Goal: Communication & Community: Share content

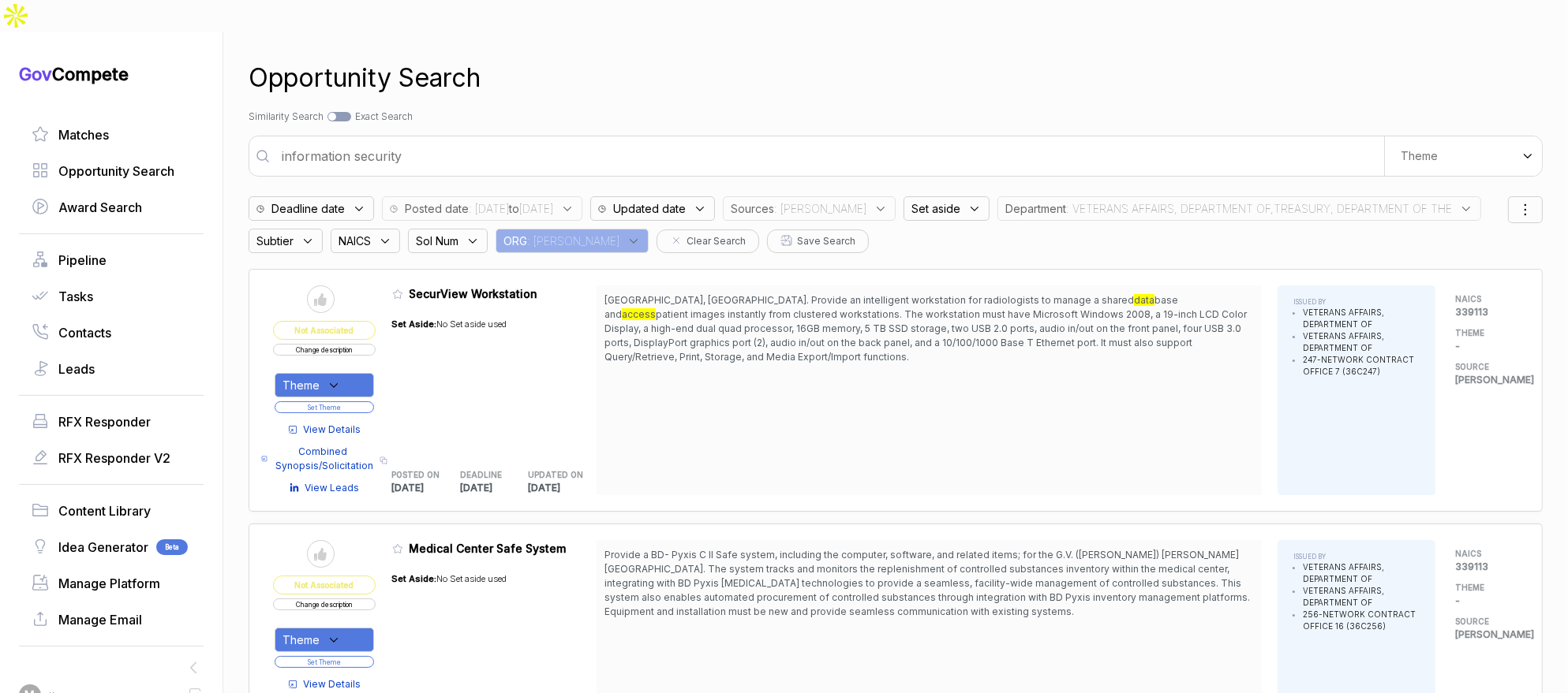
click at [1122, 200] on span ": VETERANS AFFAIRS, DEPARTMENT OF,TREASURY, DEPARTMENT OF THE" at bounding box center [1259, 208] width 386 height 16
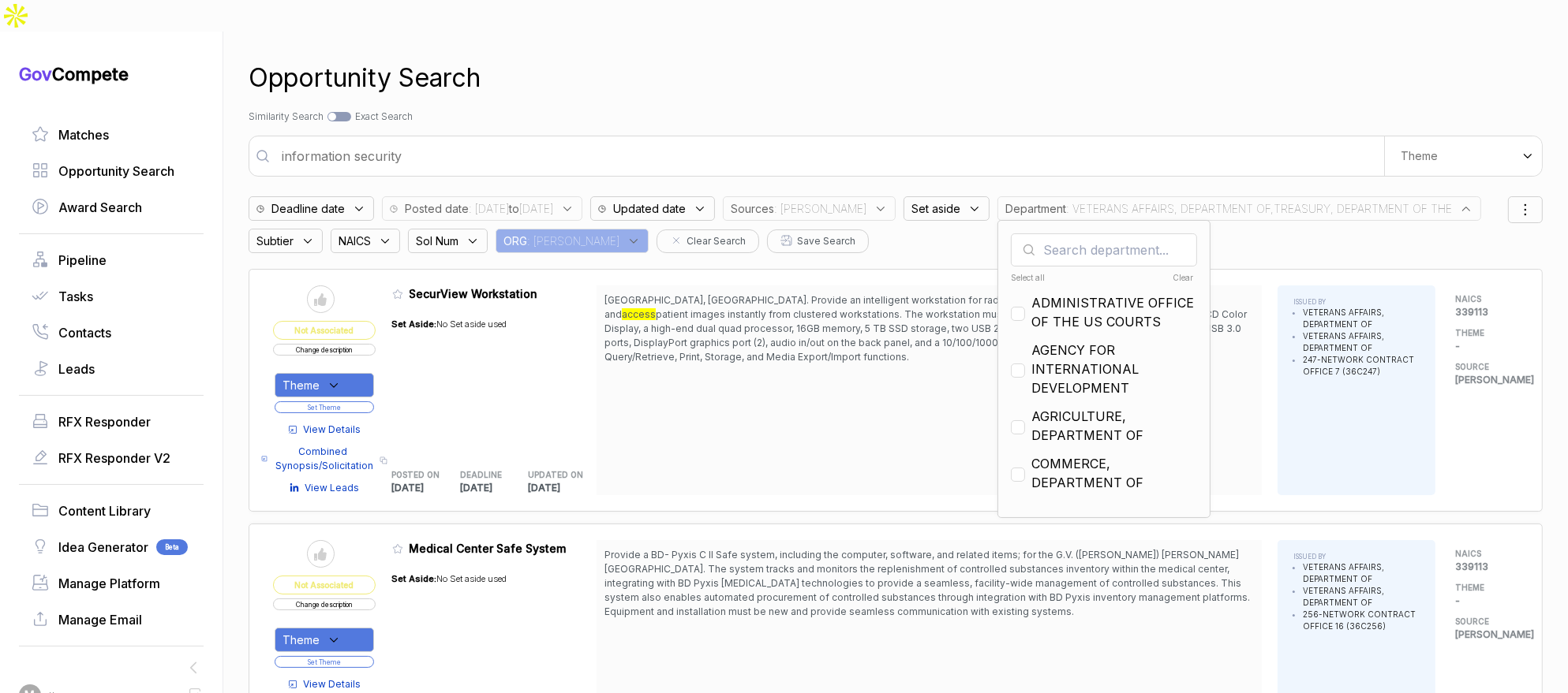
click at [1015, 272] on div "Select all" at bounding box center [1057, 278] width 91 height 12
checkbox input "true"
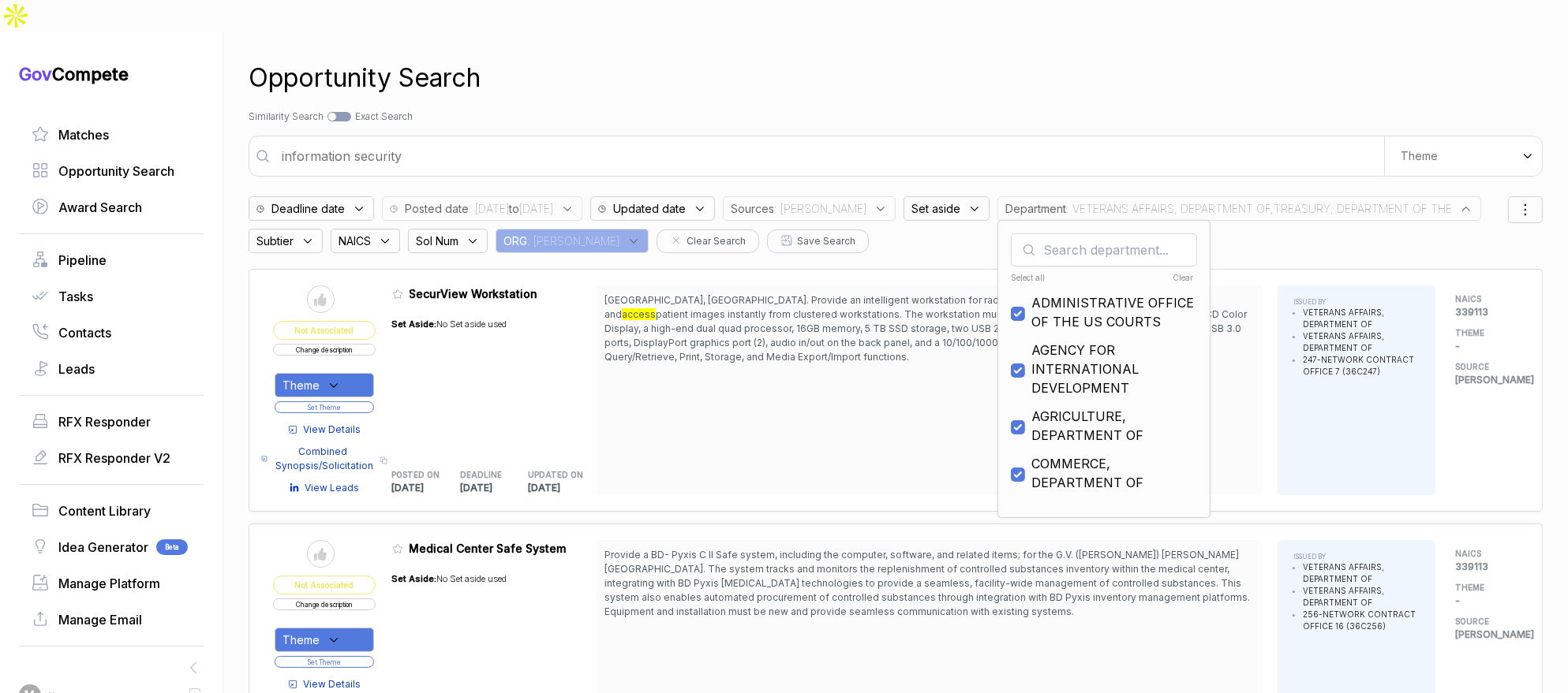
checkbox input "true"
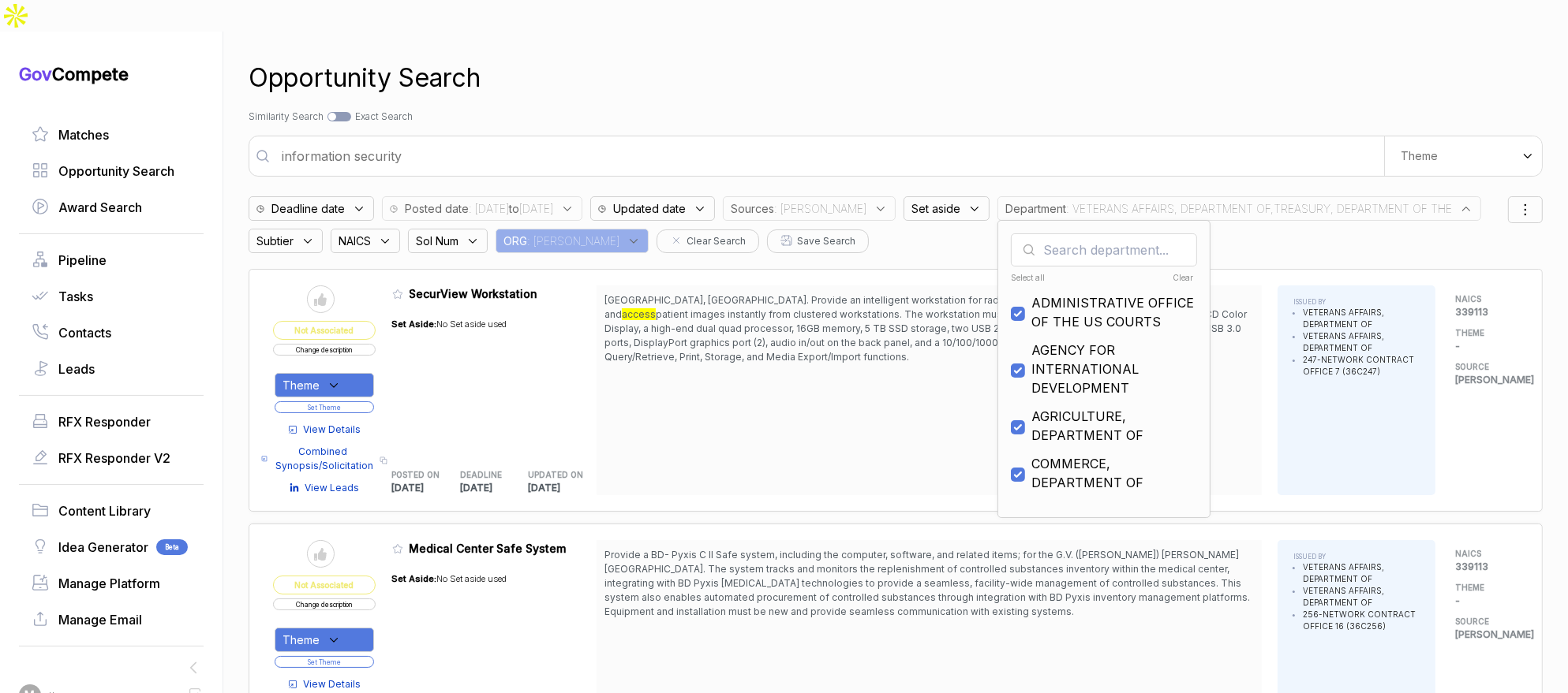
checkbox input "true"
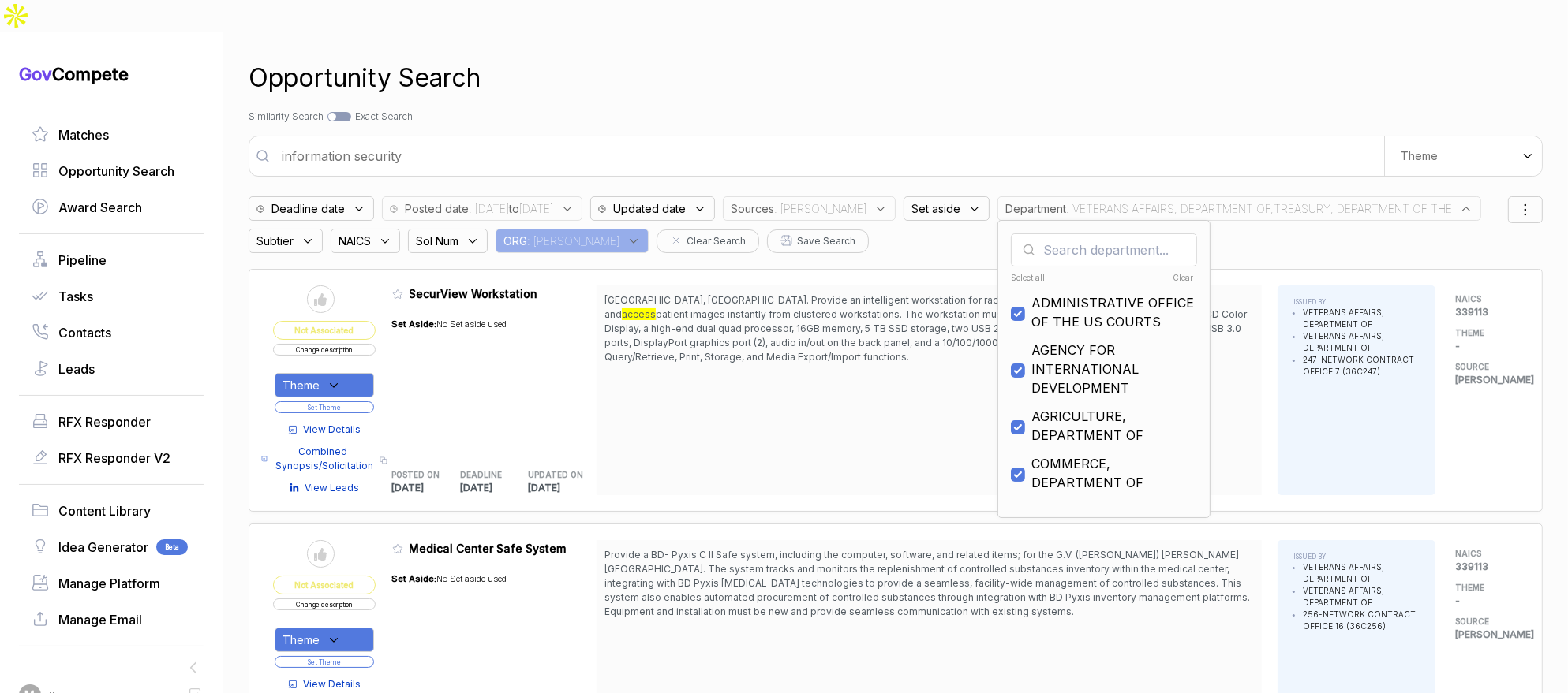
checkbox input "true"
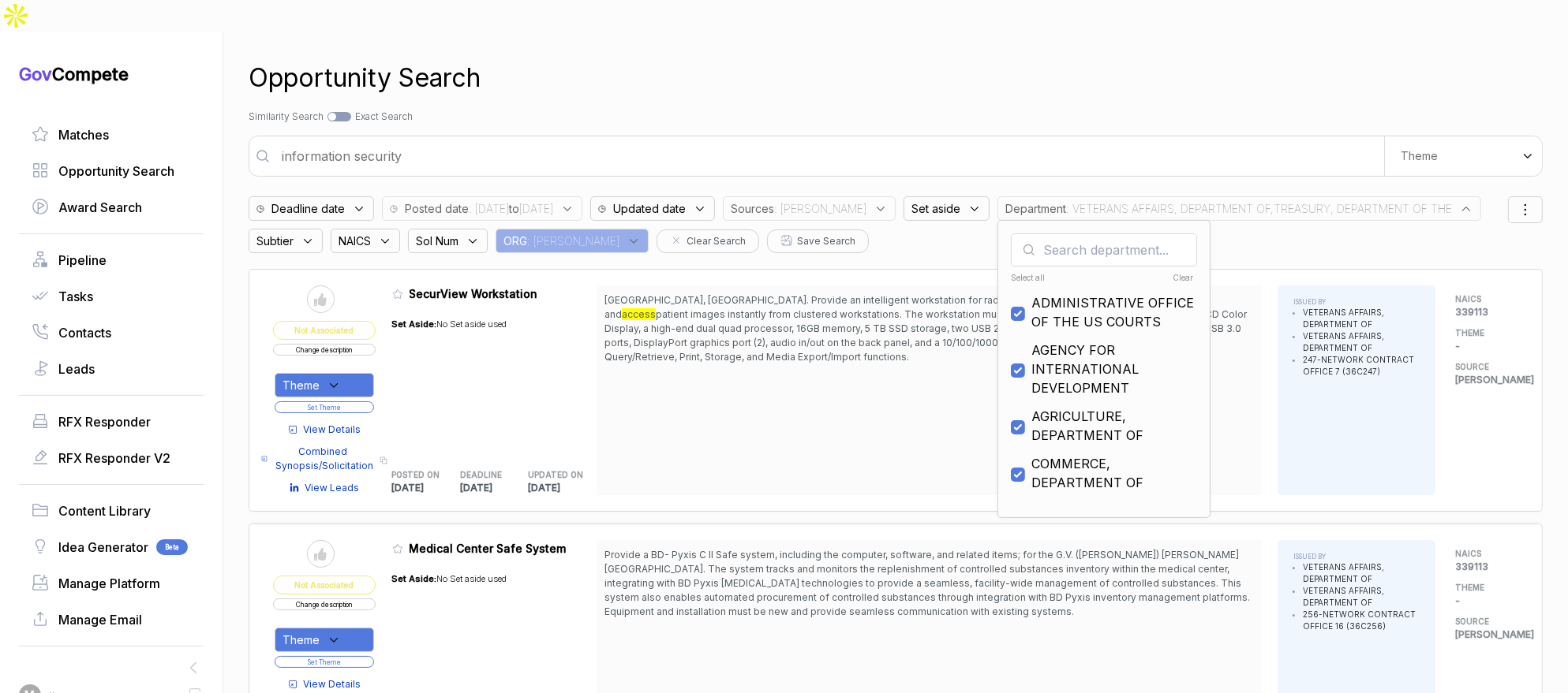
checkbox input "true"
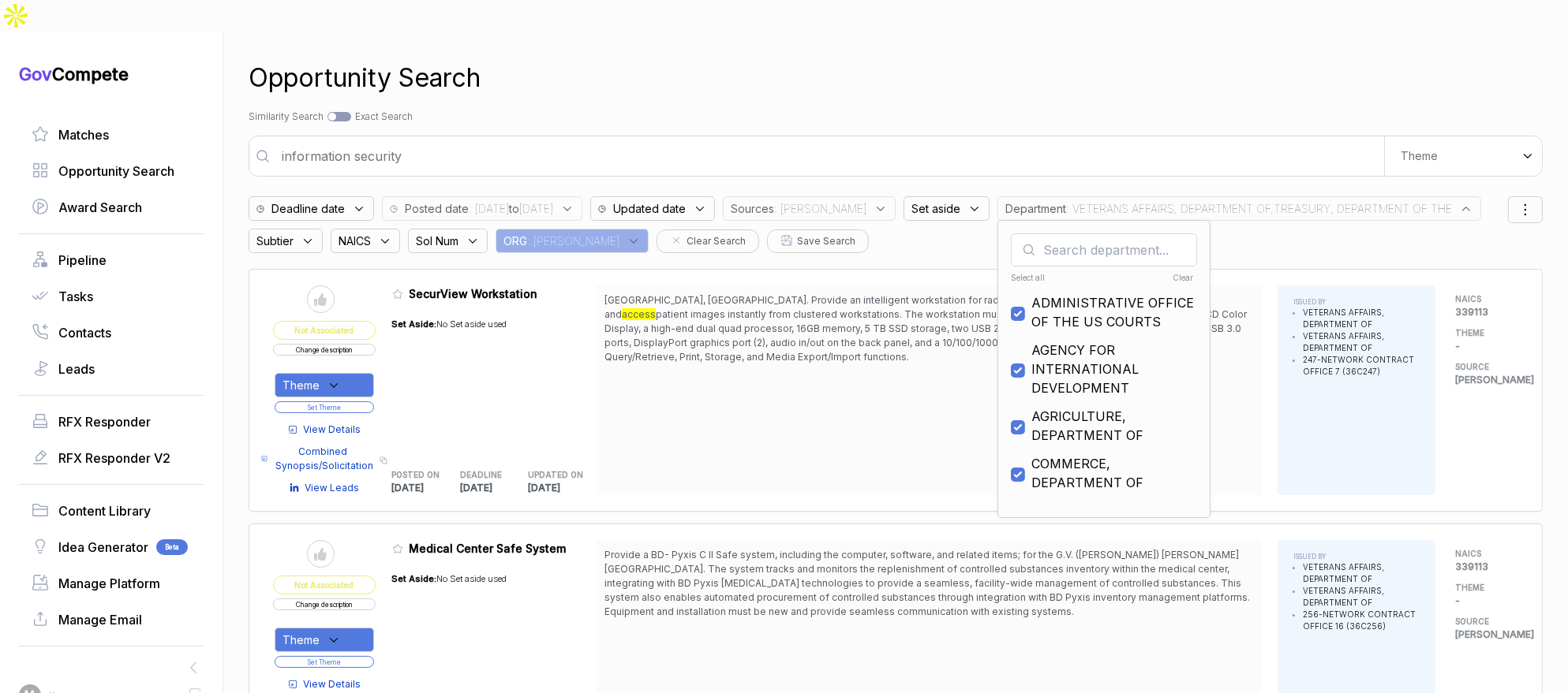
checkbox input "true"
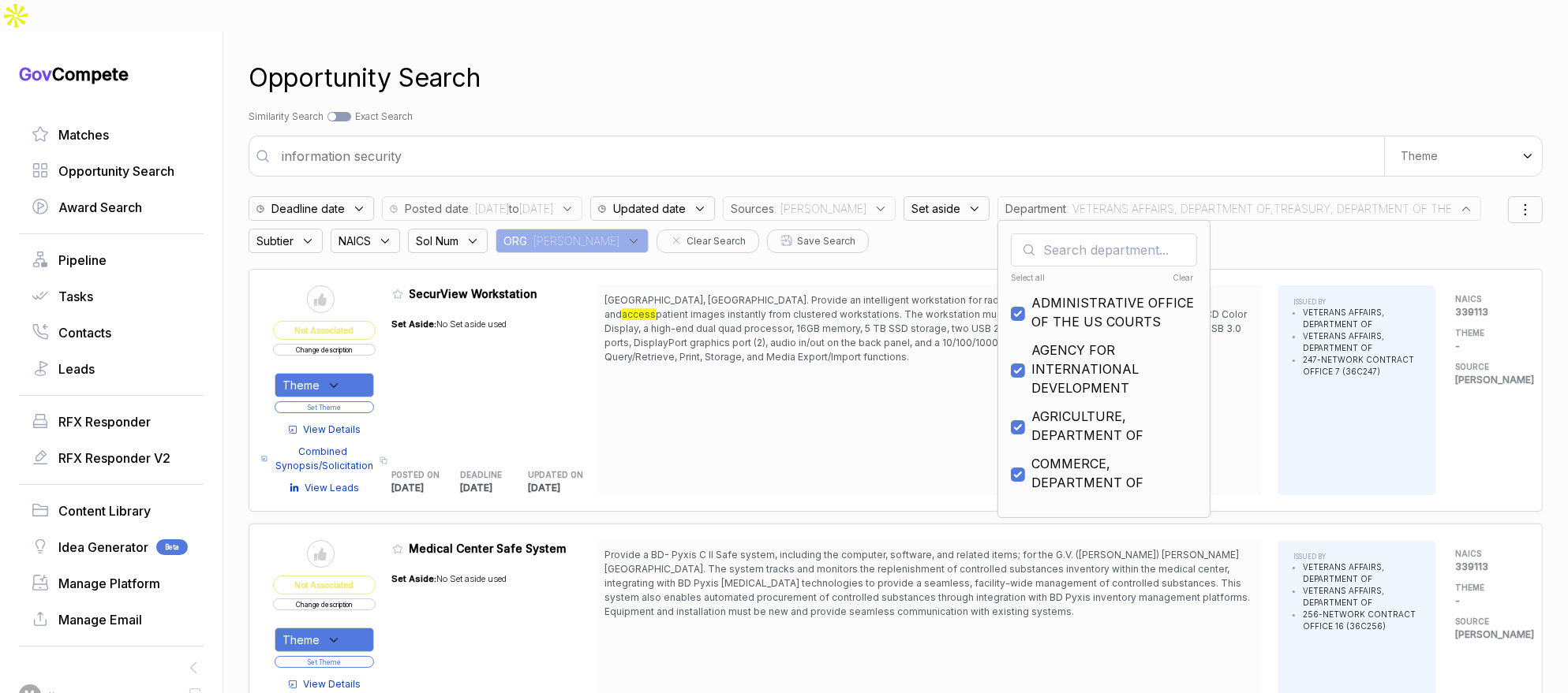
checkbox input "true"
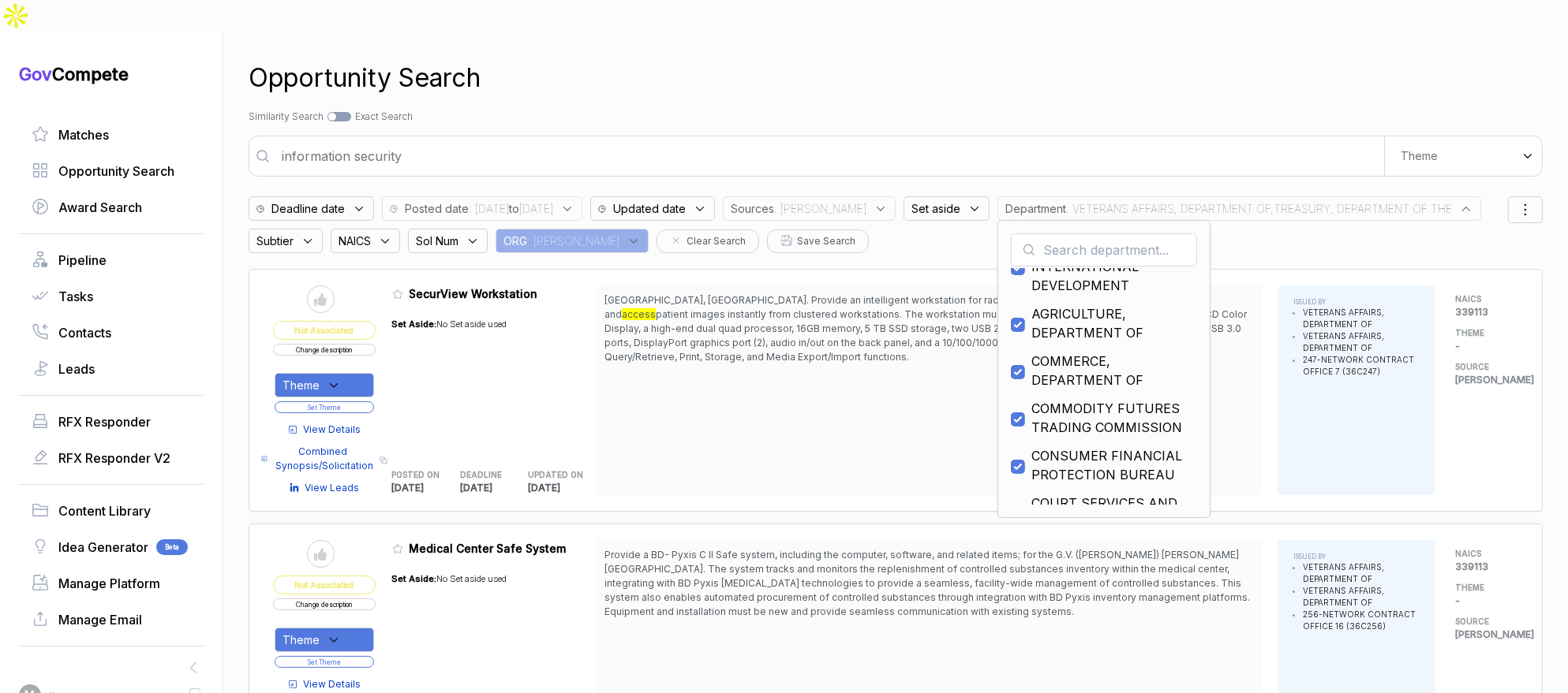
scroll to position [103, 0]
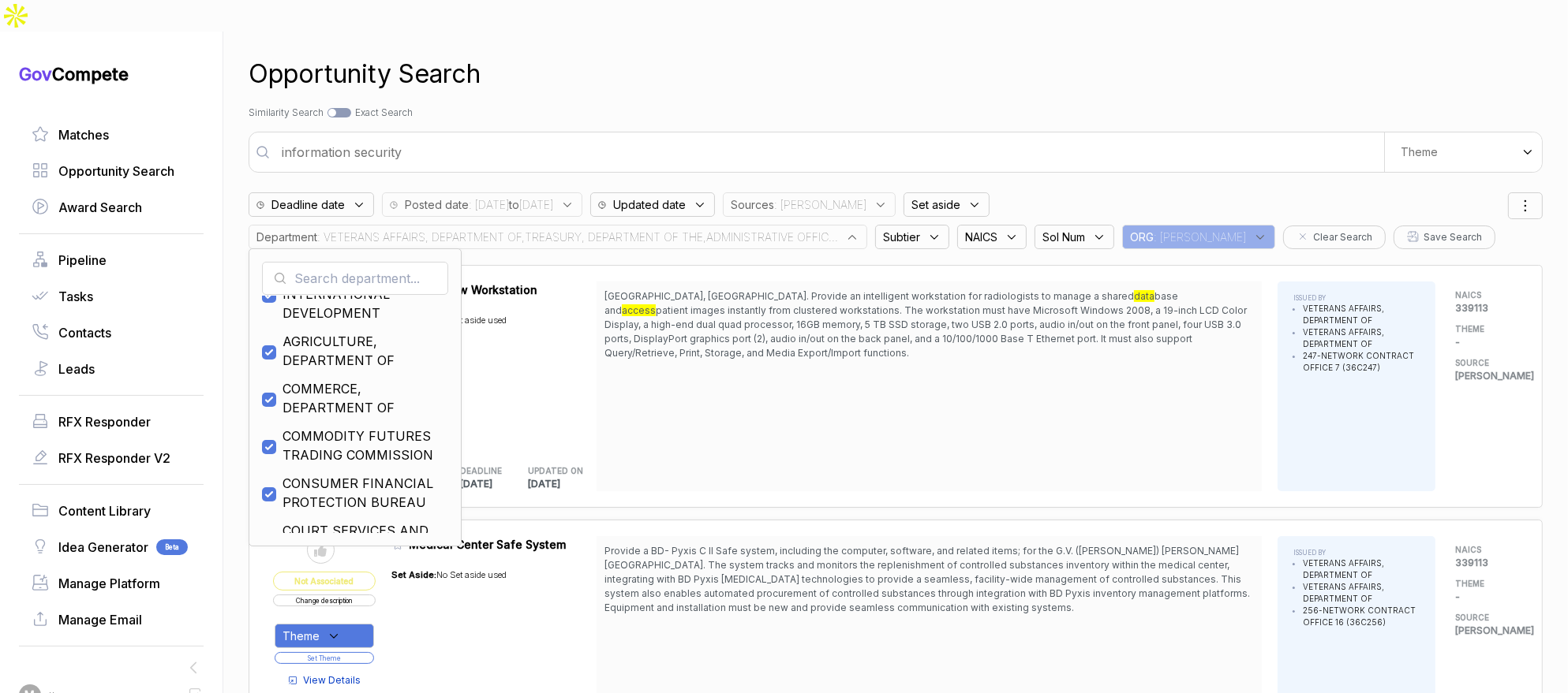
scroll to position [13, 0]
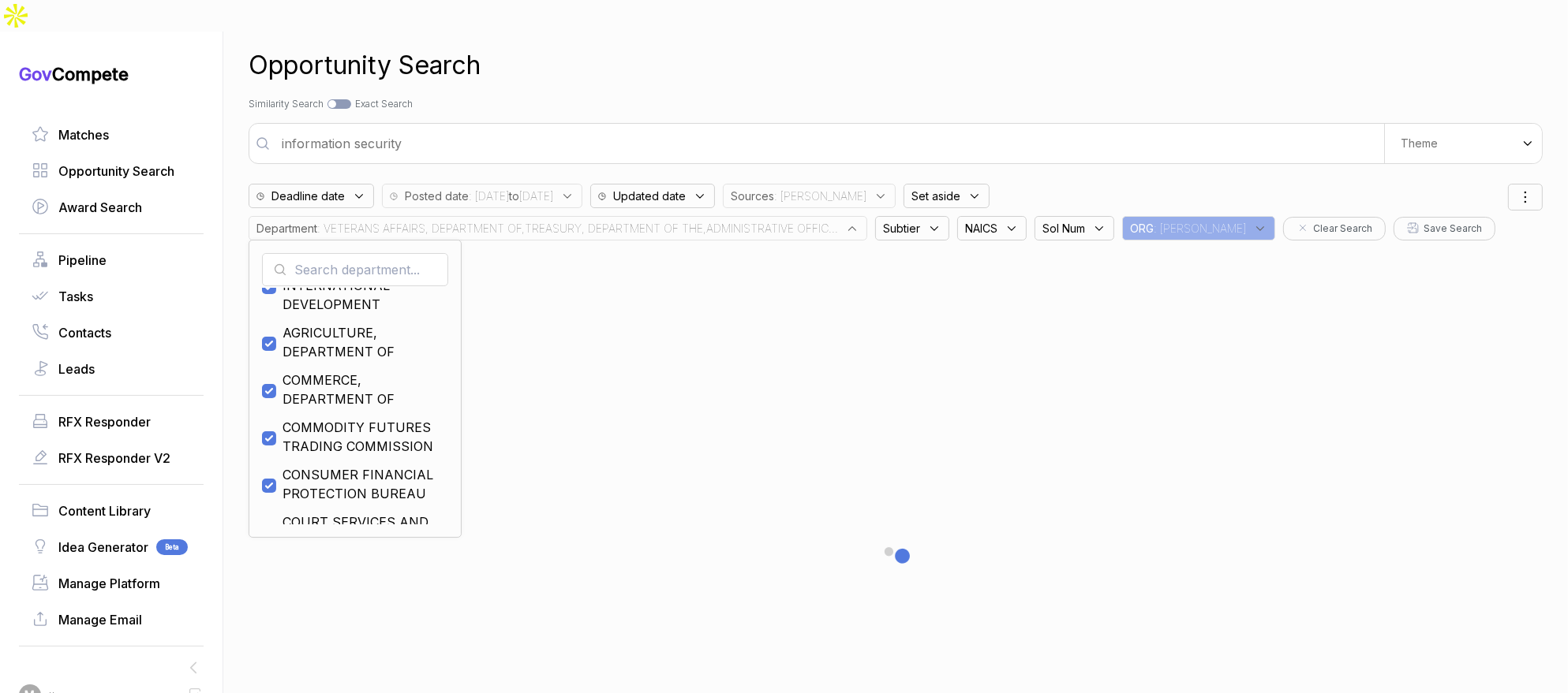
click at [782, 216] on div "Department : VETERANS AFFAIRS, DEPARTMENT OF,TREASURY, DEPARTMENT OF THE,ADMINI…" at bounding box center [558, 228] width 618 height 25
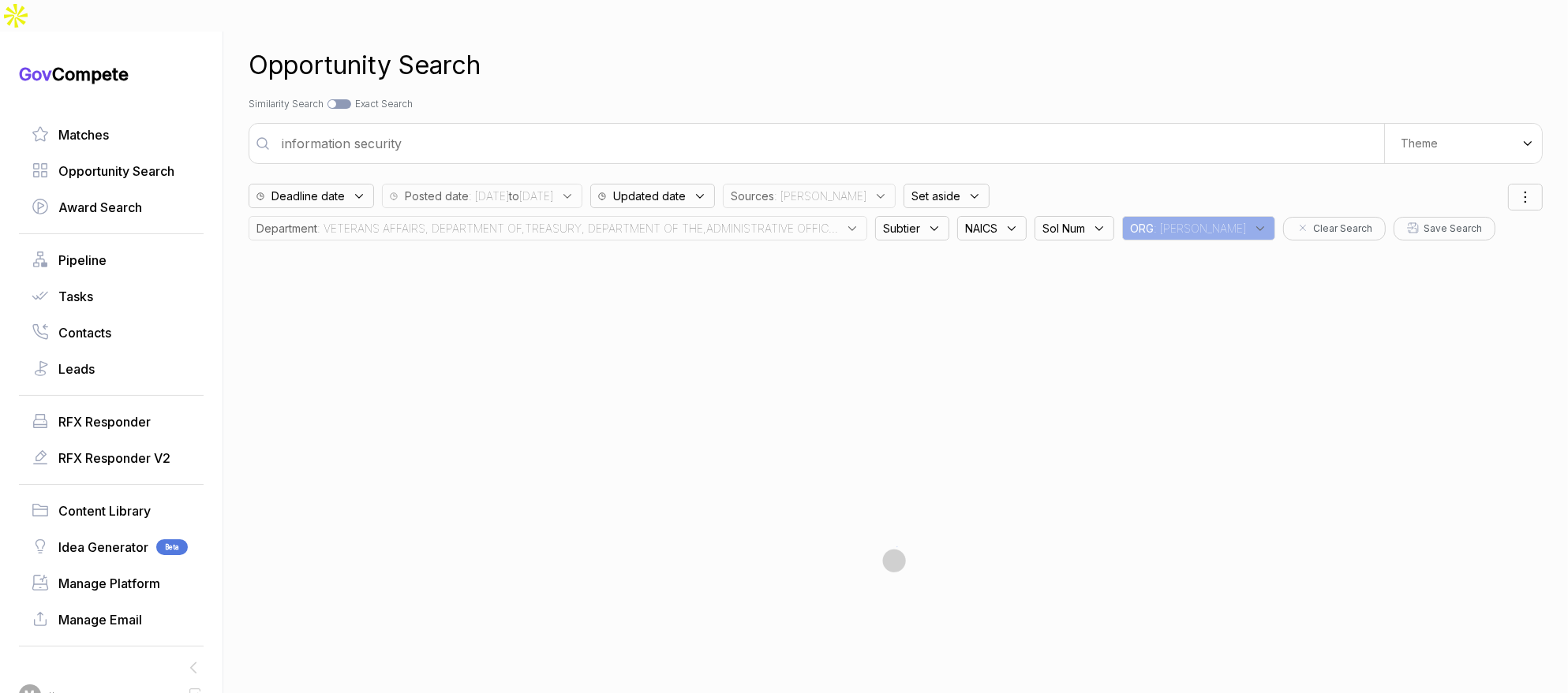
click at [750, 216] on div "Department : VETERANS AFFAIRS, DEPARTMENT OF,TREASURY, DEPARTMENT OF THE,ADMINI…" at bounding box center [558, 228] width 618 height 25
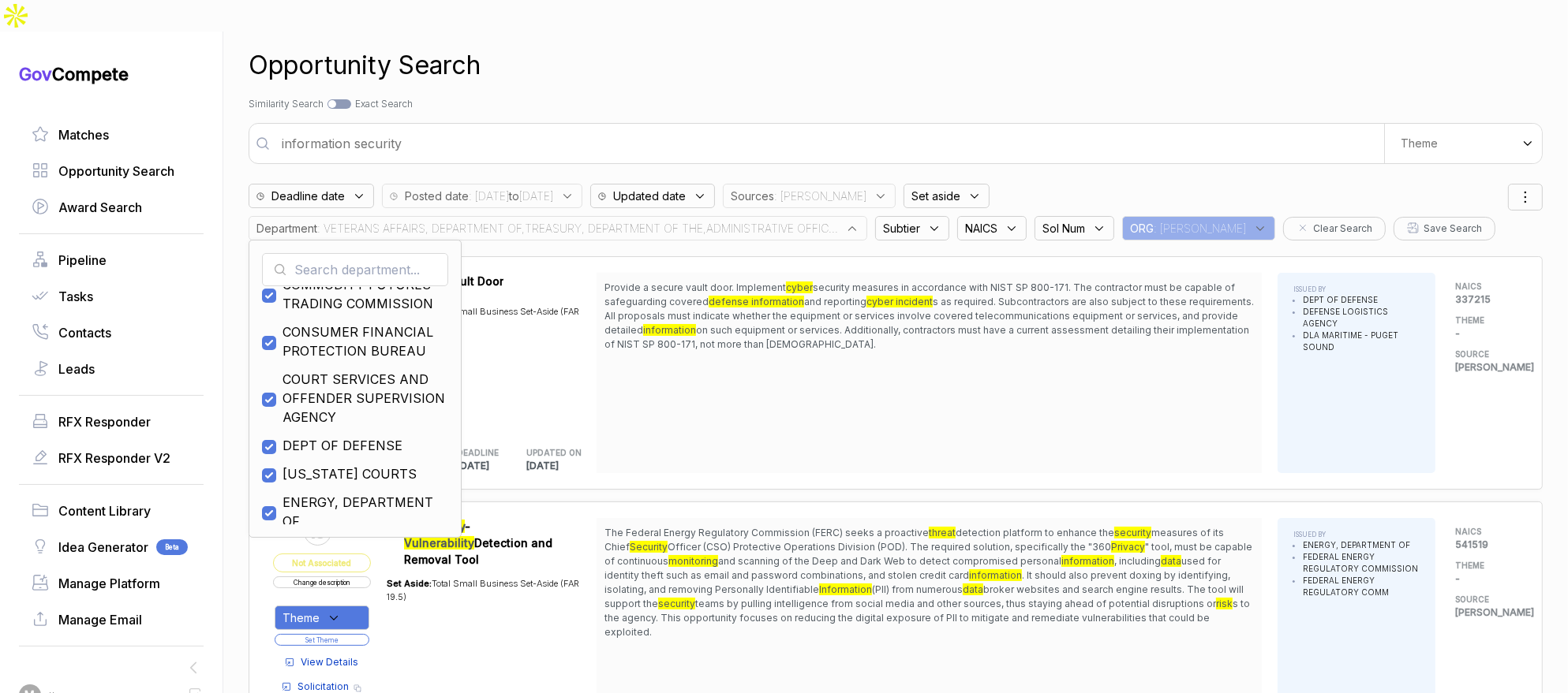
scroll to position [249, 0]
click at [342, 433] on span "DEPT OF DEFENSE" at bounding box center [342, 442] width 120 height 19
checkbox input "false"
drag, startPoint x: 661, startPoint y: 75, endPoint x: 602, endPoint y: 106, distance: 66.6
click at [661, 97] on div "Search by Topic Relevance Similarity Search Search by Exact Keyword Match Exact…" at bounding box center [896, 104] width 1294 height 15
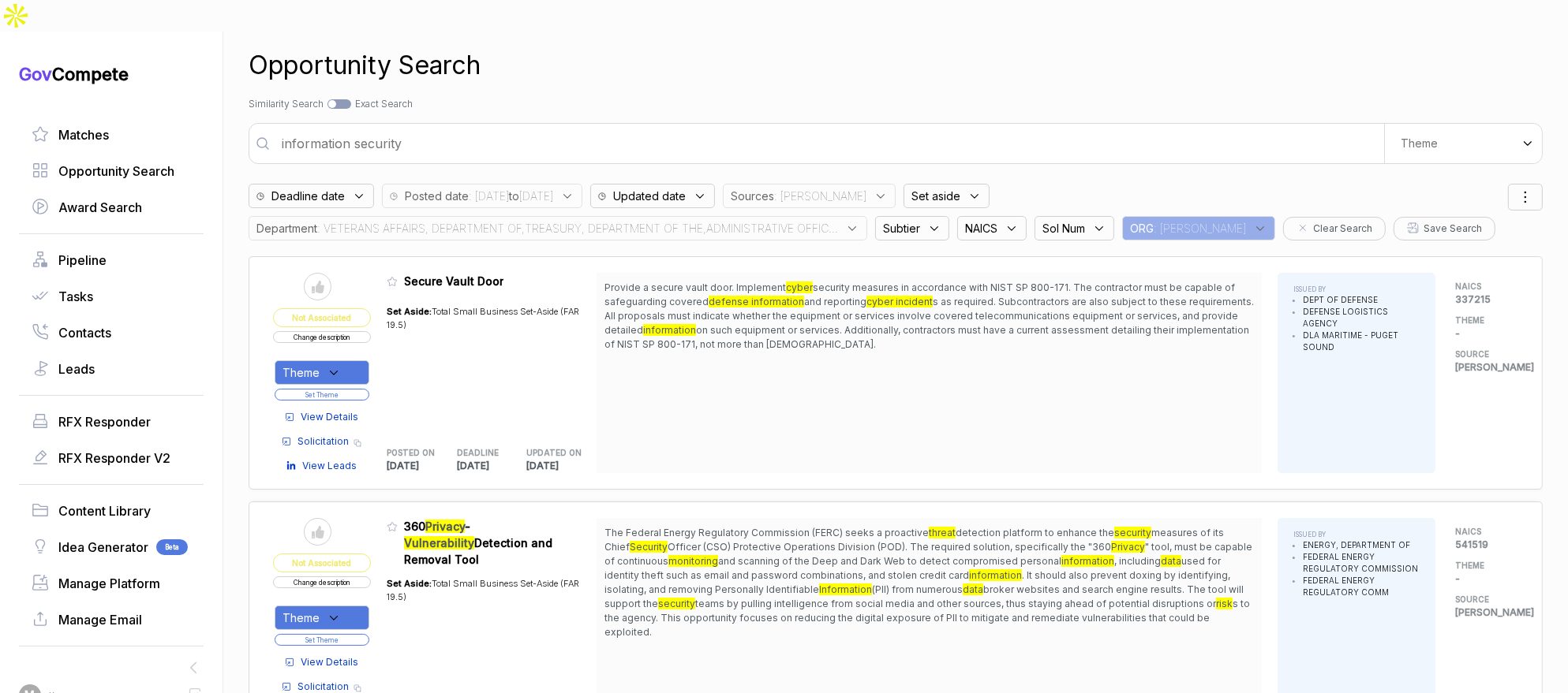
click at [587, 128] on input "information security" at bounding box center [828, 144] width 1112 height 31
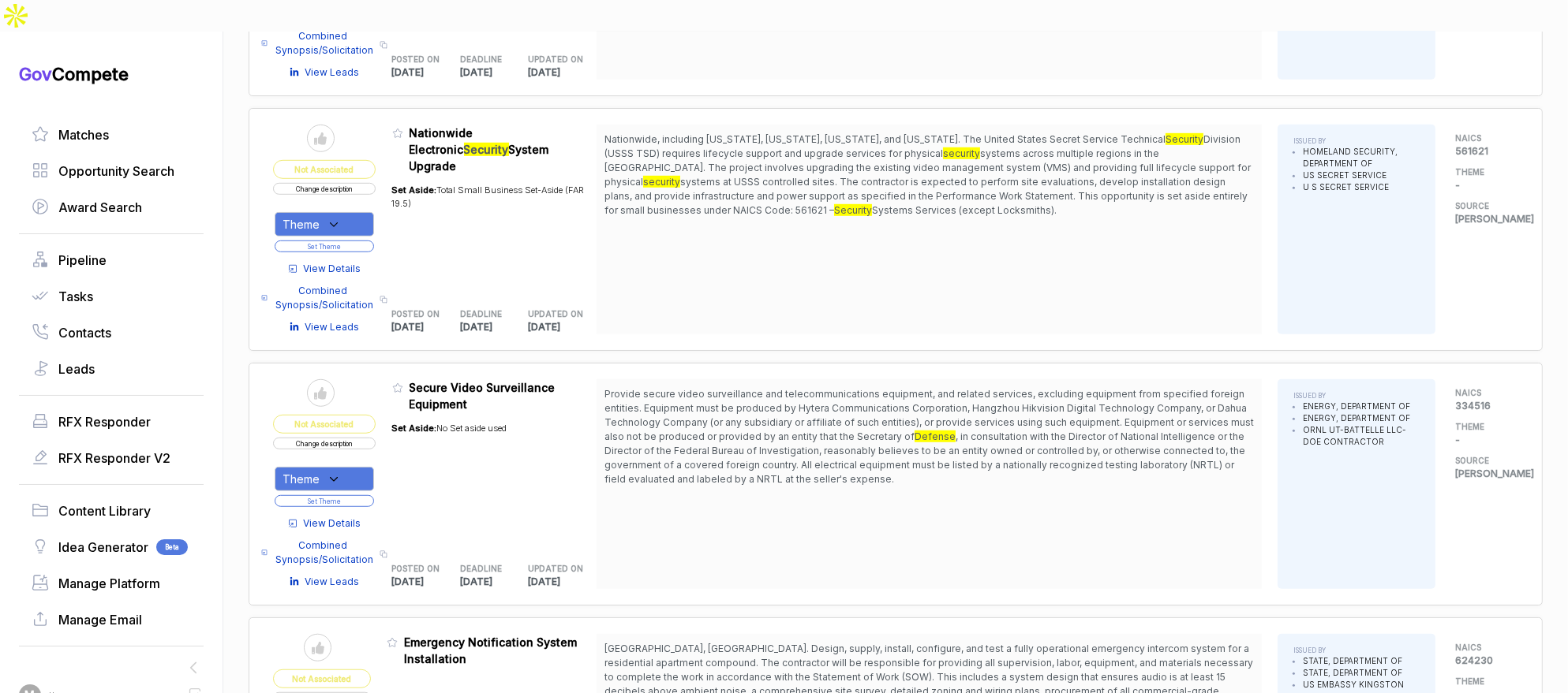
scroll to position [1408, 0]
click at [371, 506] on div "View Details Combined Synopsis/Solicitation Copy link View Leads" at bounding box center [324, 547] width 102 height 80
click at [361, 514] on span "View Details" at bounding box center [332, 521] width 58 height 15
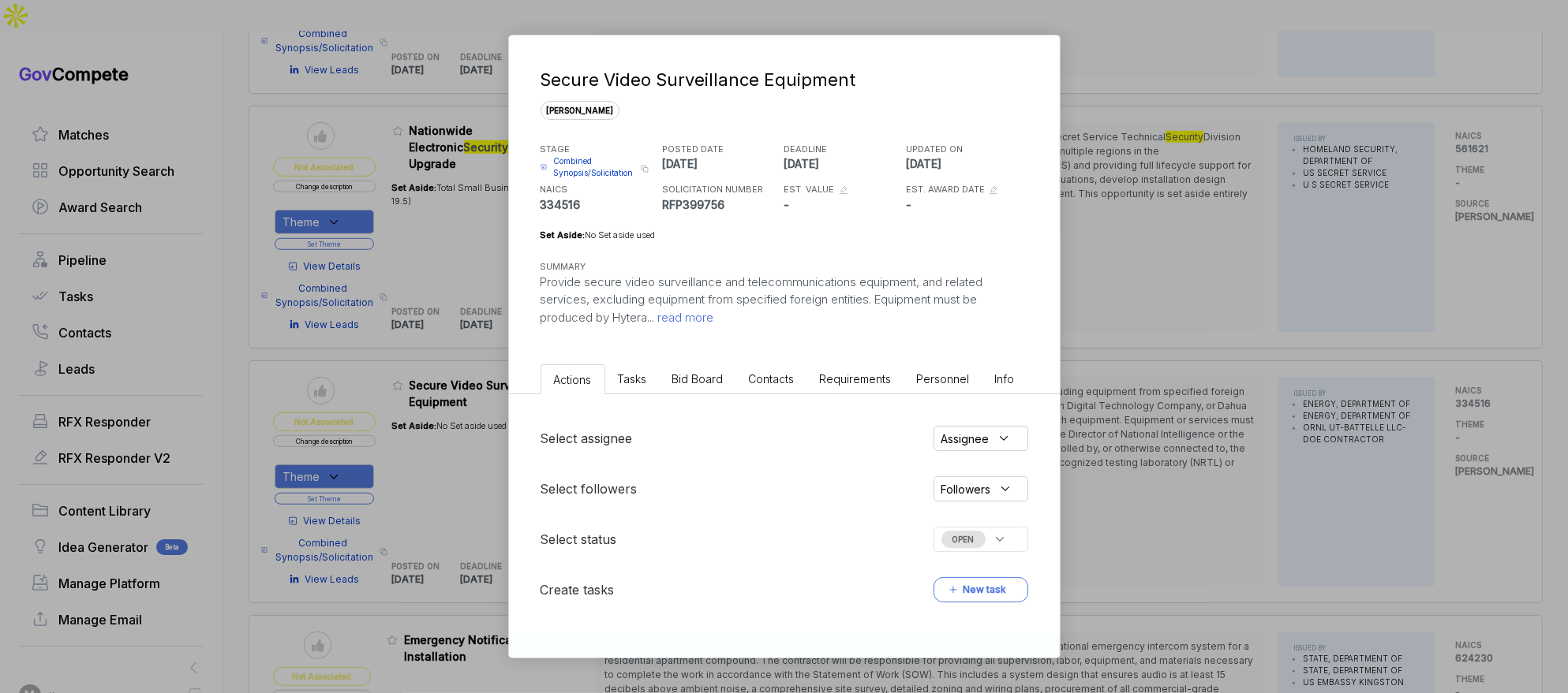
click at [712, 375] on span "Bid Board" at bounding box center [698, 378] width 51 height 14
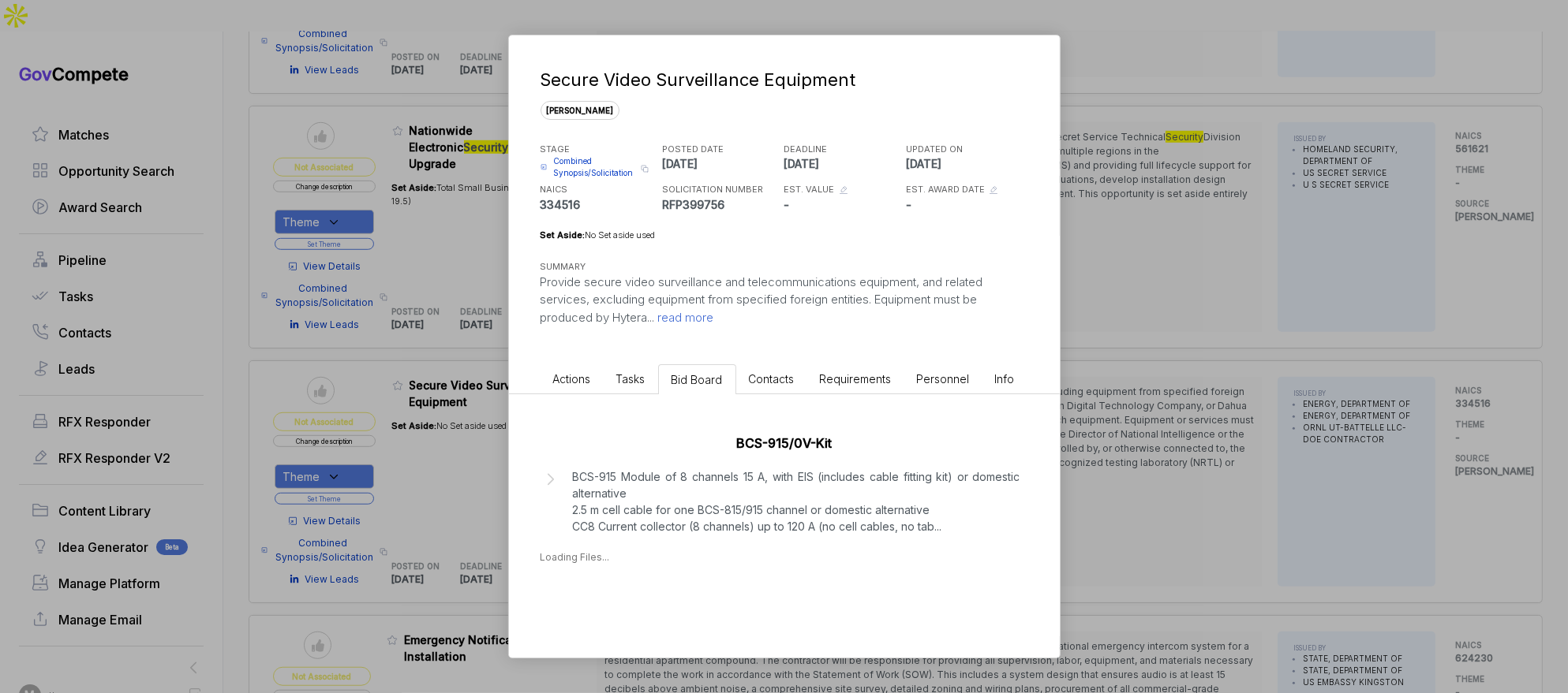
click at [1122, 400] on div "Secure Video Surveillance Equipment sam STAGE Combined Synopsis/Solicitation Co…" at bounding box center [784, 346] width 1568 height 693
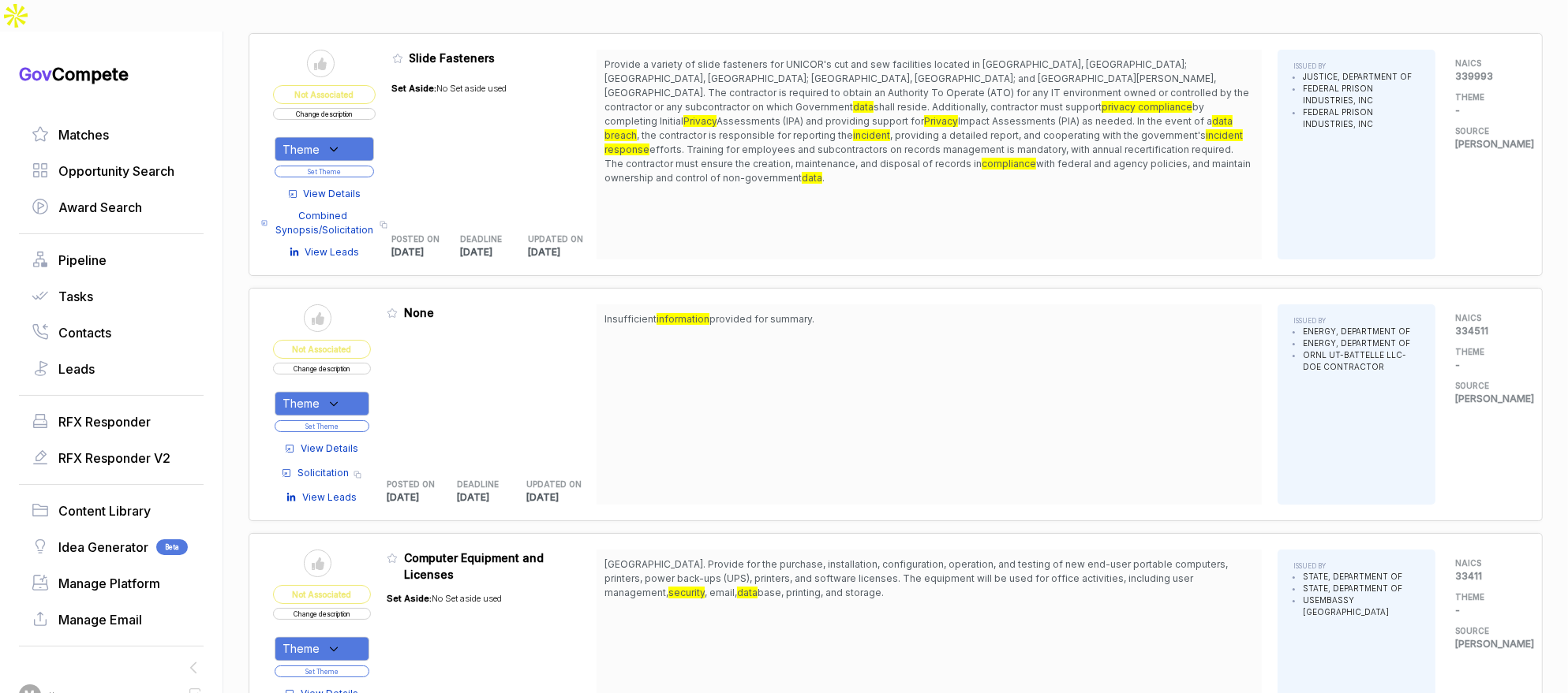
scroll to position [4016, 0]
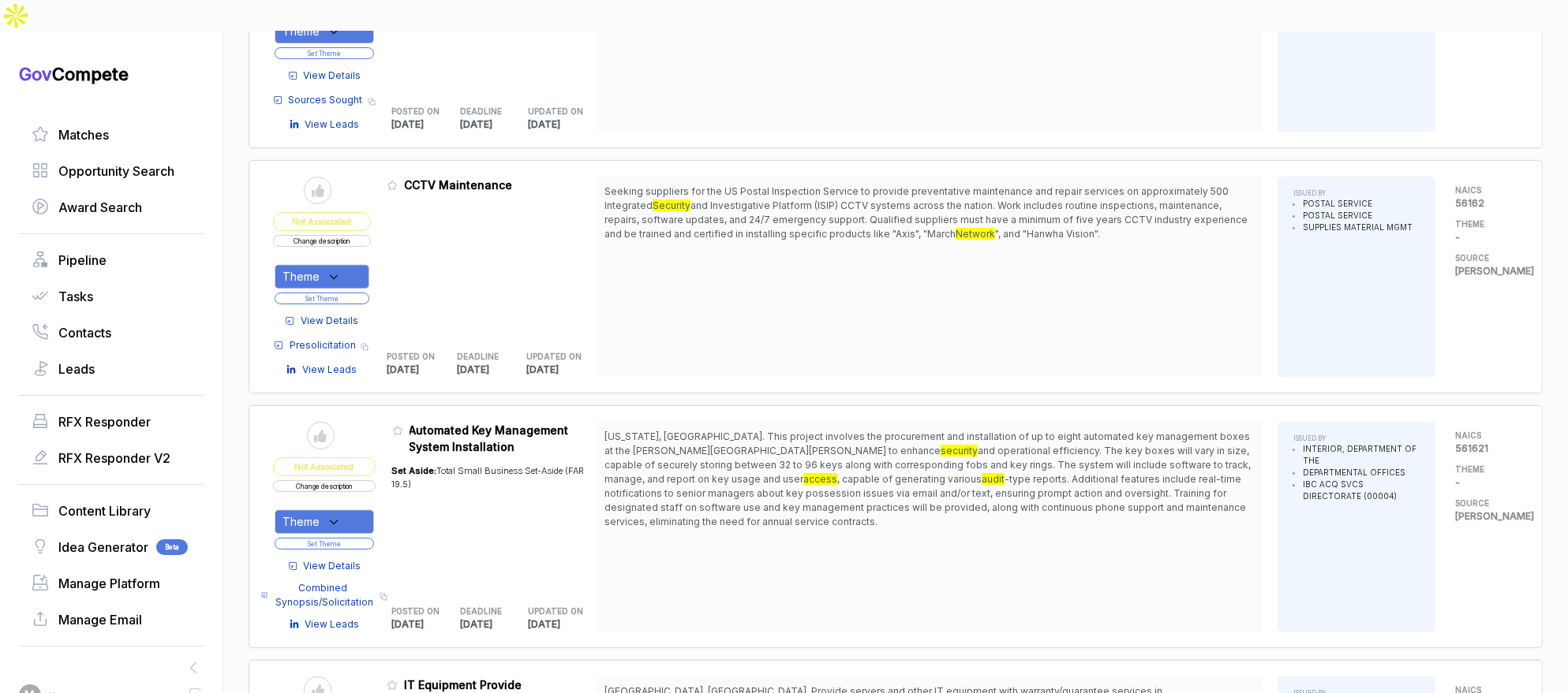
scroll to position [4605, 0]
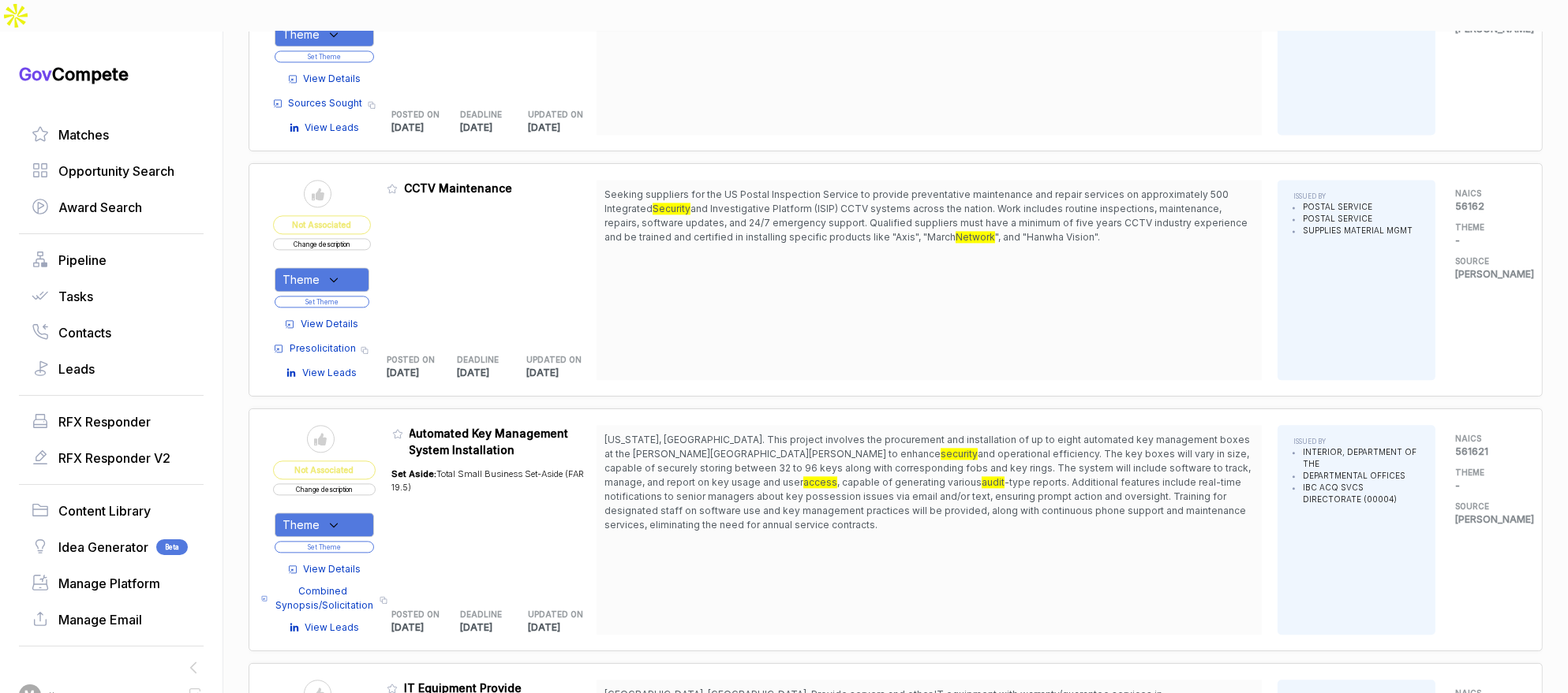
click at [313, 317] on span "View Details" at bounding box center [329, 325] width 58 height 15
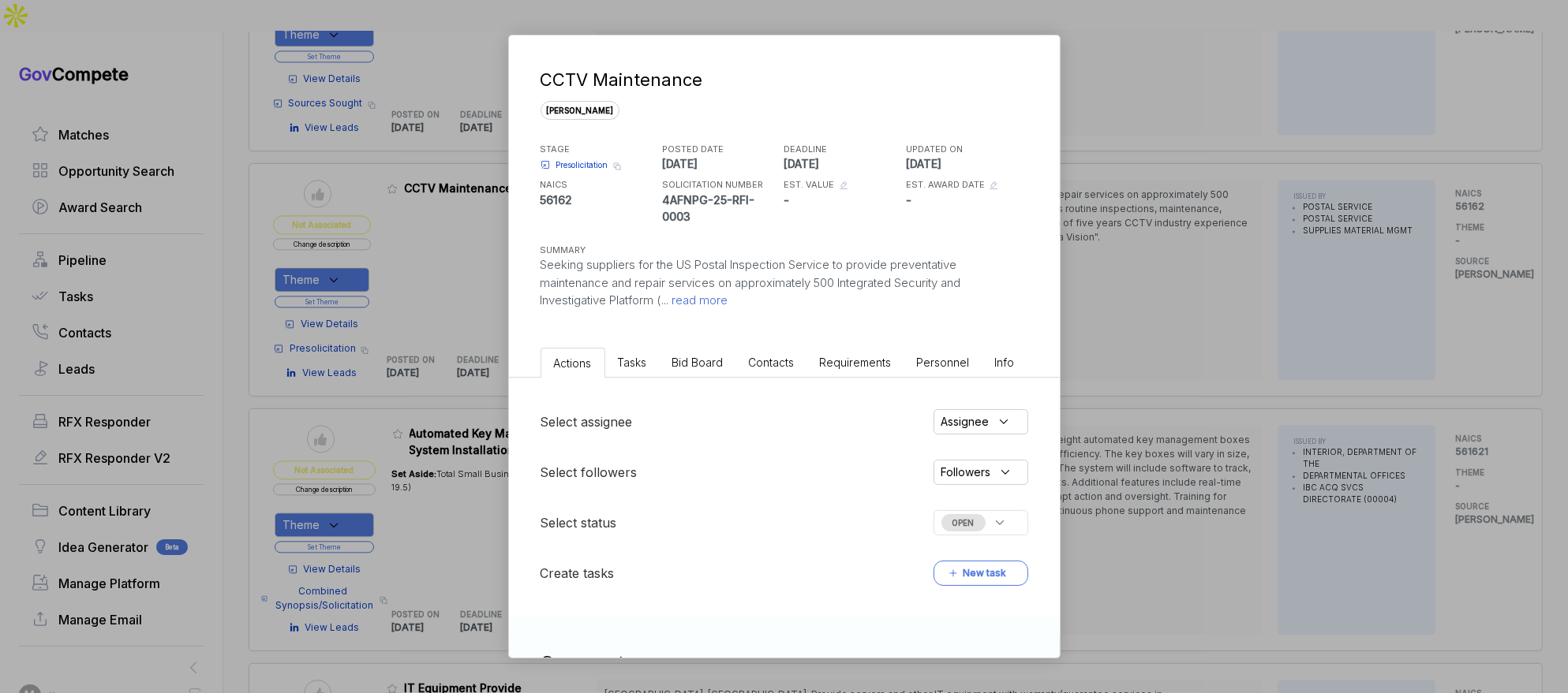
click at [692, 361] on span "Bid Board" at bounding box center [698, 362] width 51 height 14
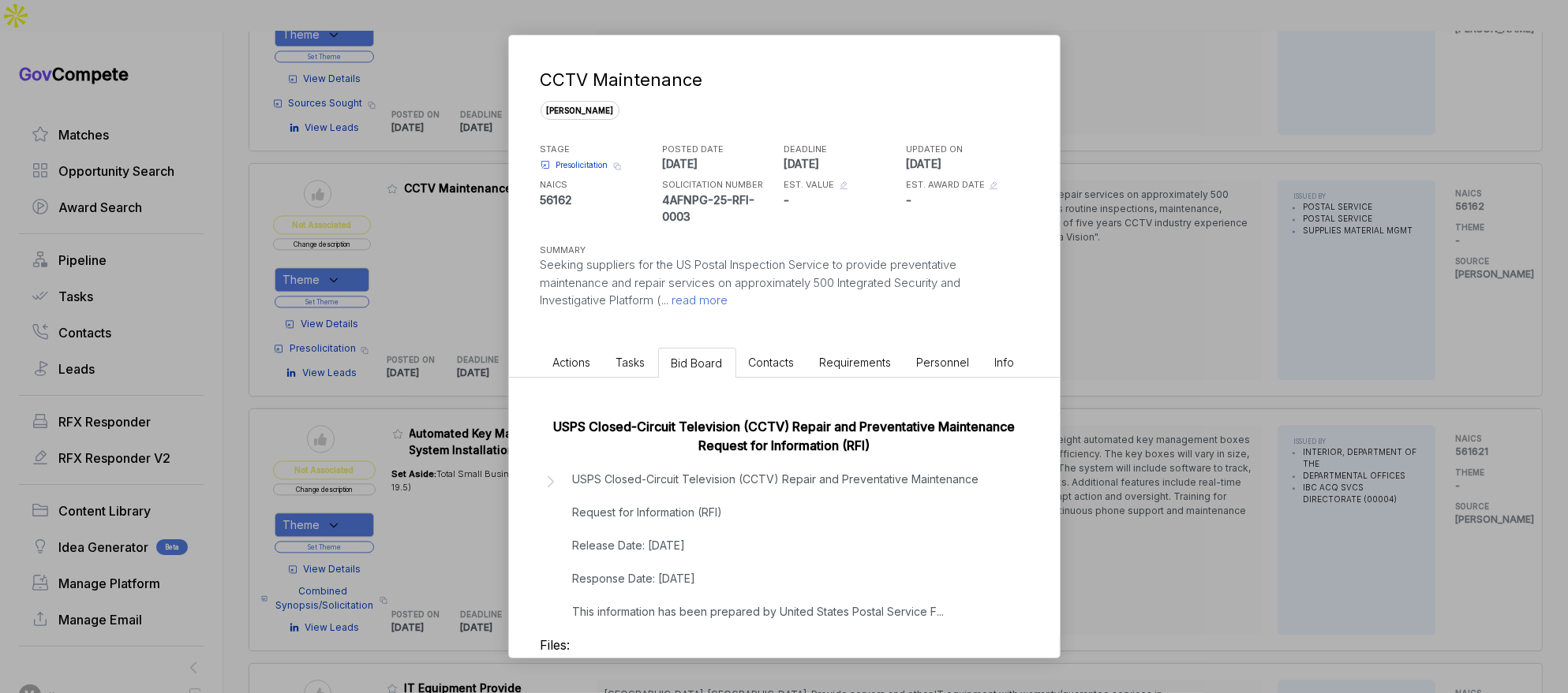
click at [1218, 319] on div "CCTV Maintenance sam STAGE Presolicitation Copy link POSTED DATE 2025-08-25 DEA…" at bounding box center [784, 346] width 1568 height 693
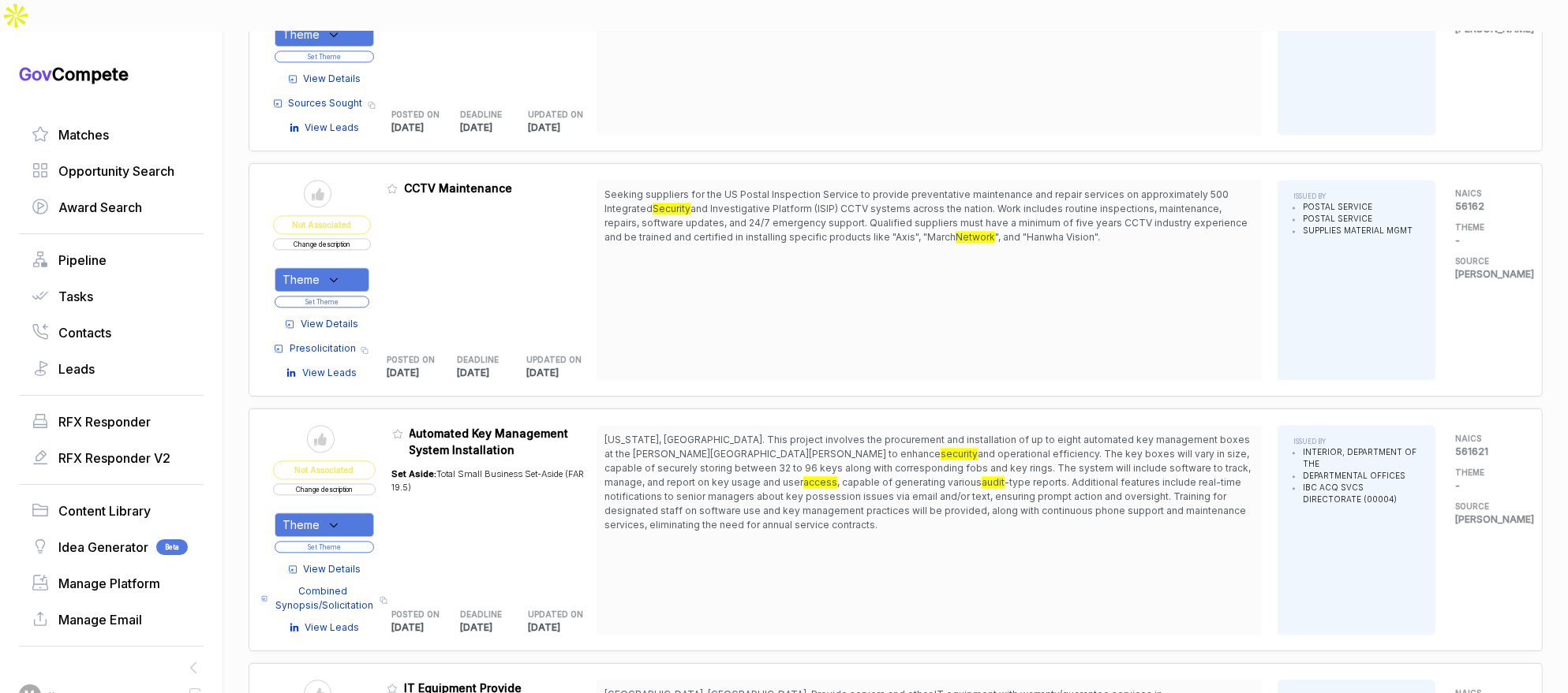
click at [338, 272] on icon at bounding box center [334, 280] width 15 height 15
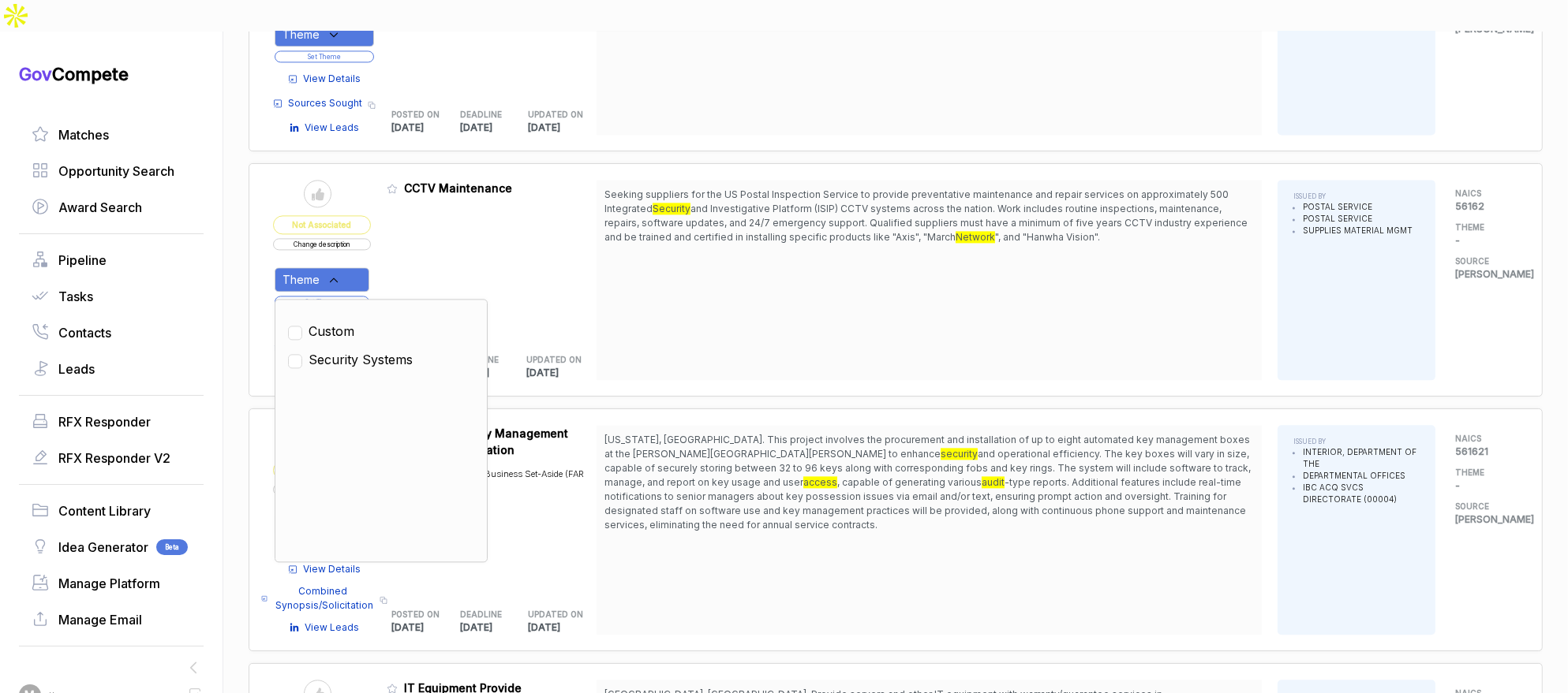
drag, startPoint x: 367, startPoint y: 309, endPoint x: 417, endPoint y: 239, distance: 86.0
click at [368, 350] on span "Security Systems" at bounding box center [360, 359] width 104 height 19
checkbox input "true"
drag, startPoint x: 416, startPoint y: 229, endPoint x: 380, endPoint y: 248, distance: 40.7
click at [413, 232] on div "Admin: Click to change feature to 1 4AFNPG-25-RFI-0003 CCTV Maintenance POSTED …" at bounding box center [491, 280] width 209 height 200
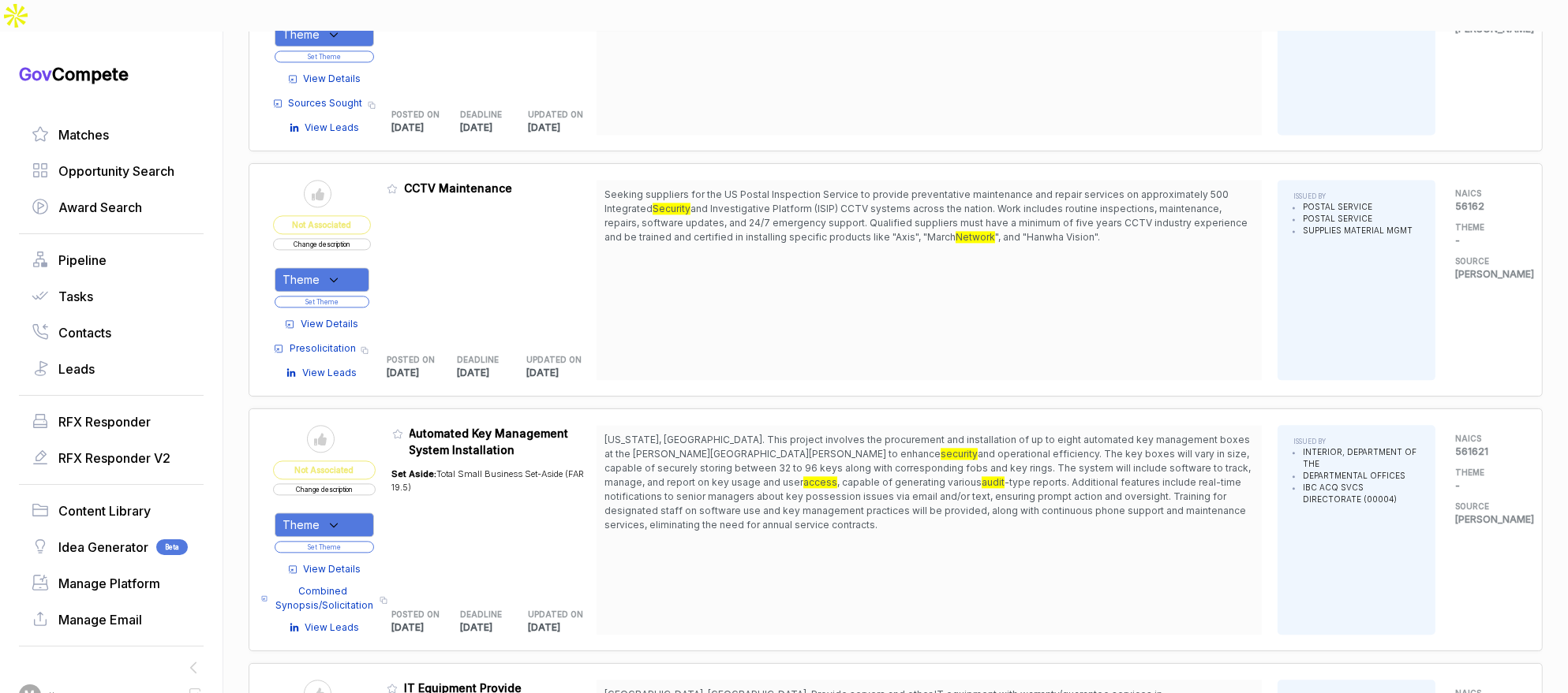
click at [370, 295] on button "Set Theme" at bounding box center [321, 301] width 94 height 12
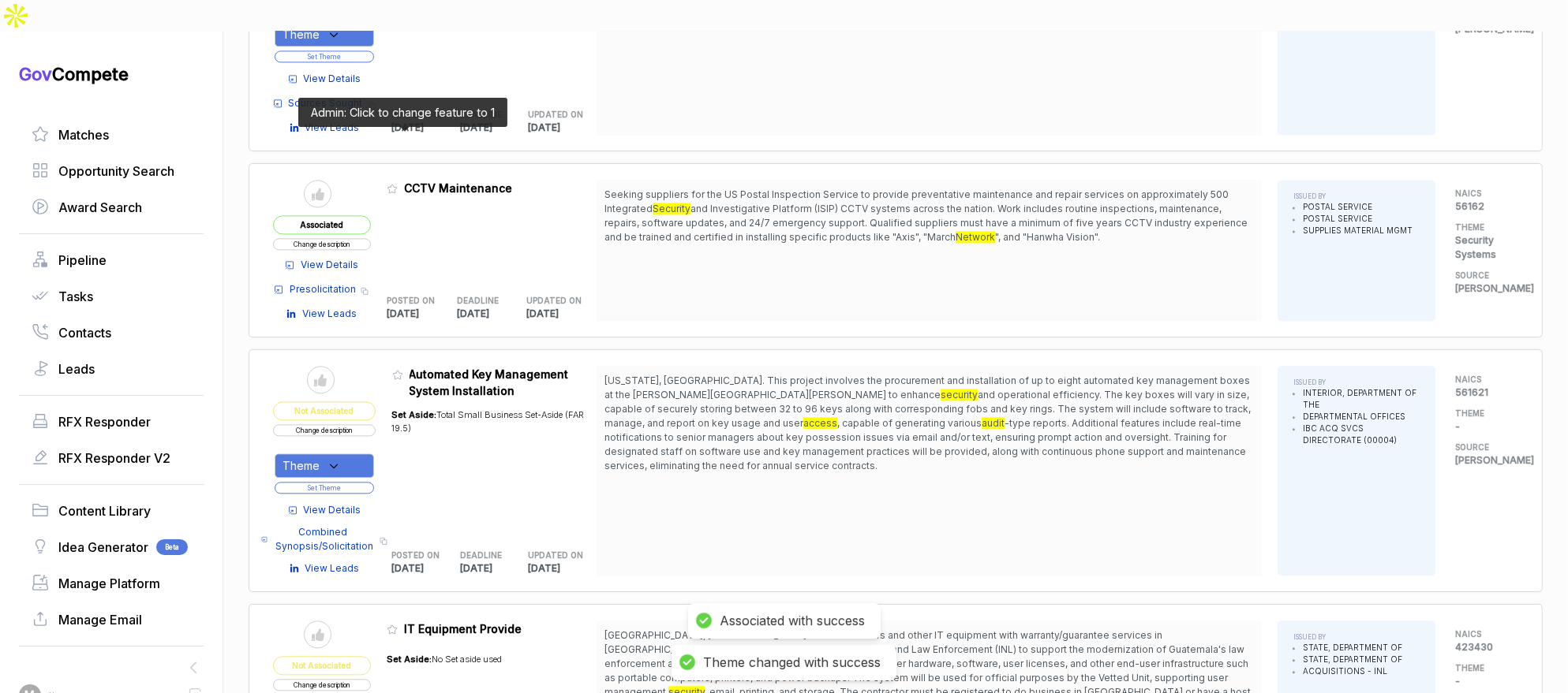
click at [398, 183] on icon at bounding box center [392, 188] width 11 height 11
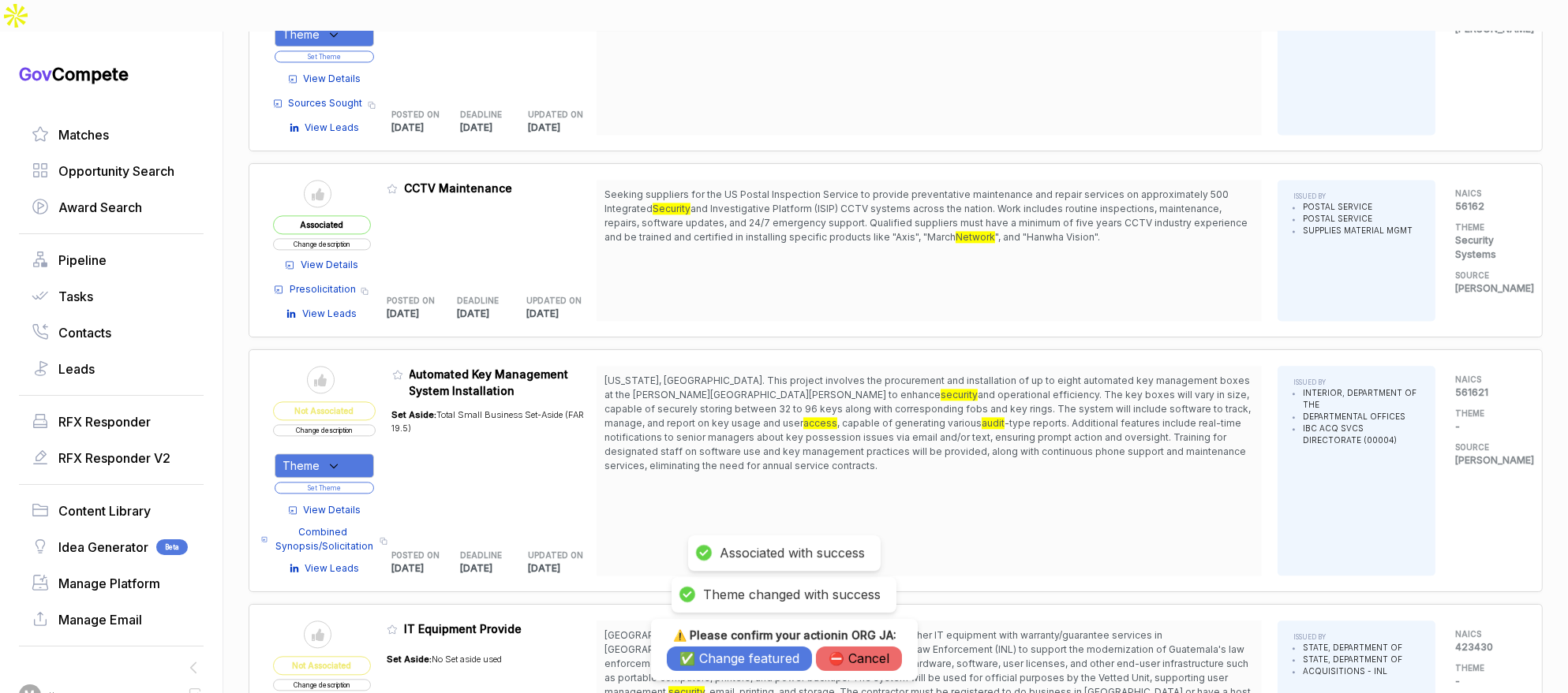
click at [736, 663] on button "✅ Change featured" at bounding box center [739, 658] width 145 height 25
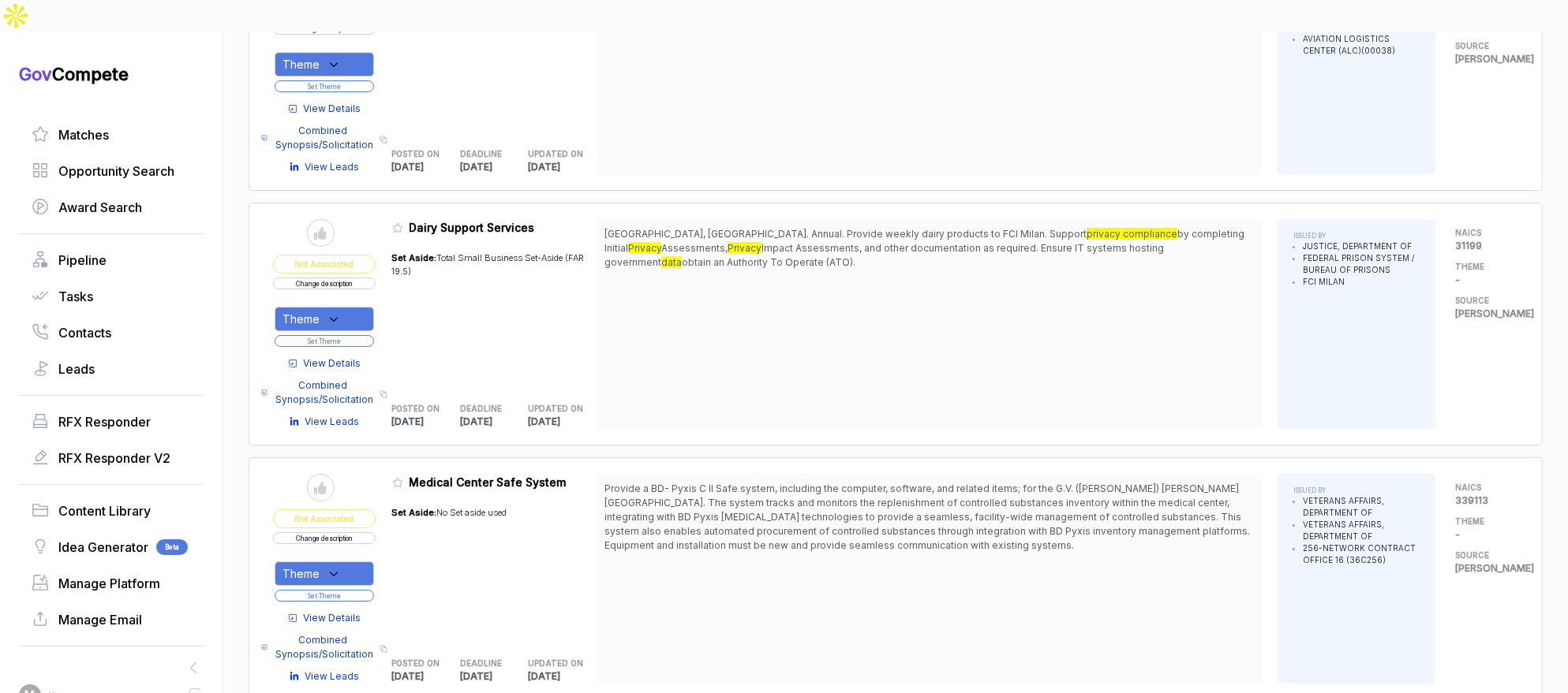
scroll to position [6498, 0]
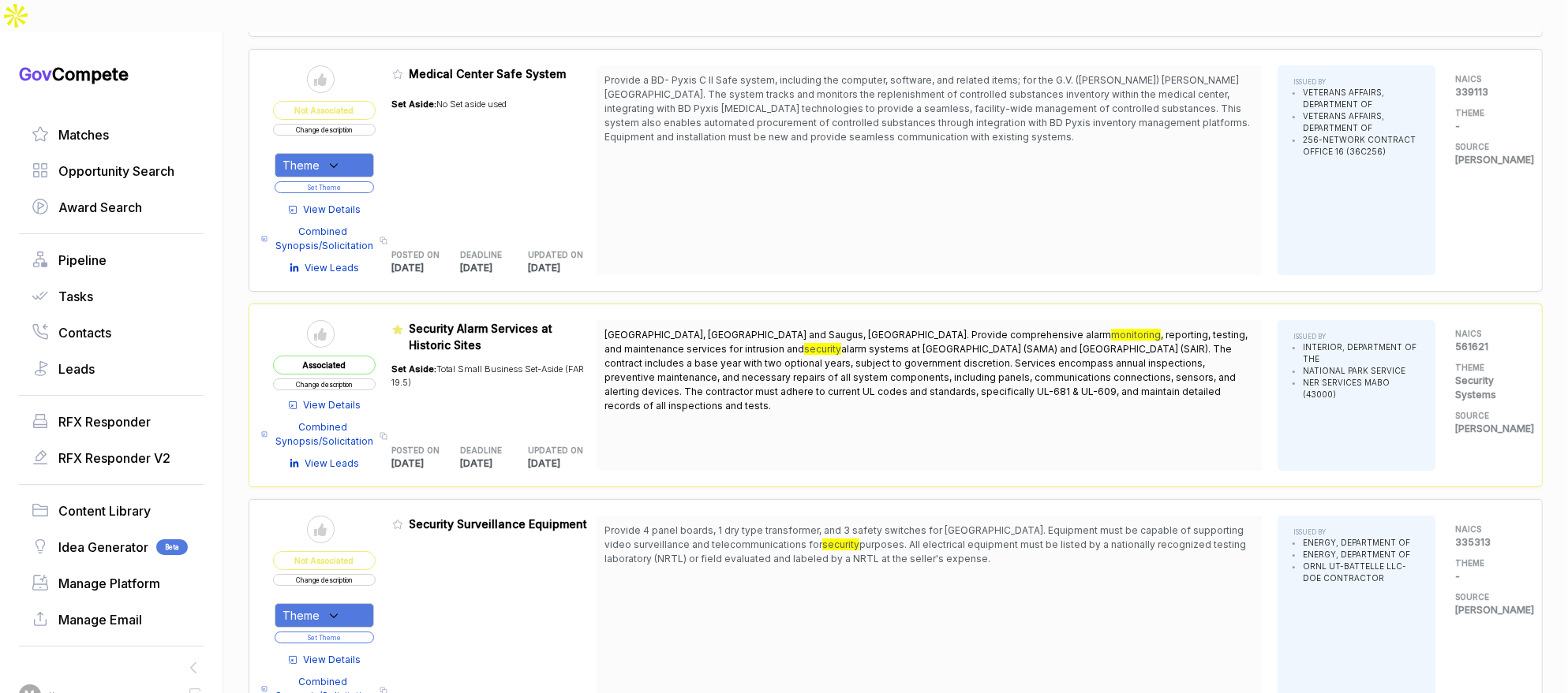
scroll to position [6922, 0]
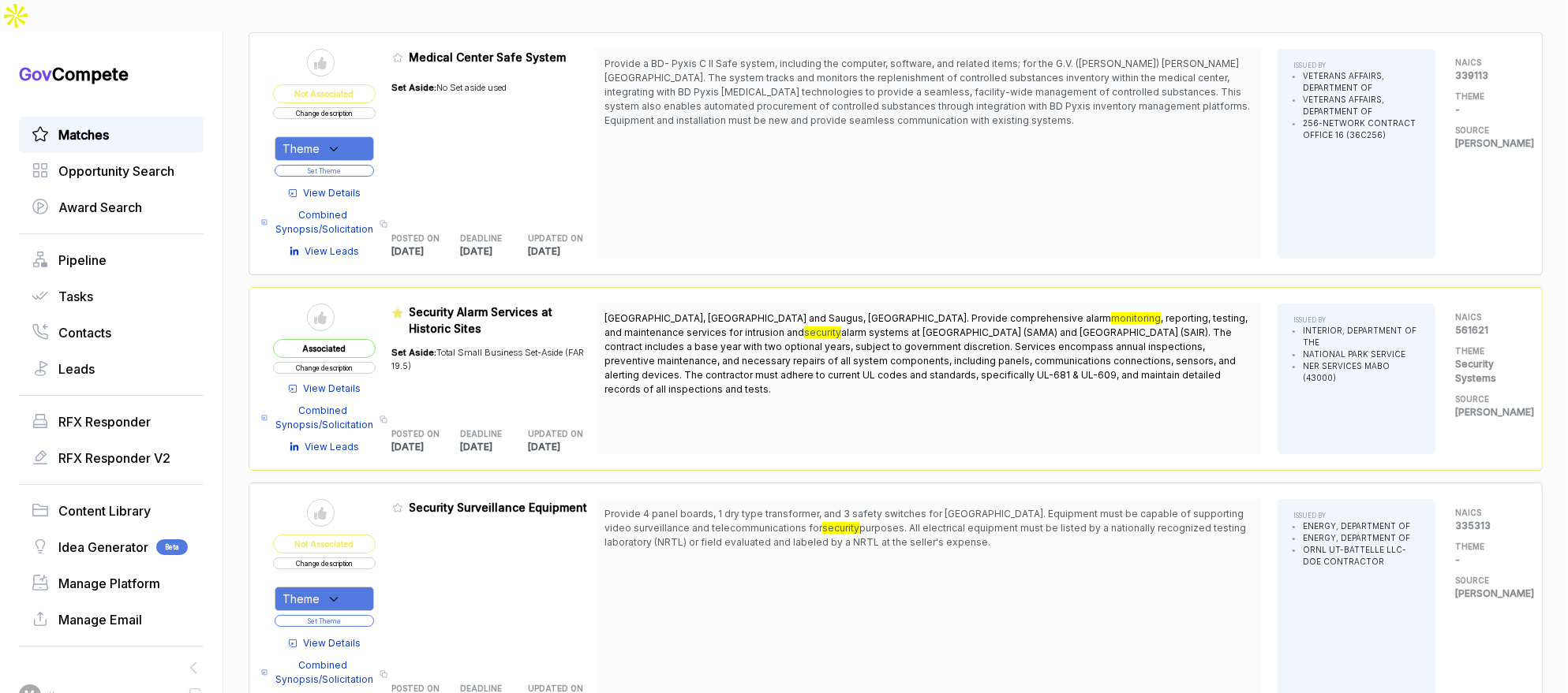
click at [96, 125] on span "Matches" at bounding box center [83, 134] width 50 height 19
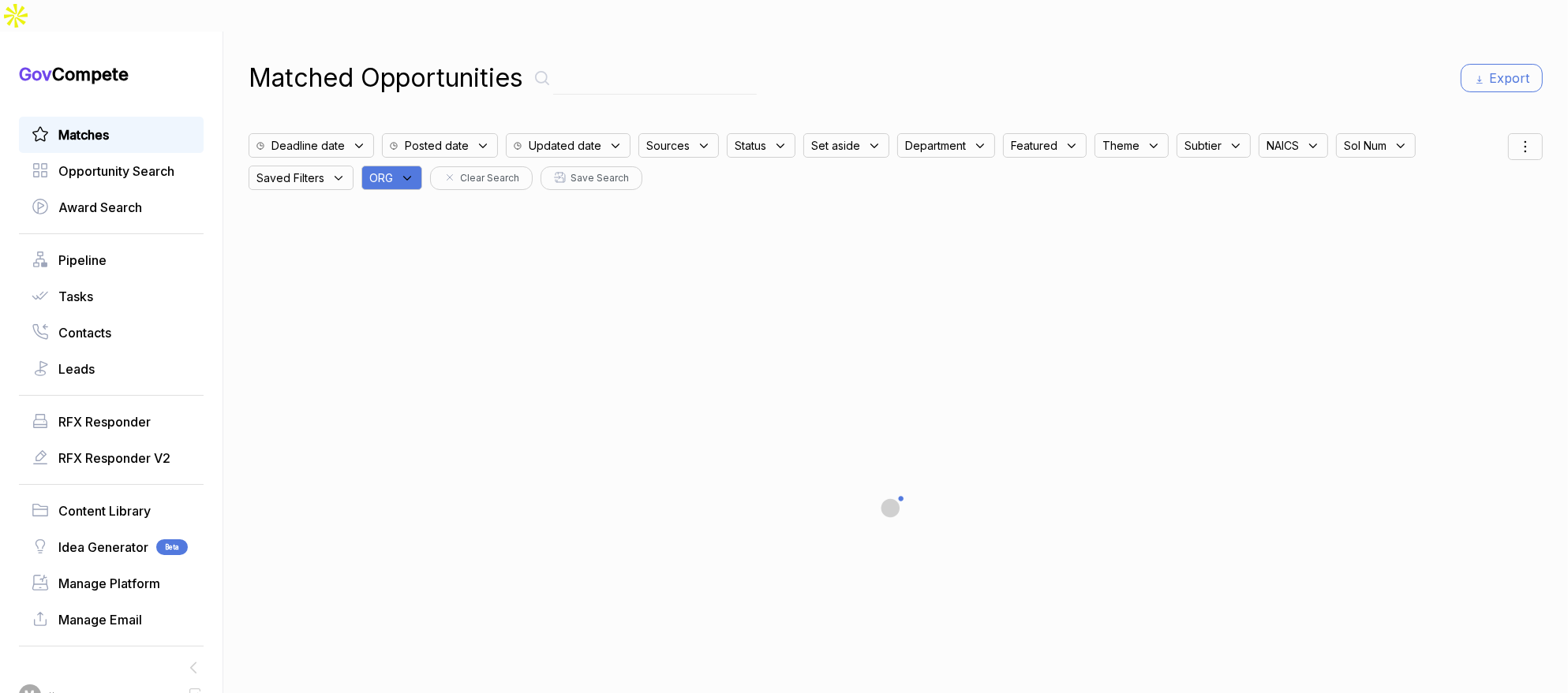
click at [414, 171] on icon at bounding box center [407, 178] width 15 height 15
click at [435, 203] on input "text" at bounding box center [468, 219] width 187 height 33
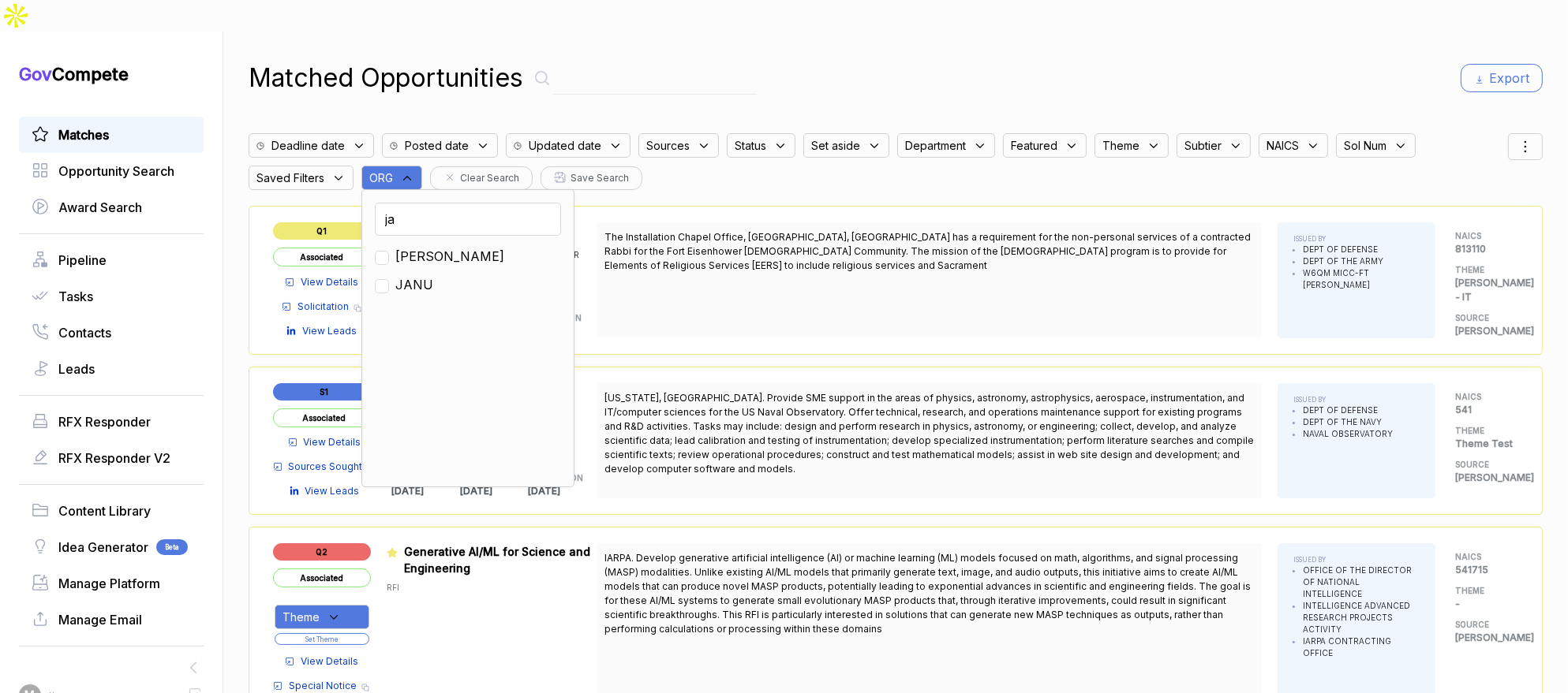
type input "ja"
drag, startPoint x: 408, startPoint y: 224, endPoint x: 418, endPoint y: 220, distance: 10.8
click at [408, 247] on span "[PERSON_NAME]" at bounding box center [449, 256] width 109 height 19
checkbox input "true"
drag, startPoint x: 821, startPoint y: 28, endPoint x: 930, endPoint y: 37, distance: 109.4
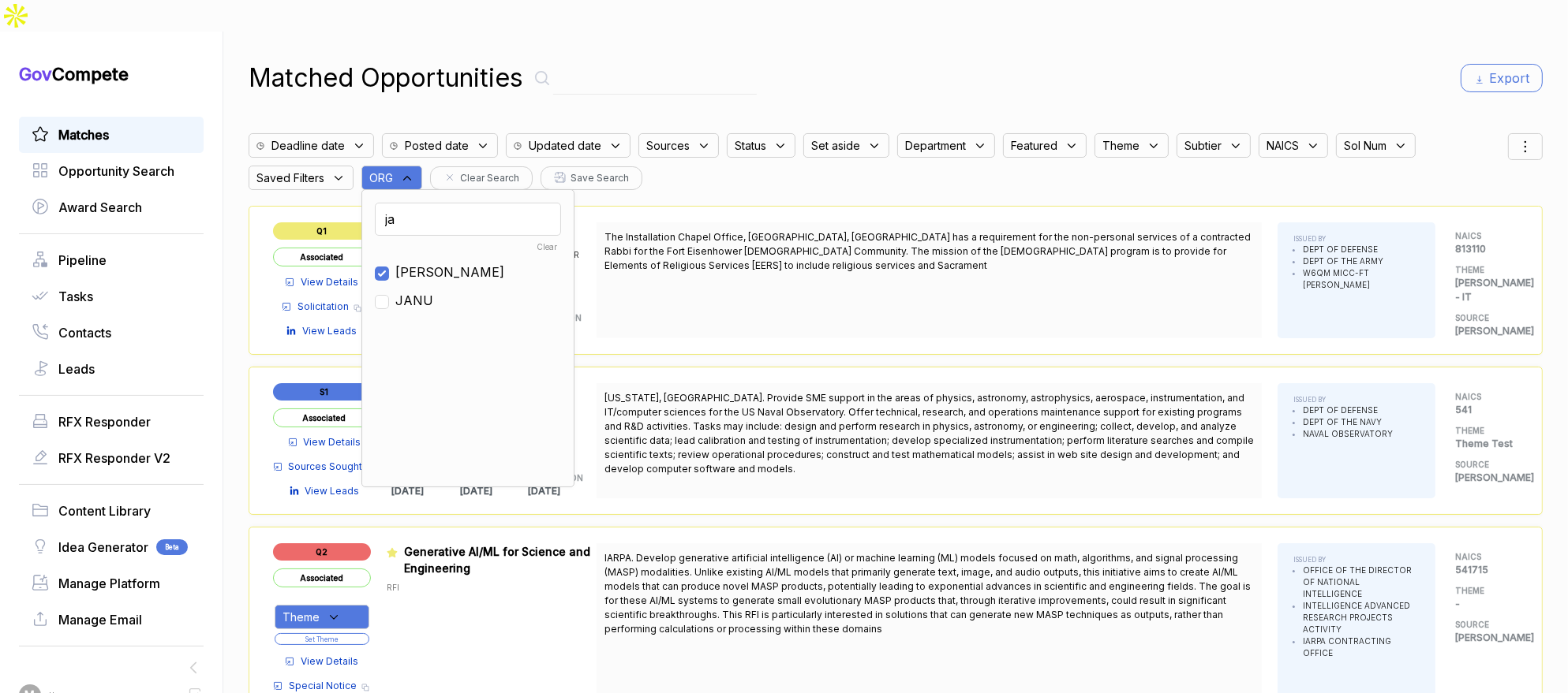
click at [831, 59] on div "Matched Opportunities Export" at bounding box center [896, 78] width 1294 height 37
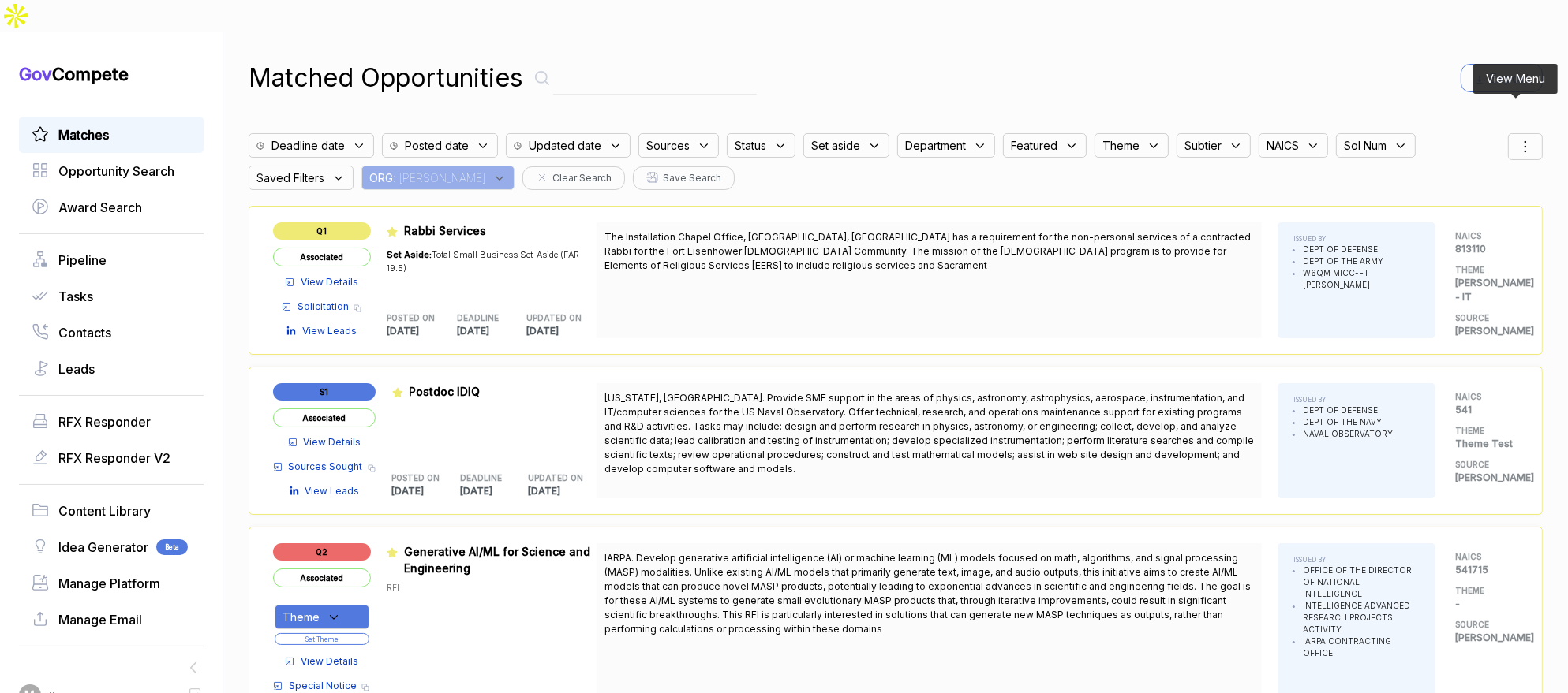
click at [1516, 137] on icon at bounding box center [1525, 146] width 19 height 19
click at [1466, 203] on span "Sorting" at bounding box center [1472, 211] width 38 height 16
click at [1449, 225] on div at bounding box center [1450, 229] width 24 height 9
checkbox input "true"
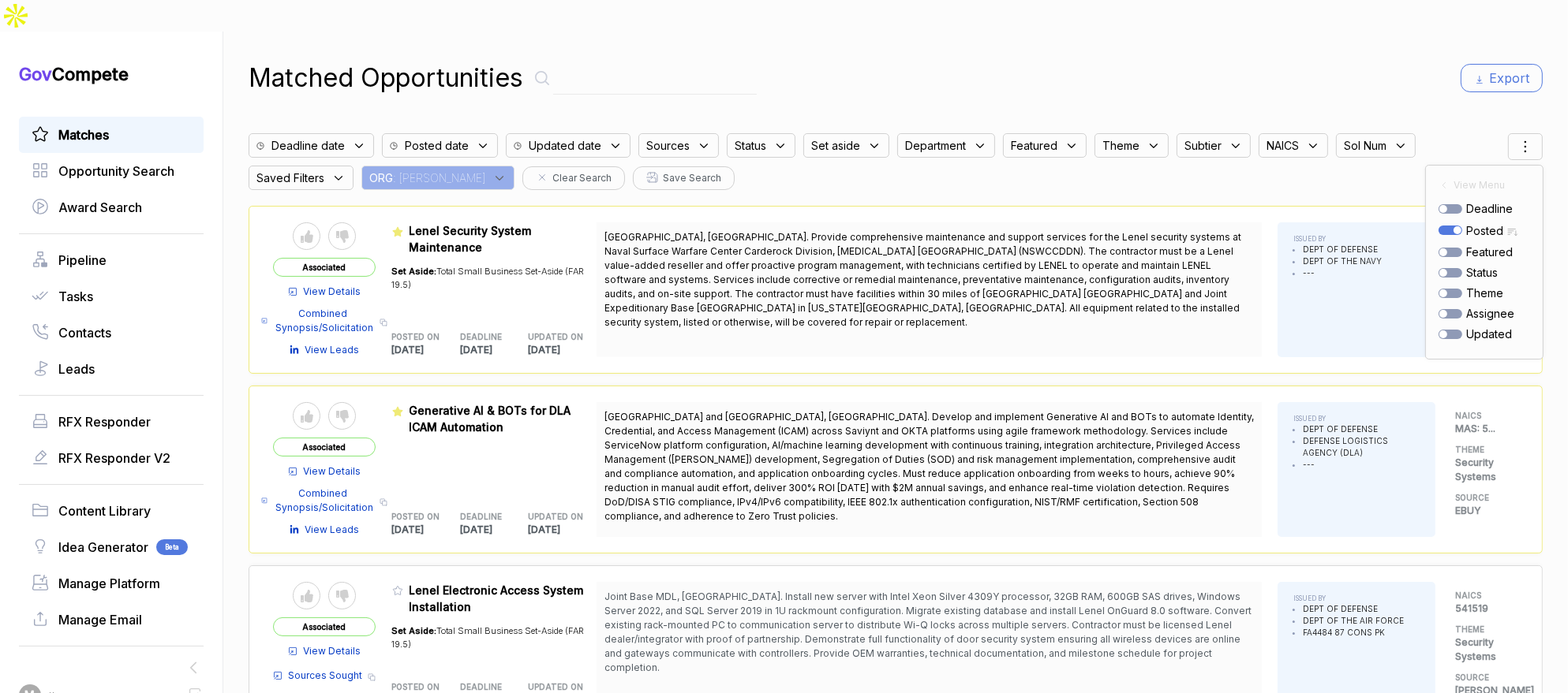
click at [896, 66] on div "Matched Opportunities Export Deadline date Posted date Updated date Sources Sta…" at bounding box center [896, 378] width 1294 height 693
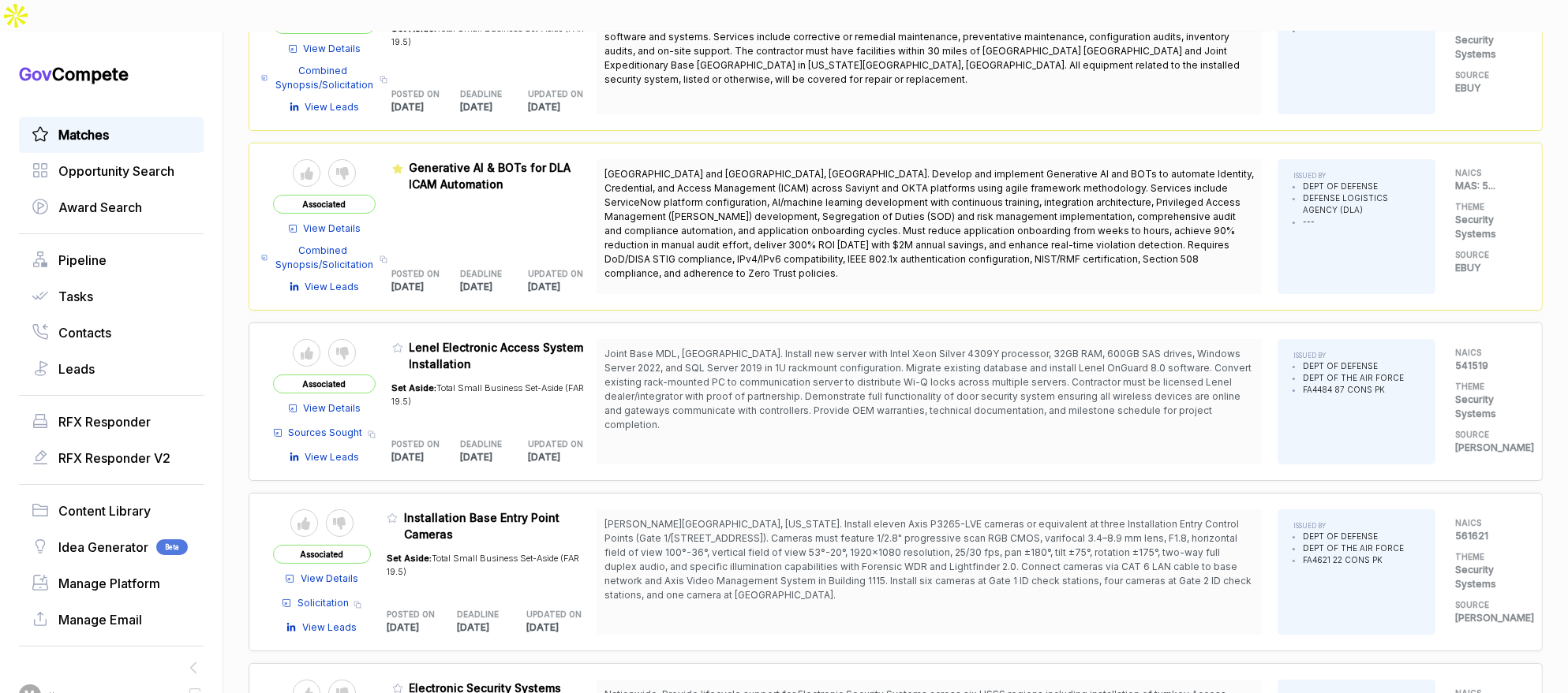
scroll to position [249, 0]
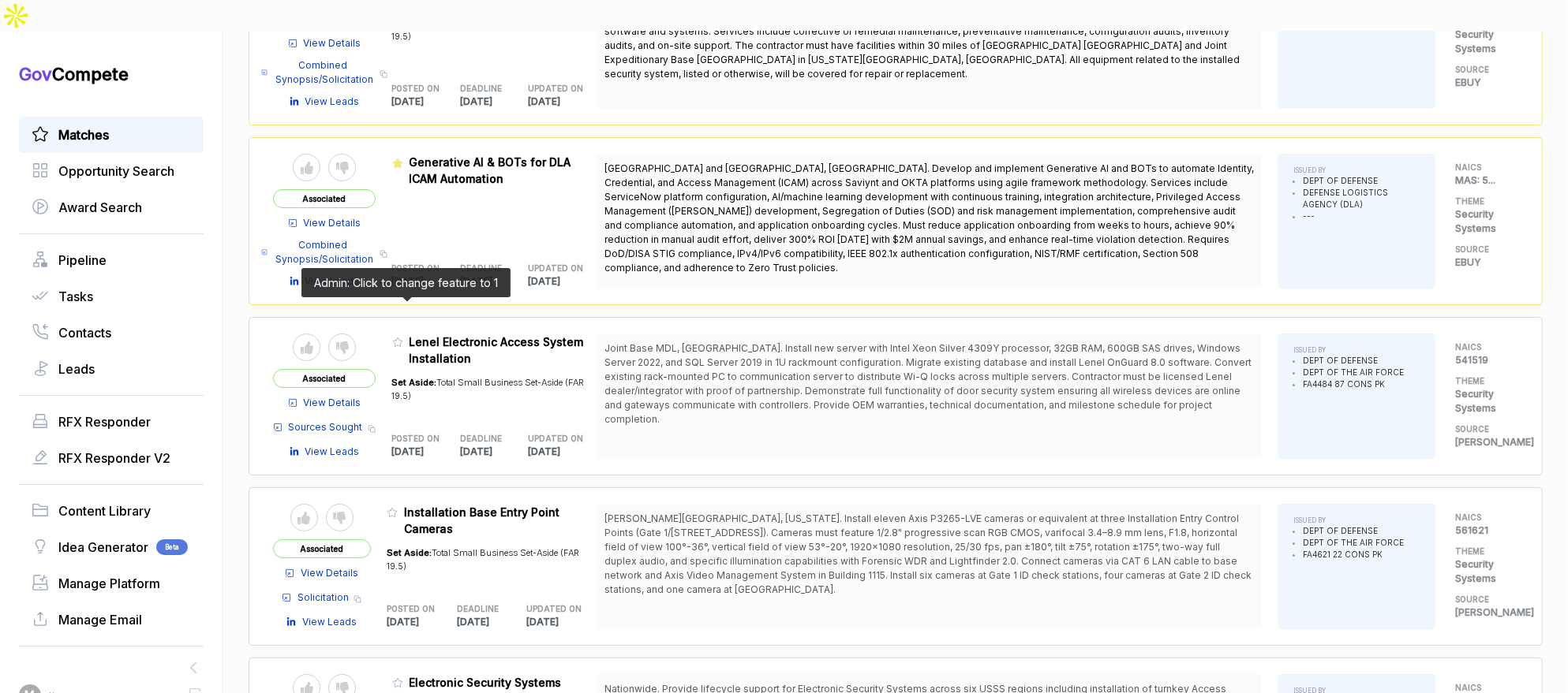
click at [403, 336] on icon at bounding box center [398, 342] width 11 height 11
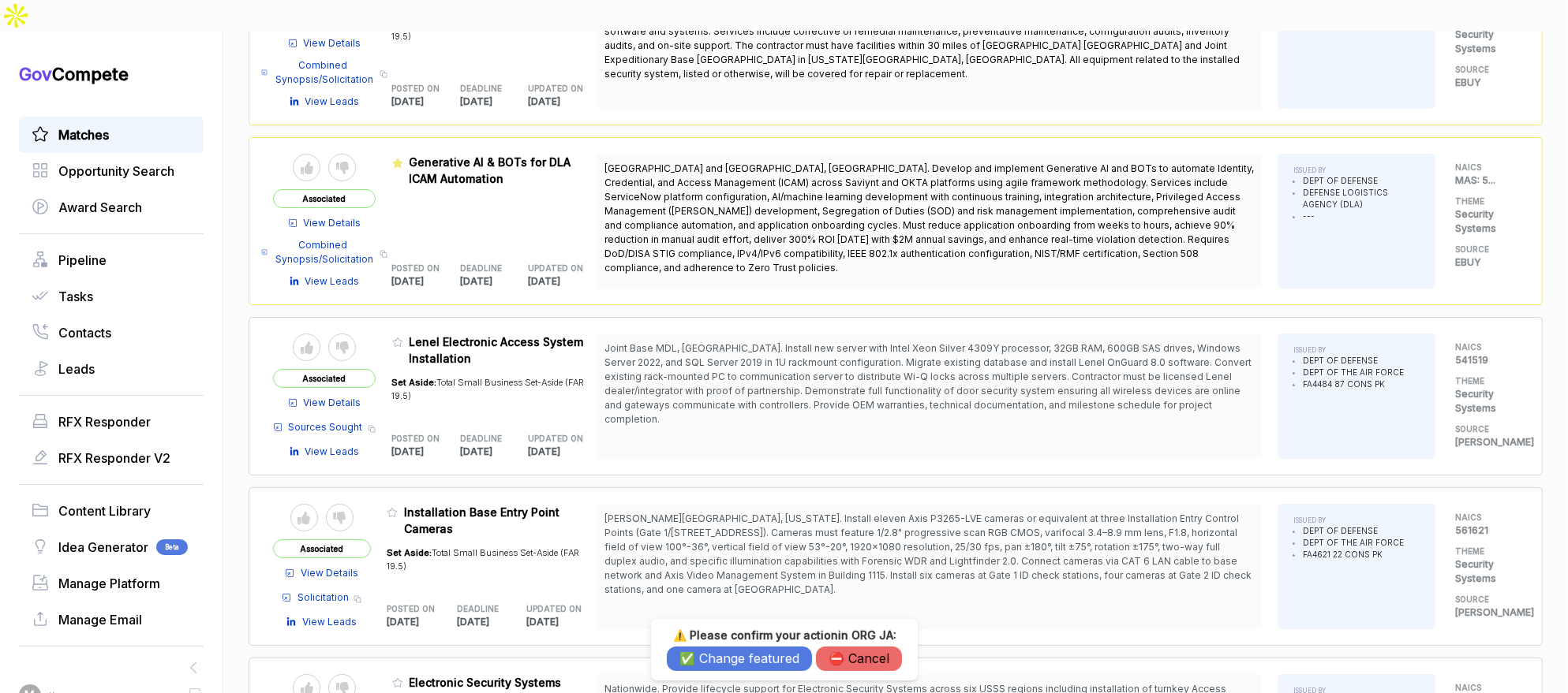
click at [708, 652] on button "✅ Change featured" at bounding box center [739, 658] width 145 height 25
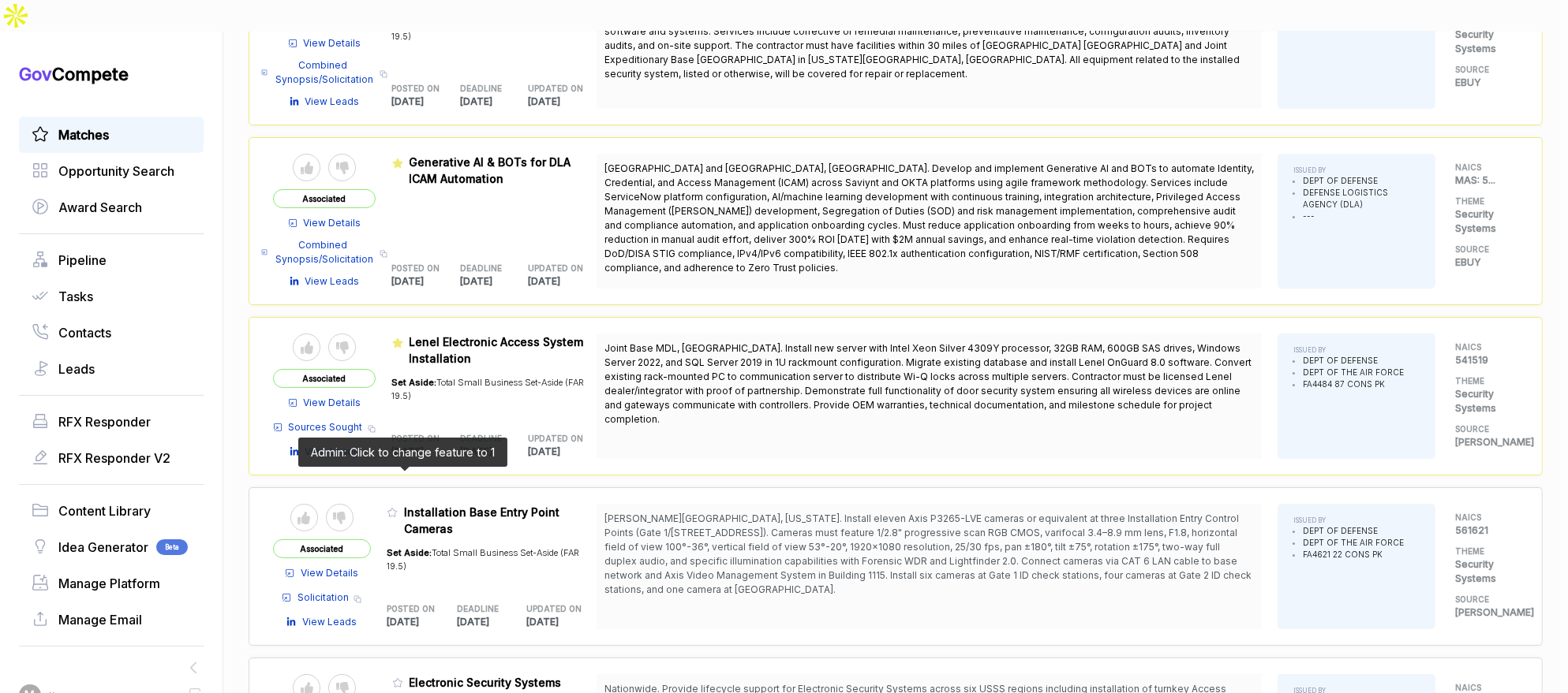
click at [397, 508] on icon at bounding box center [392, 512] width 9 height 8
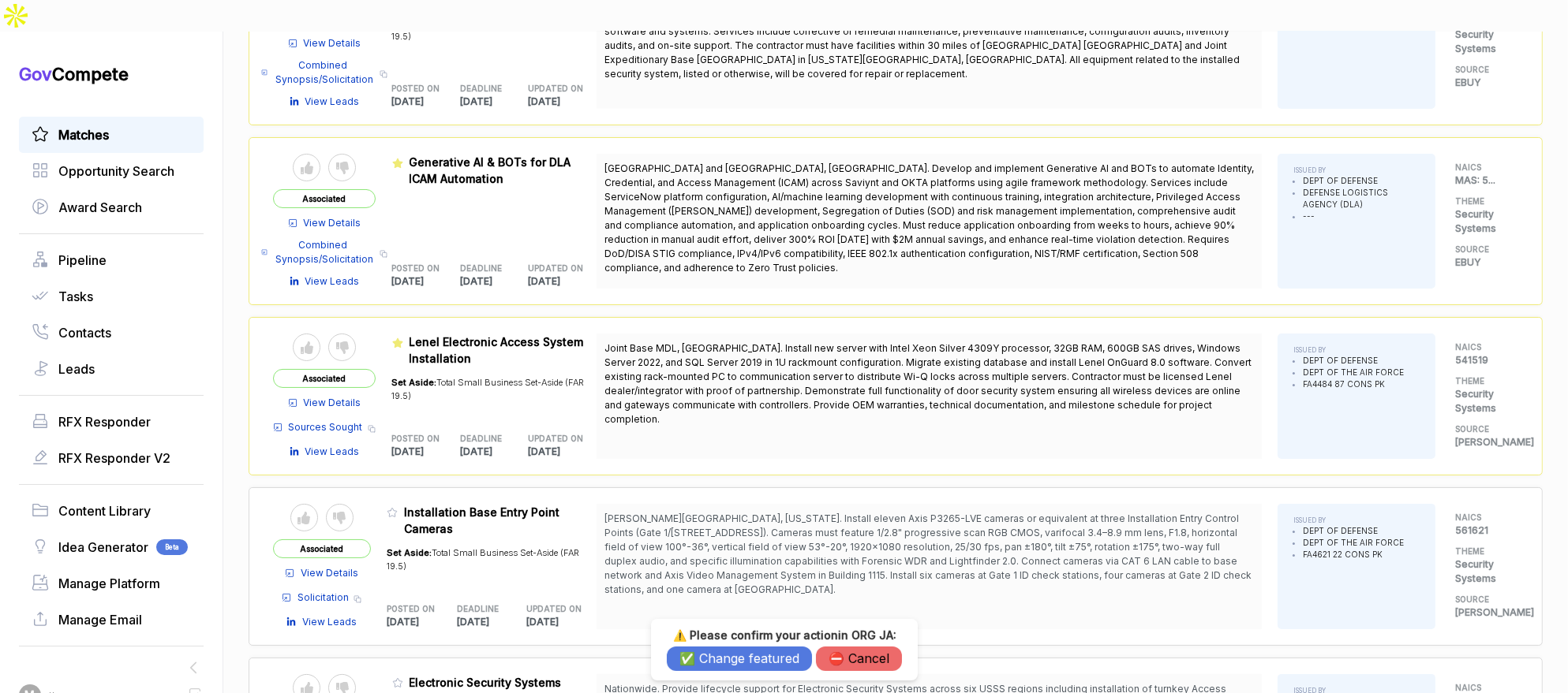
click at [702, 665] on button "✅ Change featured" at bounding box center [739, 658] width 145 height 25
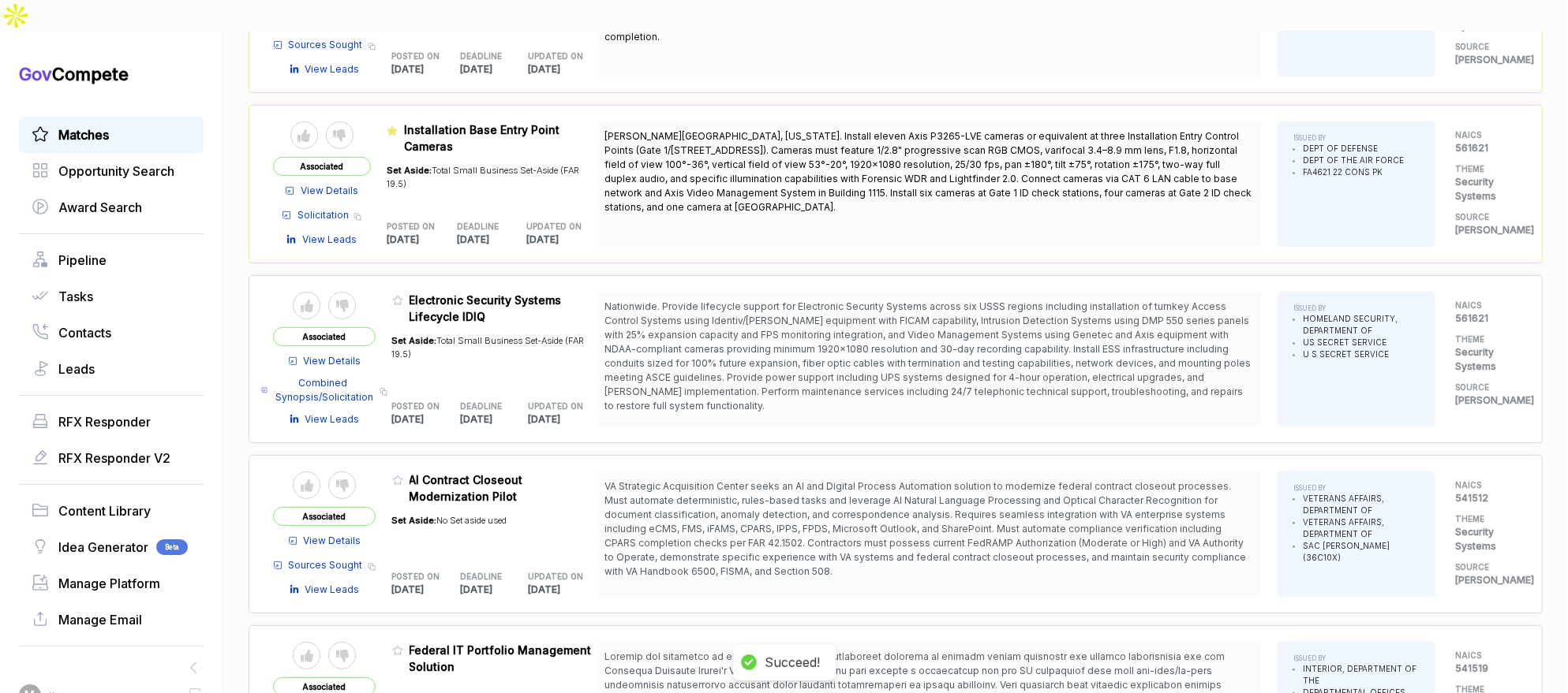
scroll to position [649, 0]
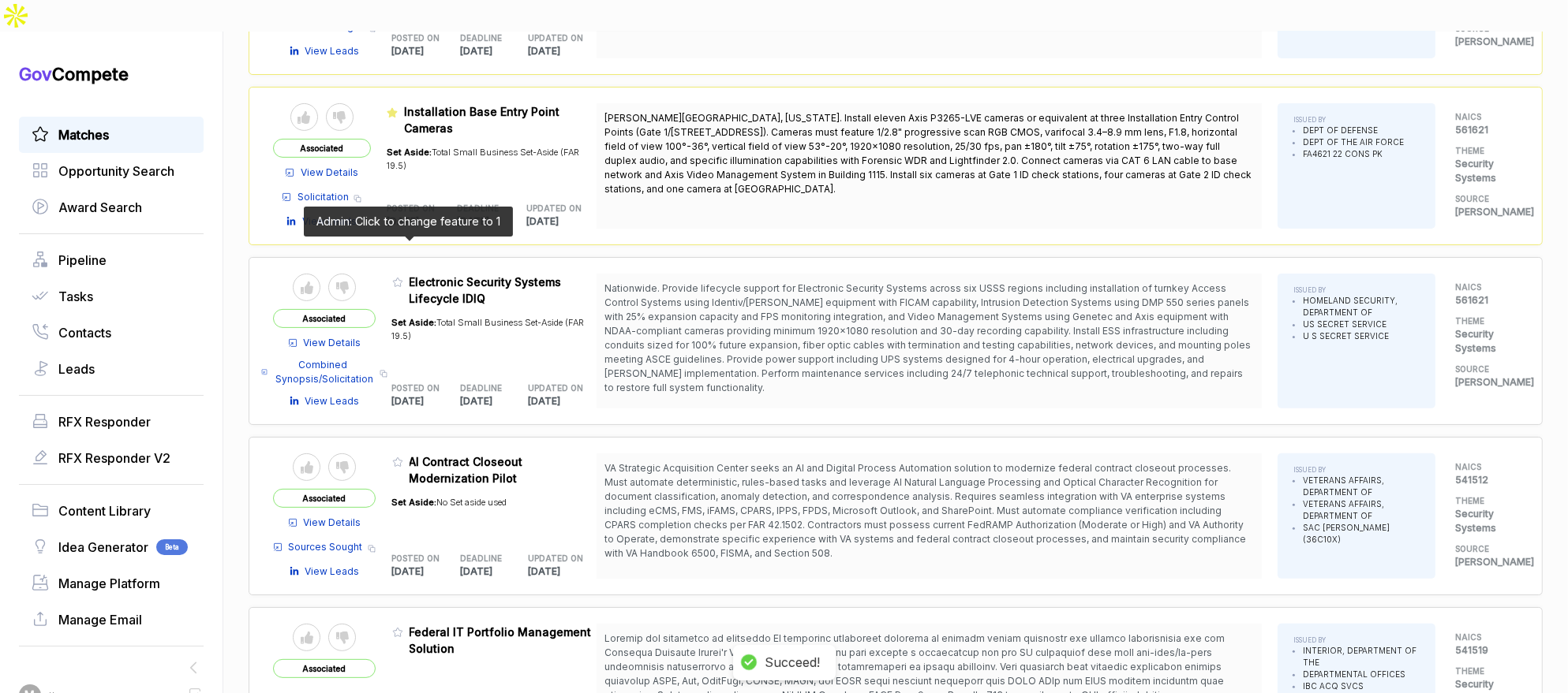
drag, startPoint x: 404, startPoint y: 247, endPoint x: 429, endPoint y: 303, distance: 61.3
click at [403, 277] on icon at bounding box center [398, 283] width 11 height 11
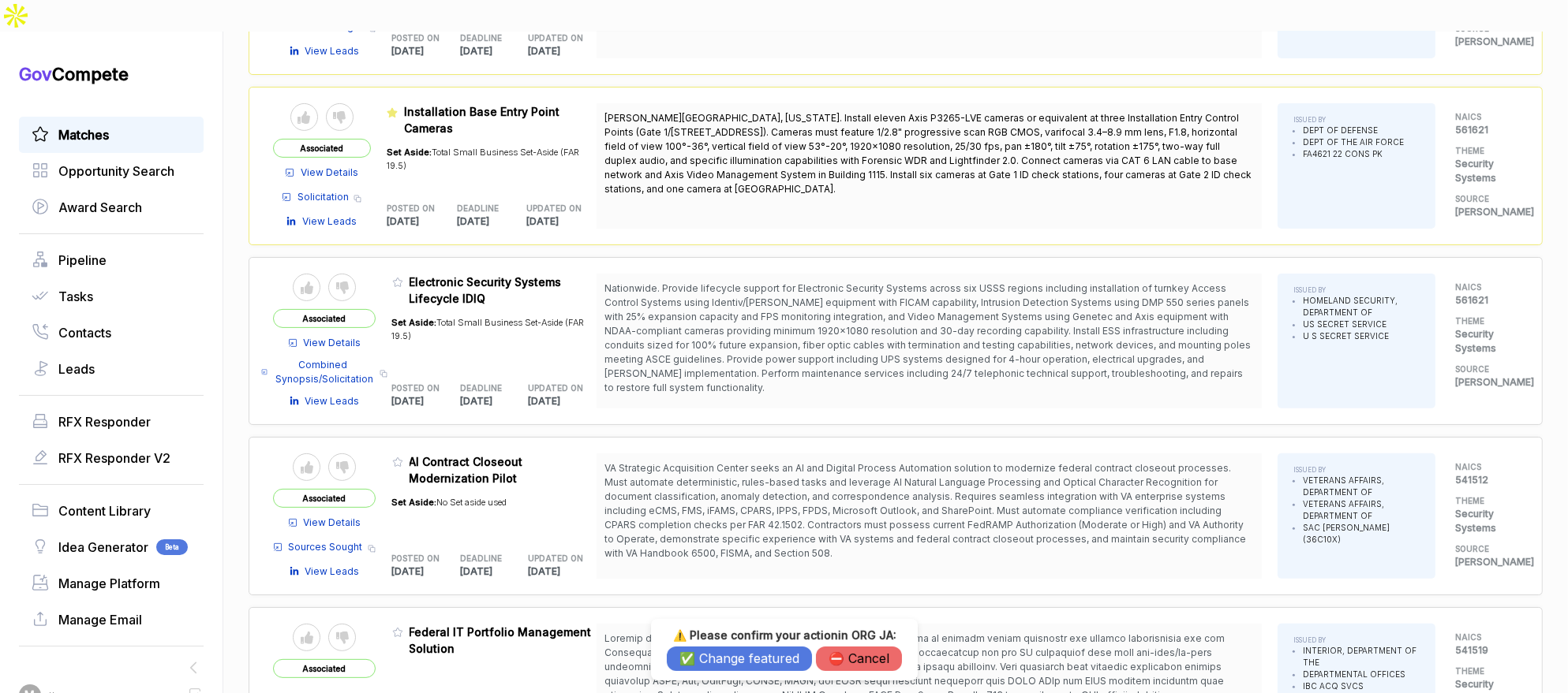
click at [750, 663] on button "✅ Change featured" at bounding box center [739, 658] width 145 height 25
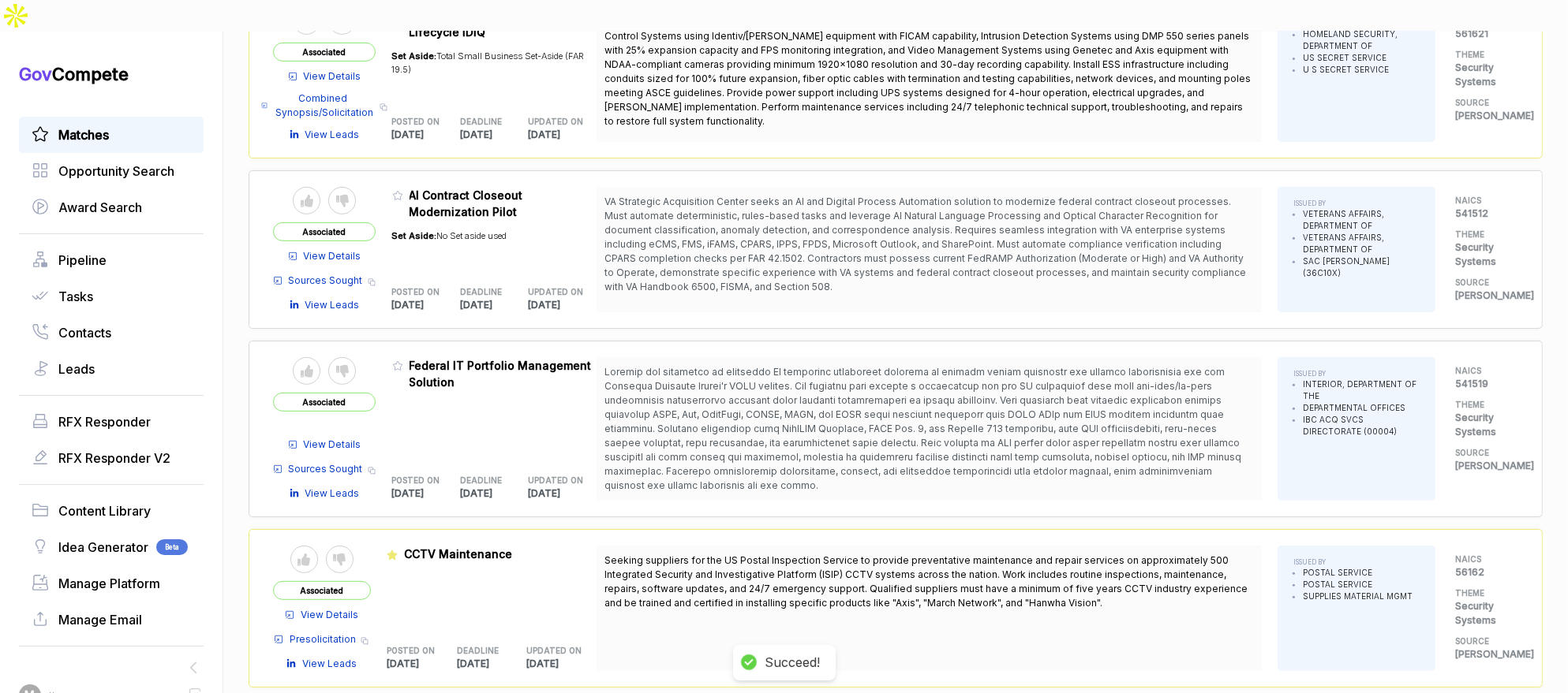
scroll to position [935, 0]
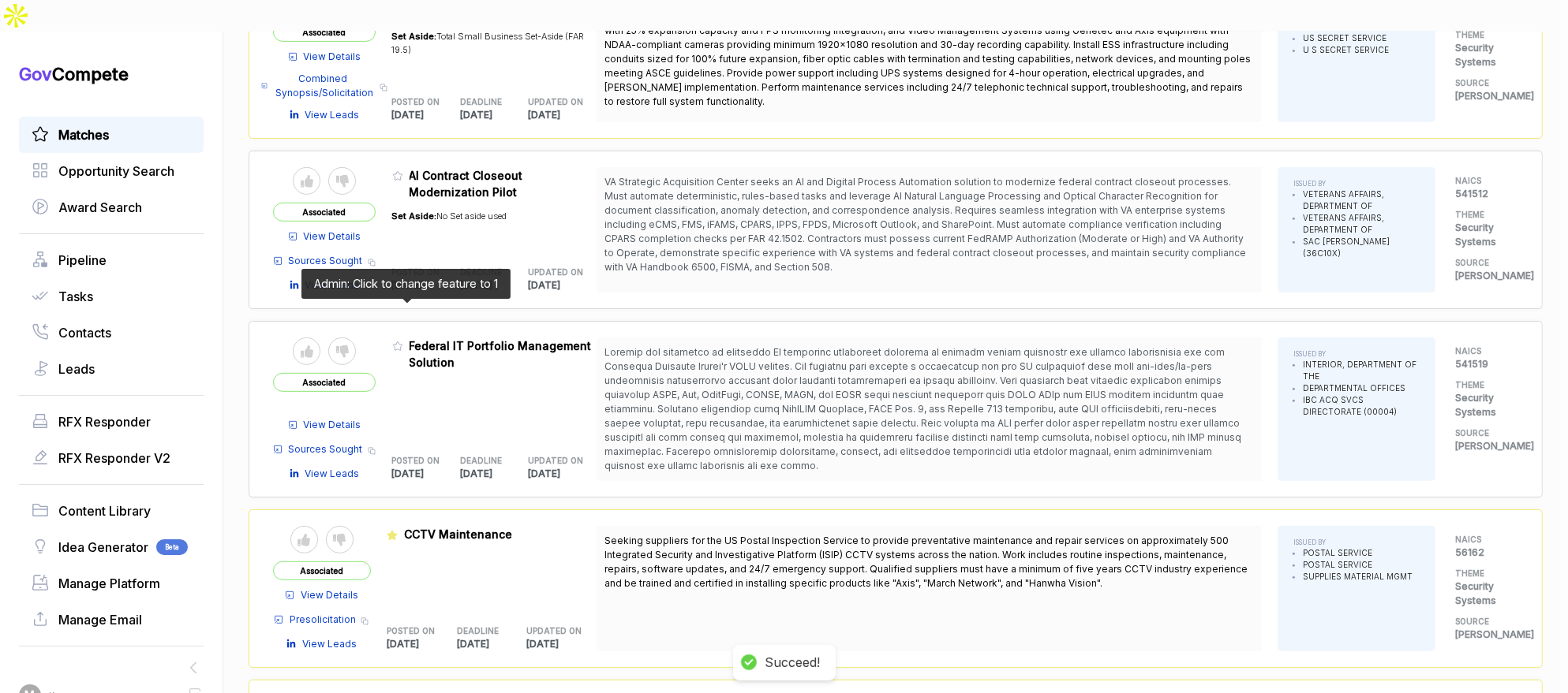
click at [403, 341] on icon at bounding box center [398, 346] width 11 height 11
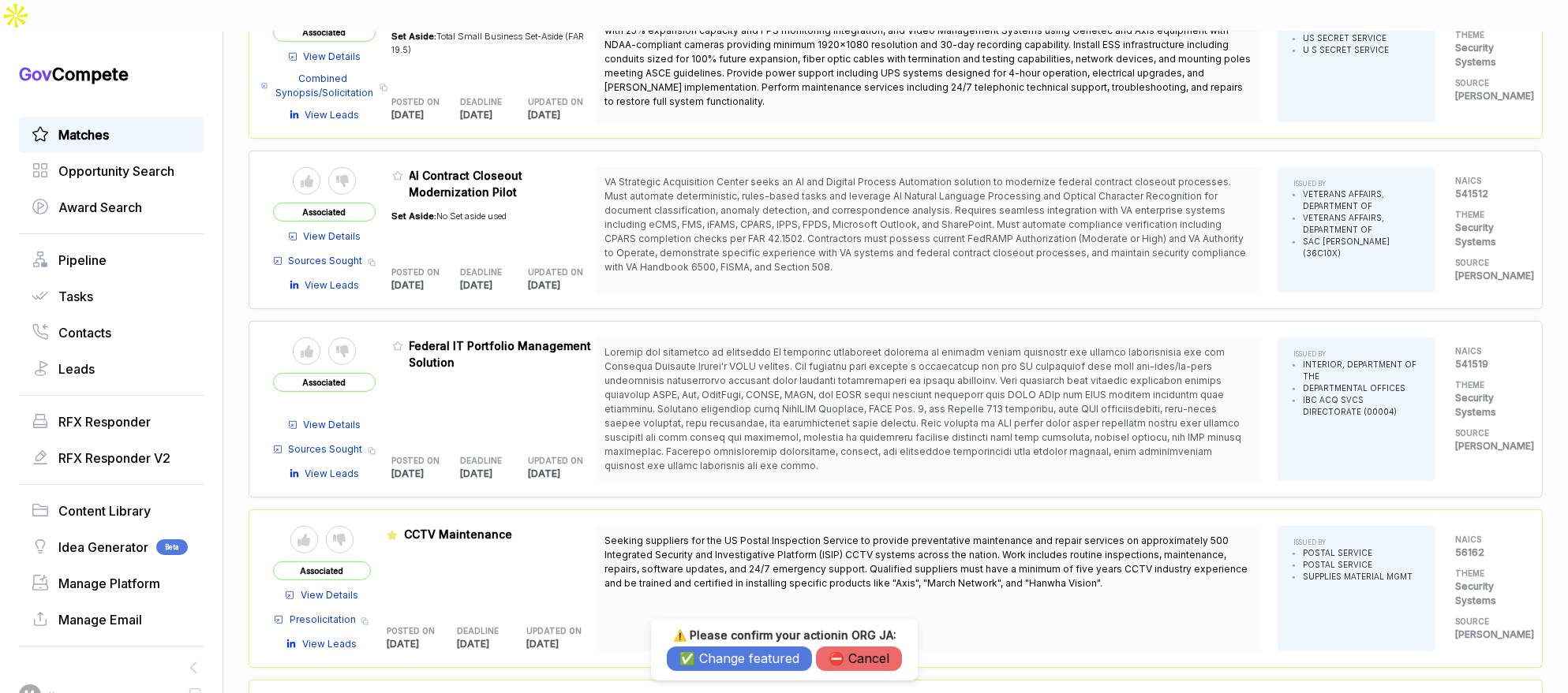
click at [700, 662] on button "✅ Change featured" at bounding box center [739, 658] width 145 height 25
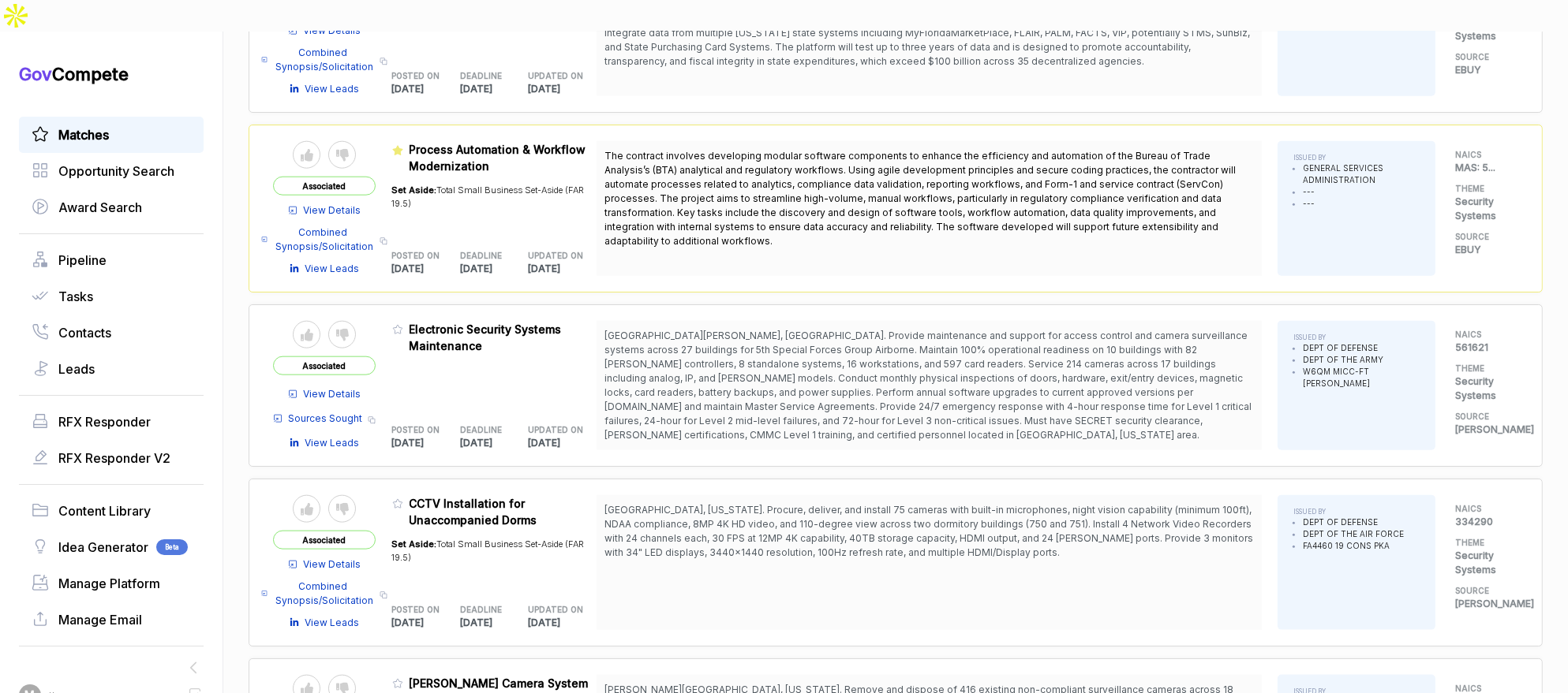
scroll to position [2399, 0]
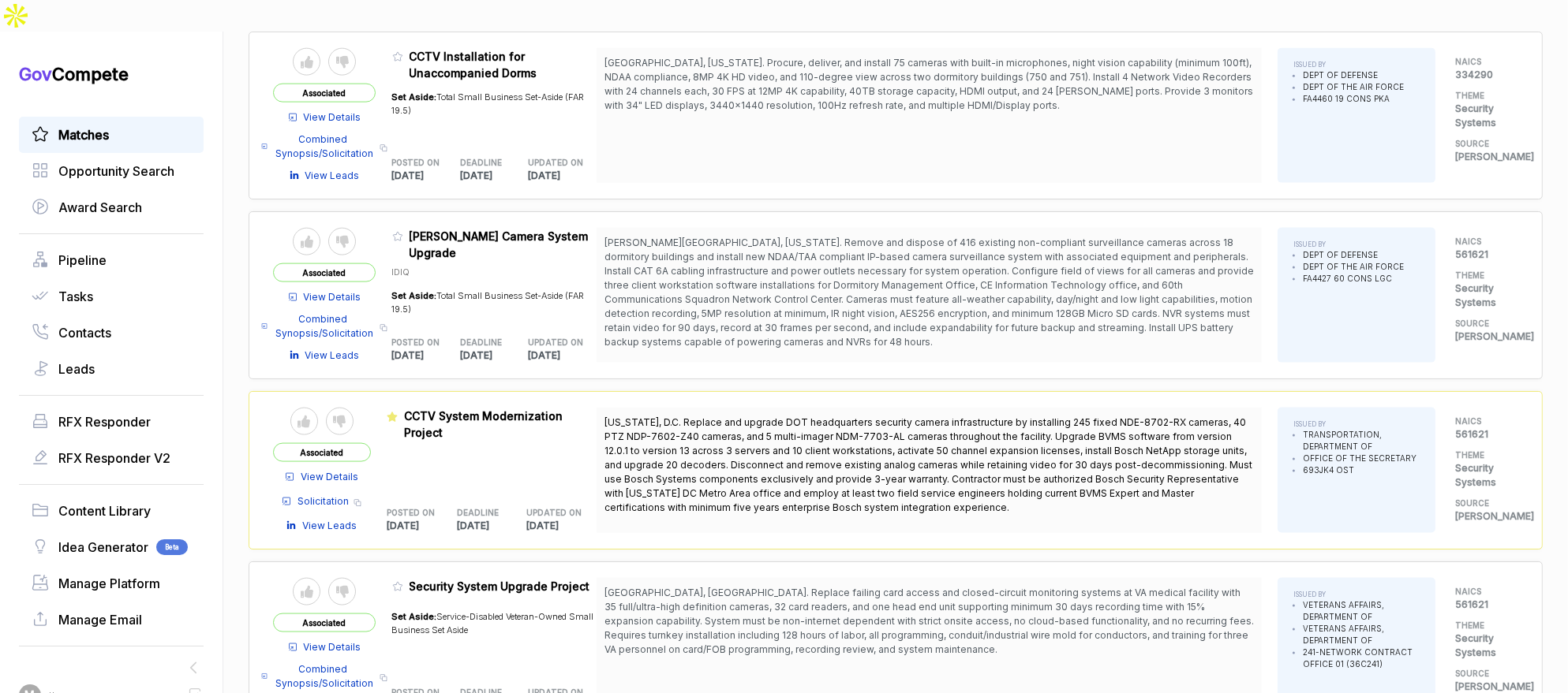
scroll to position [2948, 0]
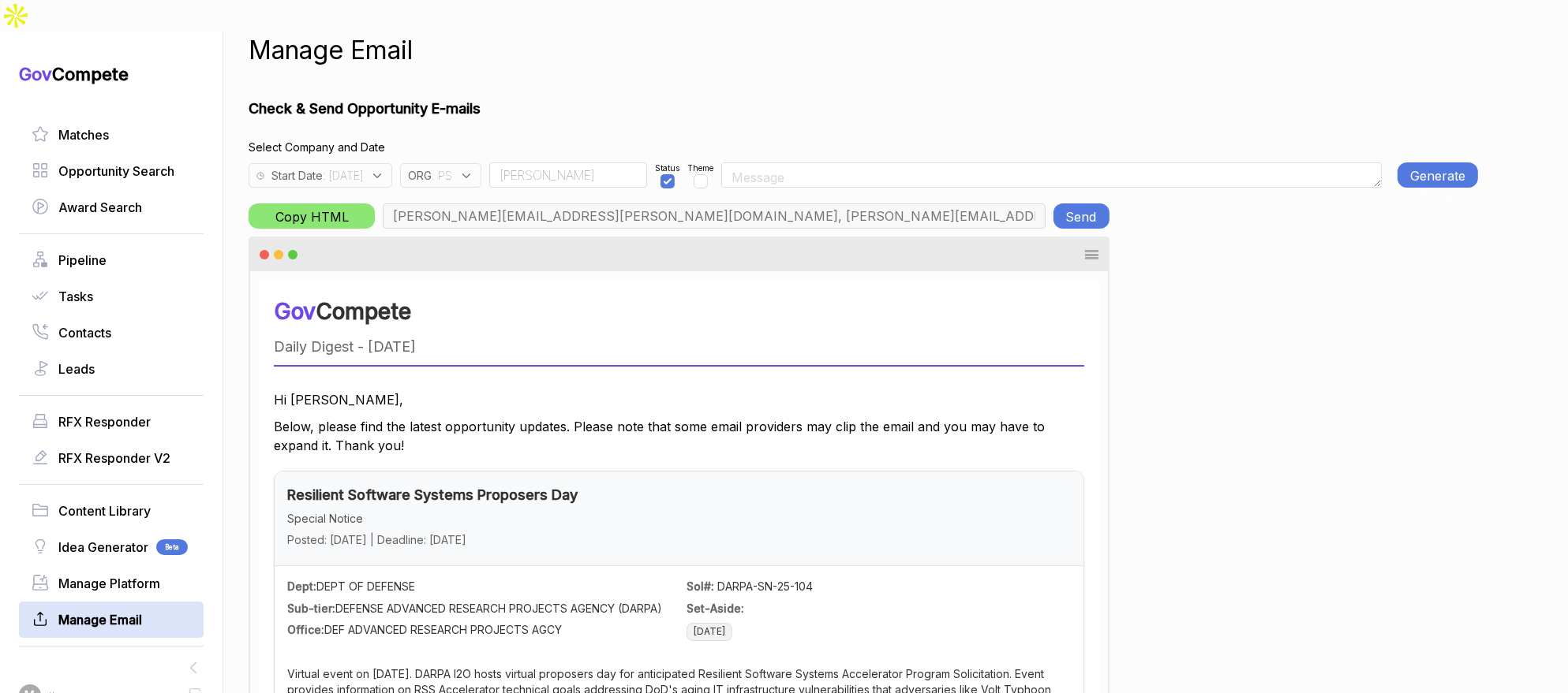
click at [452, 167] on span ": PS" at bounding box center [442, 176] width 20 height 16
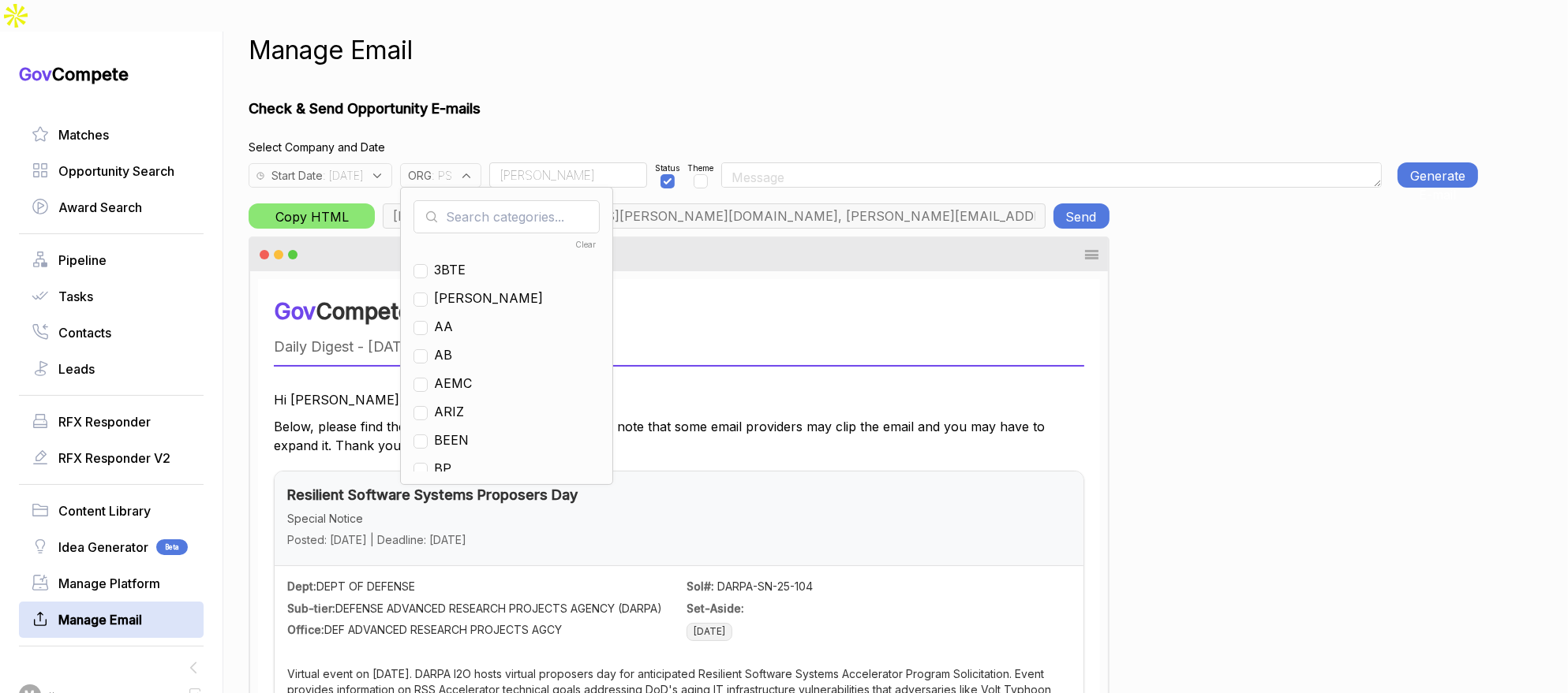
click at [490, 200] on input "text" at bounding box center [507, 217] width 187 height 33
checkbox input "true"
type input "ps"
click at [451, 261] on span "PS" at bounding box center [442, 270] width 17 height 19
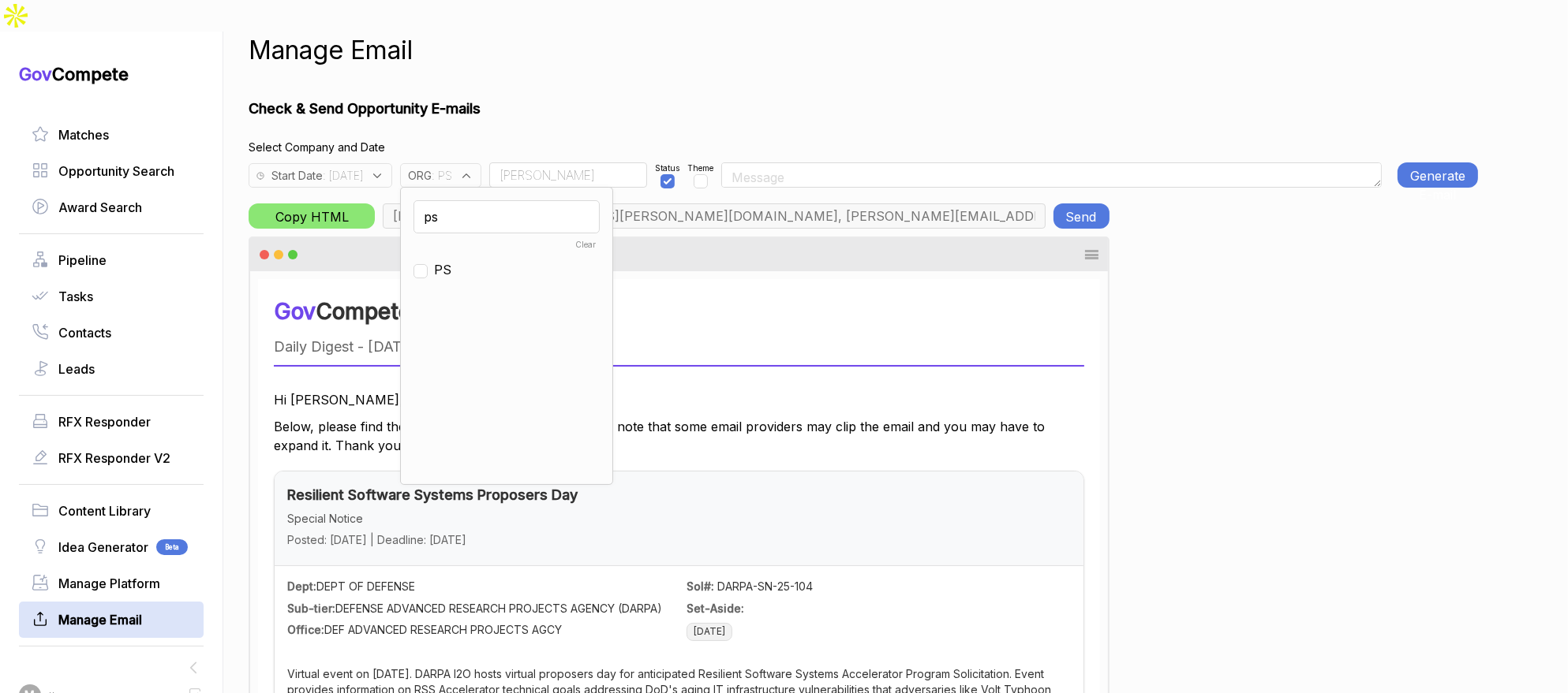
checkbox input "false"
click at [489, 200] on input "ps" at bounding box center [507, 217] width 187 height 33
type input "ja"
click at [467, 244] on div "[PERSON_NAME]" at bounding box center [507, 253] width 187 height 19
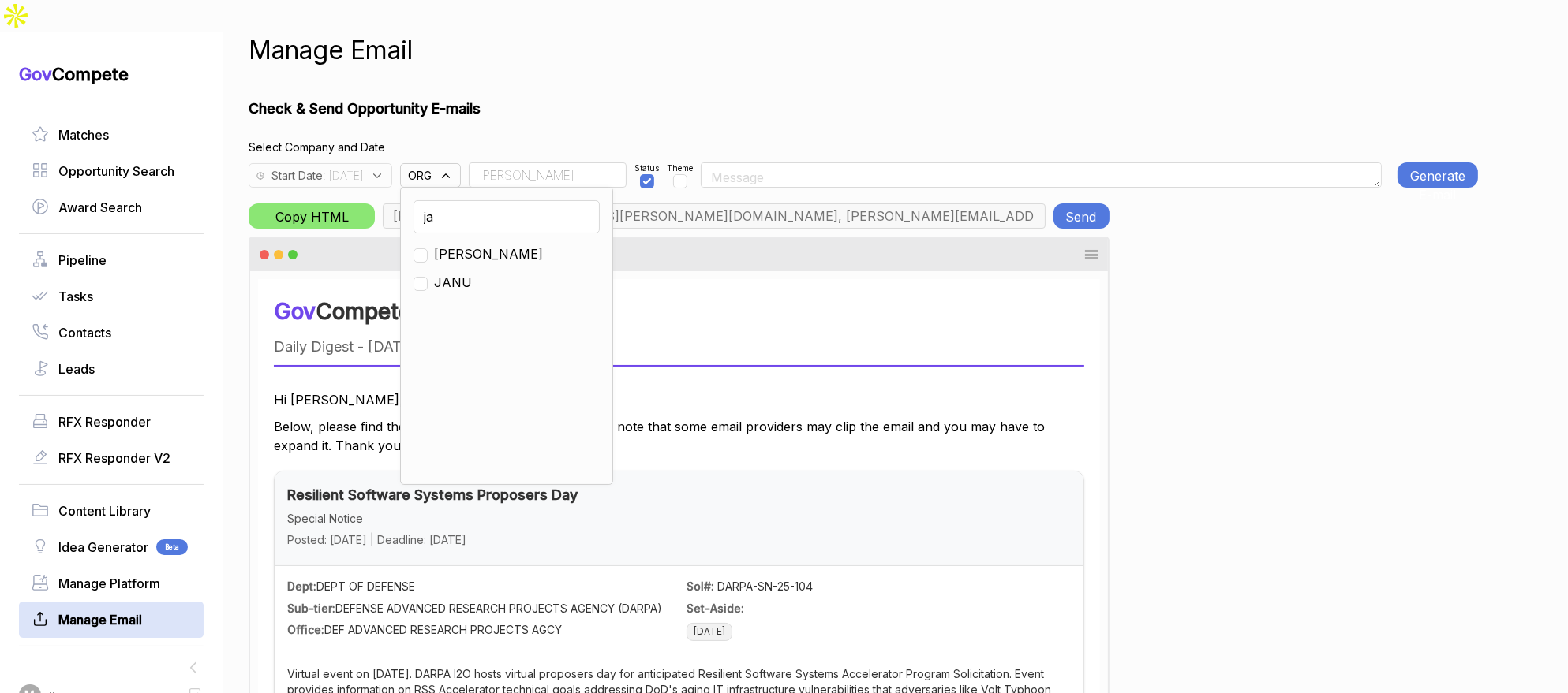
drag, startPoint x: 462, startPoint y: 225, endPoint x: 456, endPoint y: 219, distance: 8.5
click at [462, 244] on div "[PERSON_NAME]" at bounding box center [507, 253] width 187 height 19
drag, startPoint x: 460, startPoint y: 227, endPoint x: 433, endPoint y: 197, distance: 40.4
click at [427, 249] on input "checkbox" at bounding box center [421, 256] width 15 height 15
checkbox input "true"
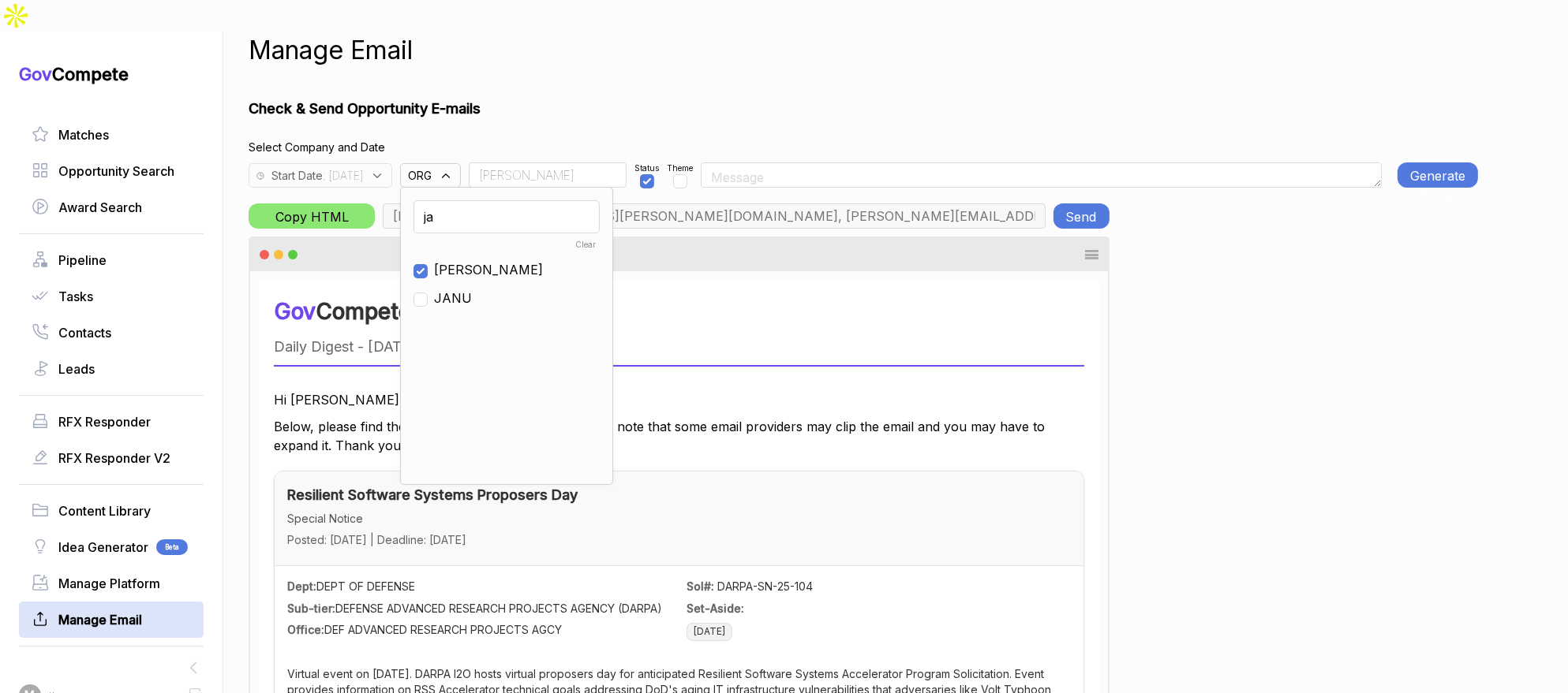
click at [363, 167] on span ": 2025-08-21" at bounding box center [343, 176] width 40 height 16
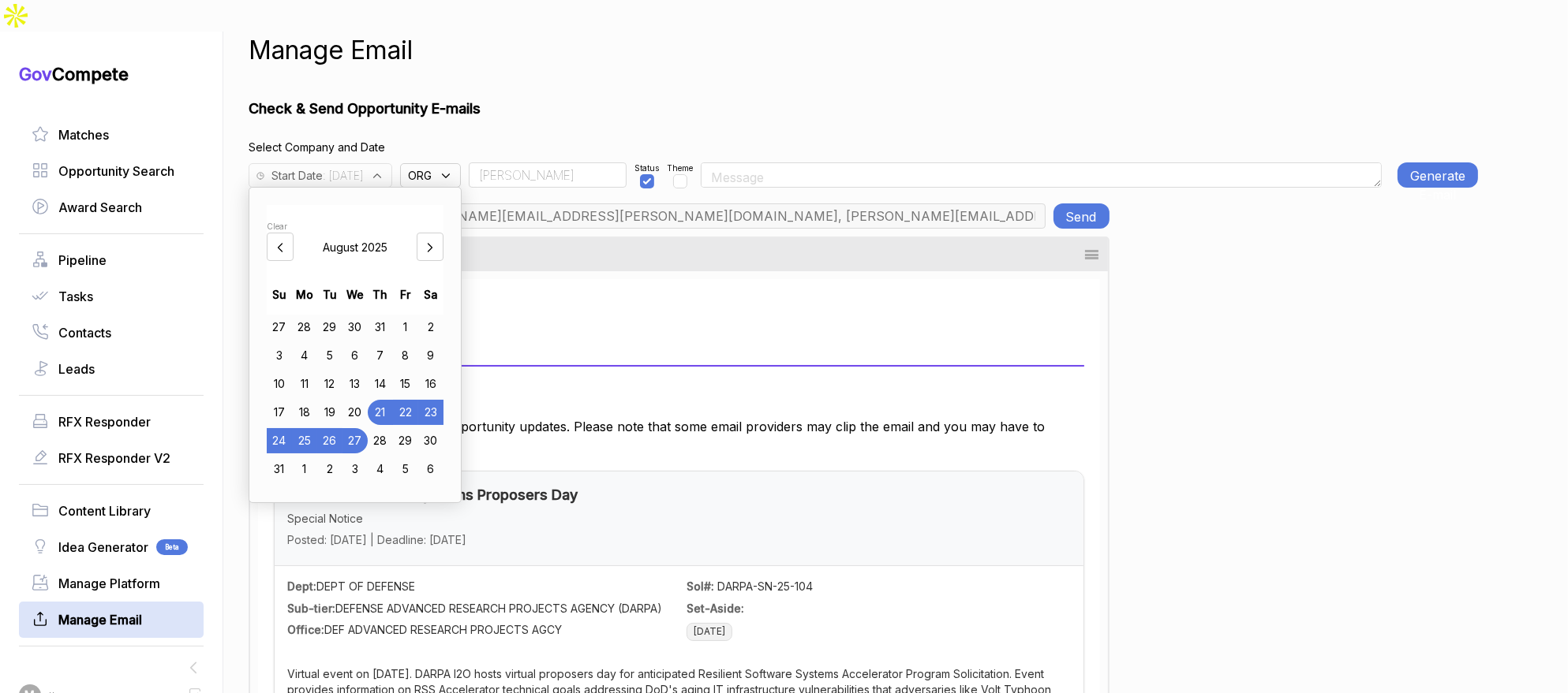
type input "m.pulk@janus-ag.com, a.jones@janus-ag.com, t.davis@janus-ag.com, j.milstead@jan…"
drag, startPoint x: 580, startPoint y: 86, endPoint x: 576, endPoint y: 129, distance: 43.2
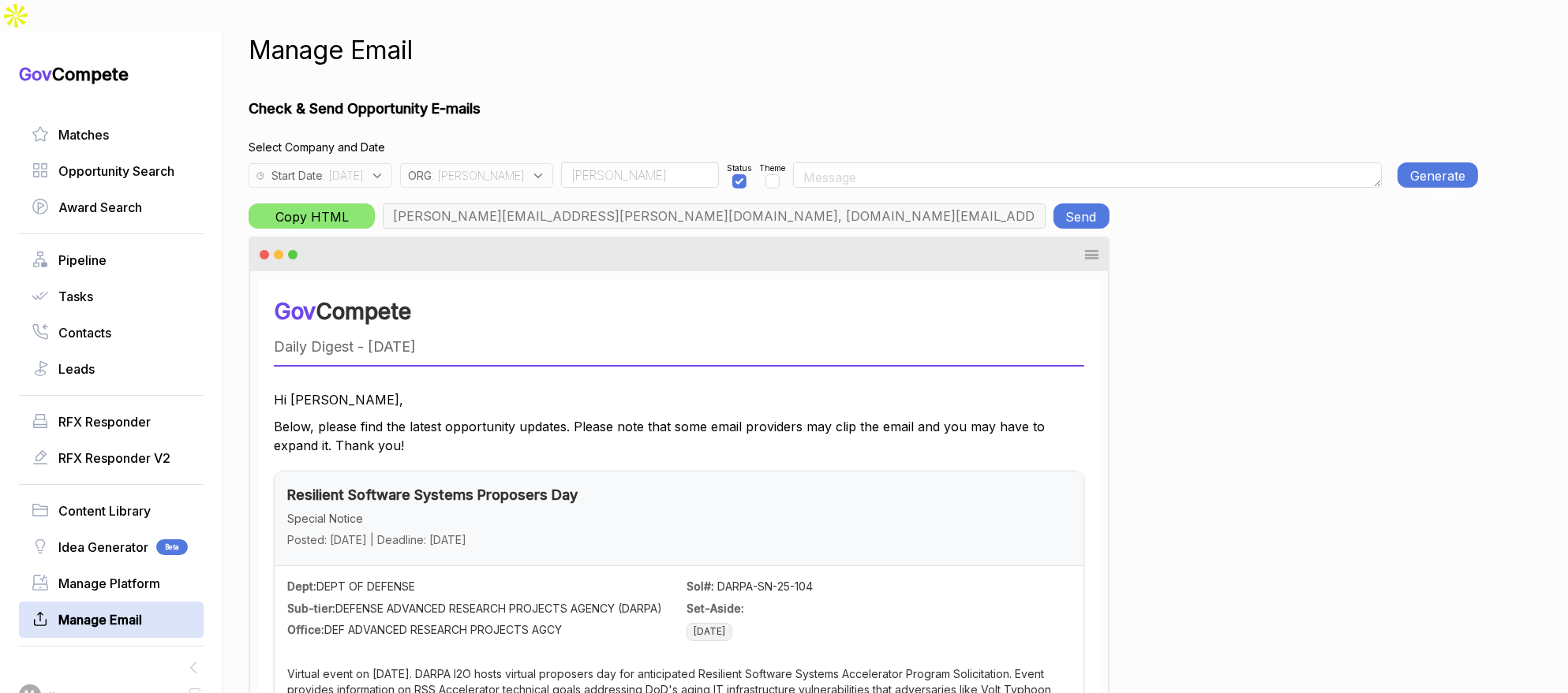
click at [603, 163] on input "Rudy" at bounding box center [639, 176] width 157 height 26
type input "Team"
click at [1402, 163] on button "Generate E-mail" at bounding box center [1437, 176] width 81 height 26
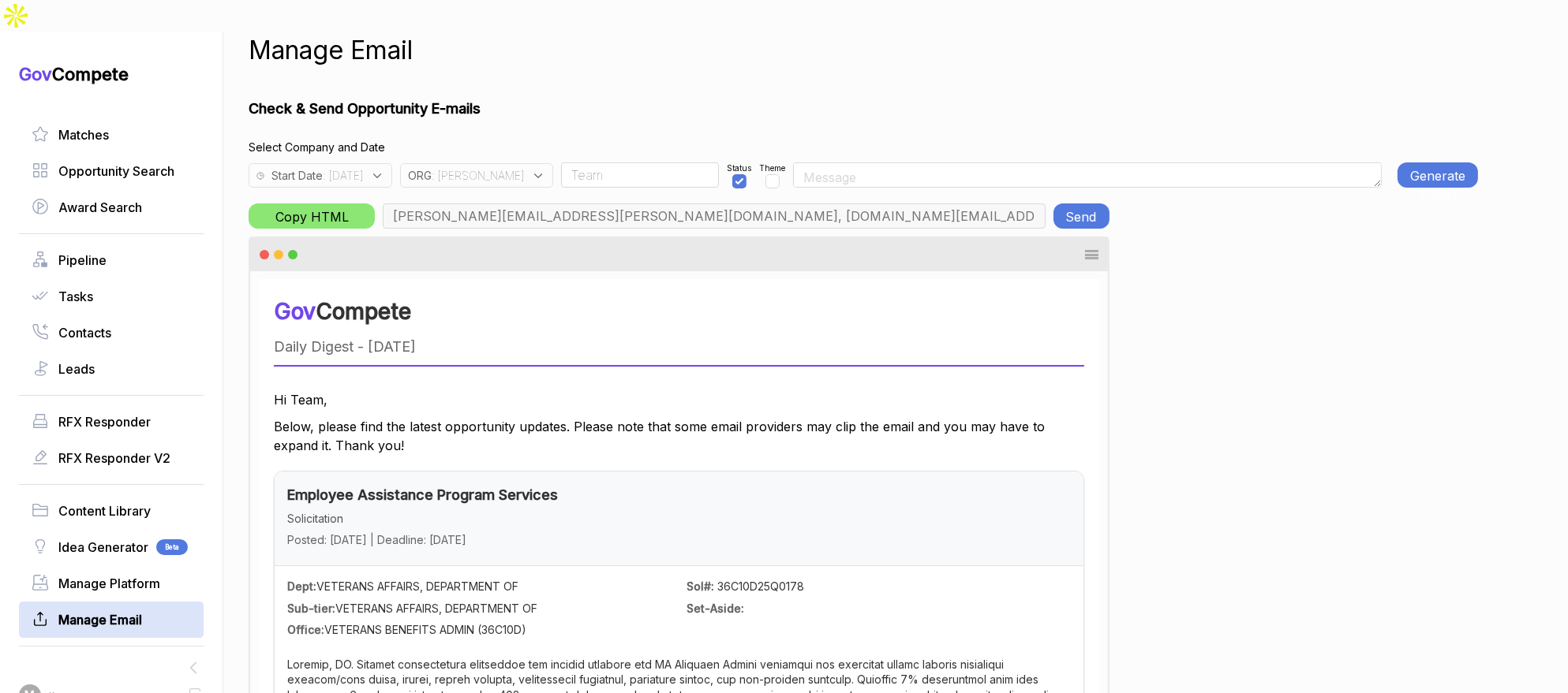
click at [1427, 163] on button "Generate E-mail" at bounding box center [1437, 176] width 81 height 26
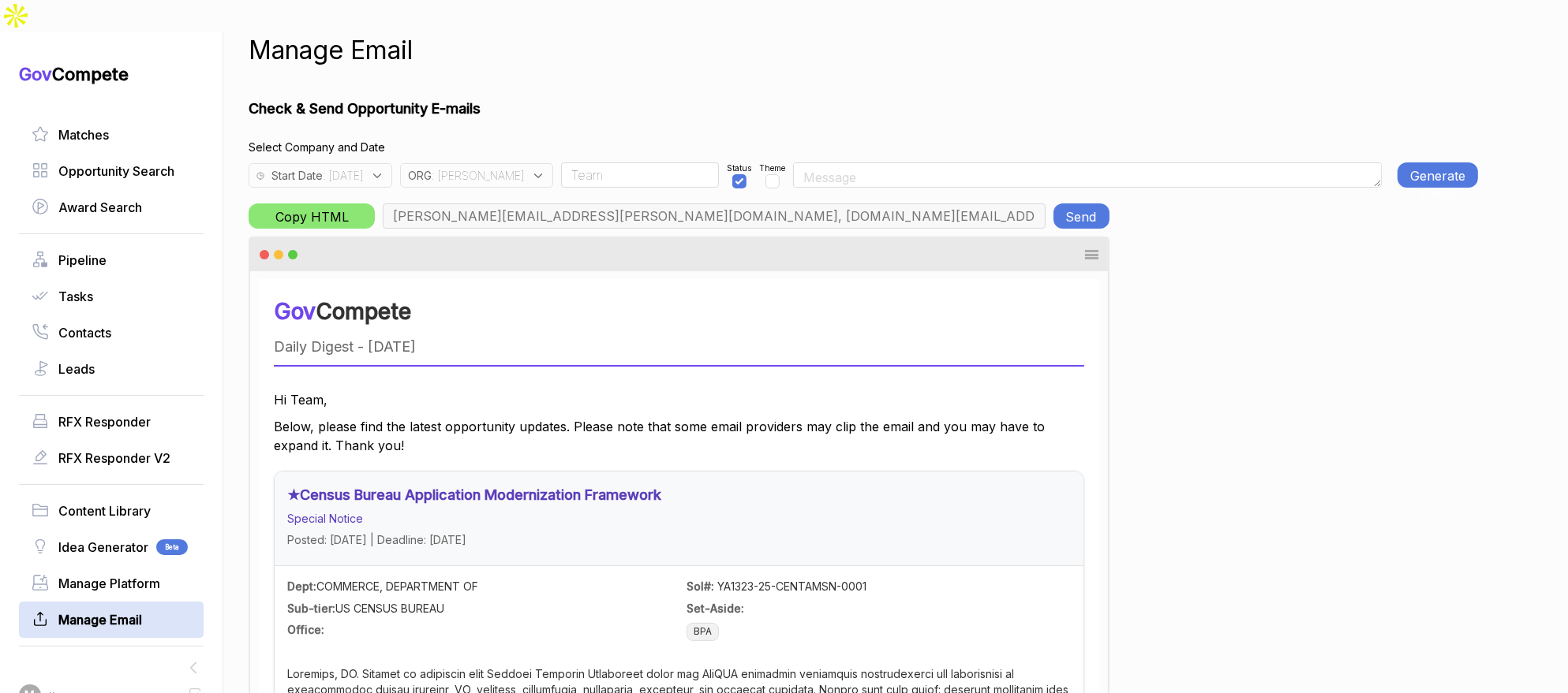
click at [1099, 204] on button "Send" at bounding box center [1080, 217] width 56 height 26
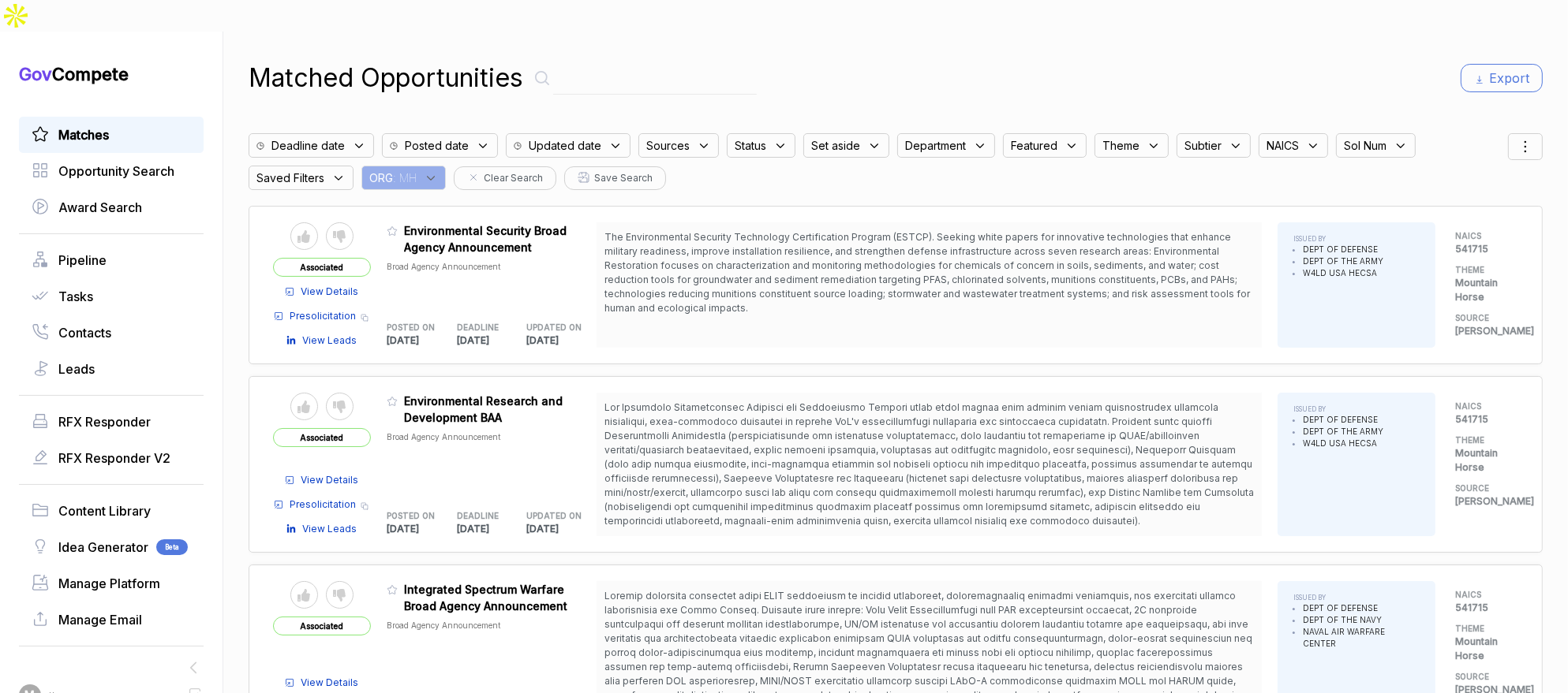
drag, startPoint x: 443, startPoint y: 145, endPoint x: 446, endPoint y: 154, distance: 9.5
click at [438, 171] on icon at bounding box center [431, 178] width 15 height 15
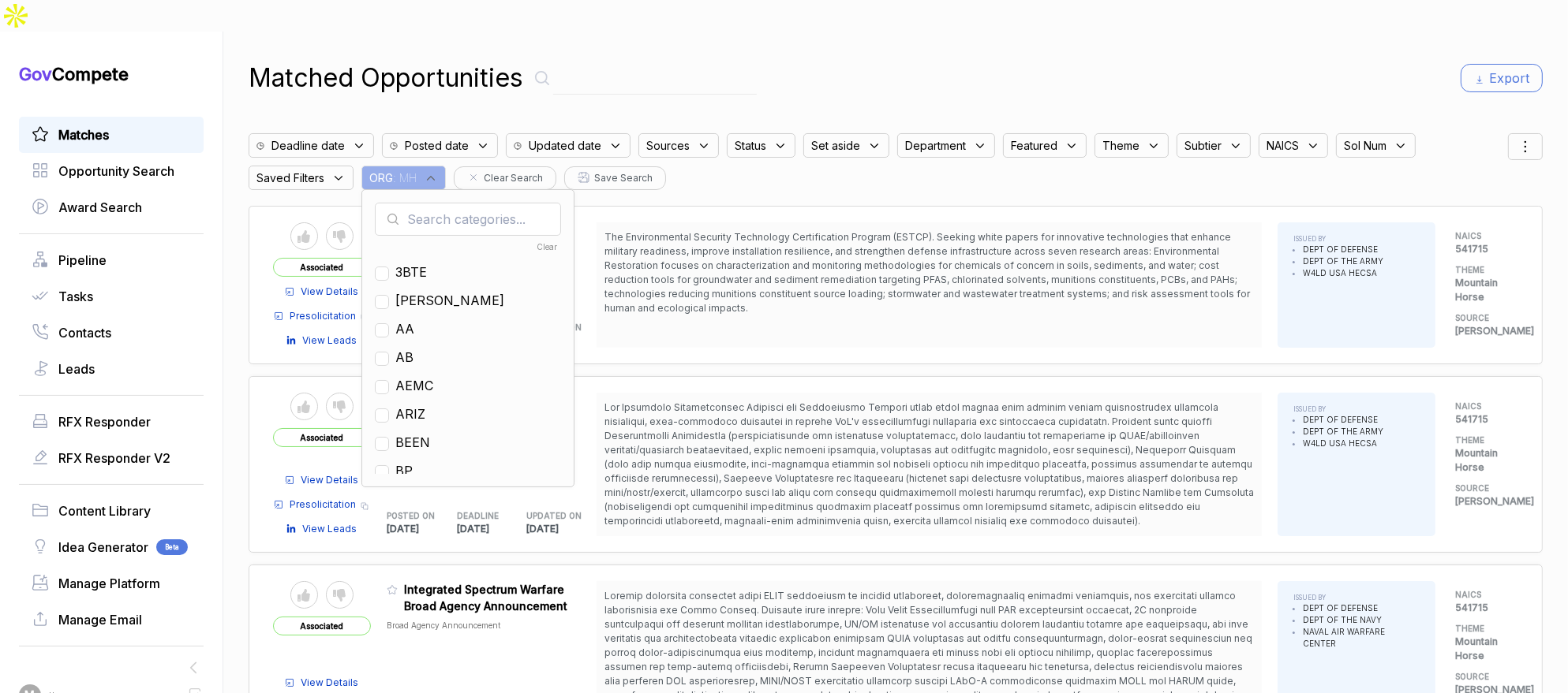
click at [468, 203] on input "text" at bounding box center [468, 219] width 187 height 33
type input "ja"
drag, startPoint x: 417, startPoint y: 240, endPoint x: 657, endPoint y: 108, distance: 273.9
click at [419, 262] on div "[PERSON_NAME]" at bounding box center [468, 272] width 187 height 19
drag, startPoint x: 381, startPoint y: 243, endPoint x: 393, endPoint y: 240, distance: 12.4
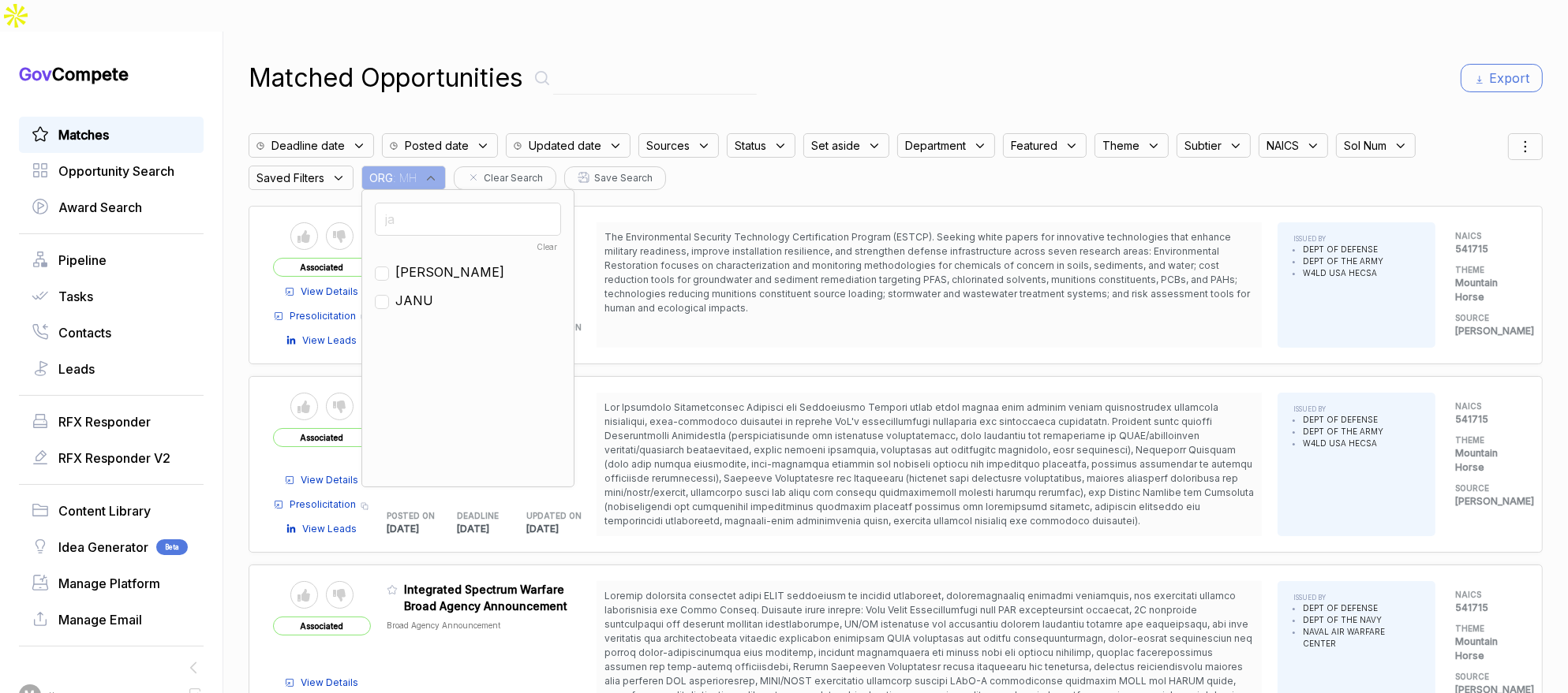
click at [381, 242] on div "ja Clear JA JANU" at bounding box center [467, 338] width 213 height 298
drag, startPoint x: 393, startPoint y: 240, endPoint x: 541, endPoint y: 163, distance: 166.8
click at [389, 267] on input "checkbox" at bounding box center [382, 274] width 15 height 15
checkbox input "true"
drag, startPoint x: 798, startPoint y: 26, endPoint x: 1241, endPoint y: 68, distance: 445.0
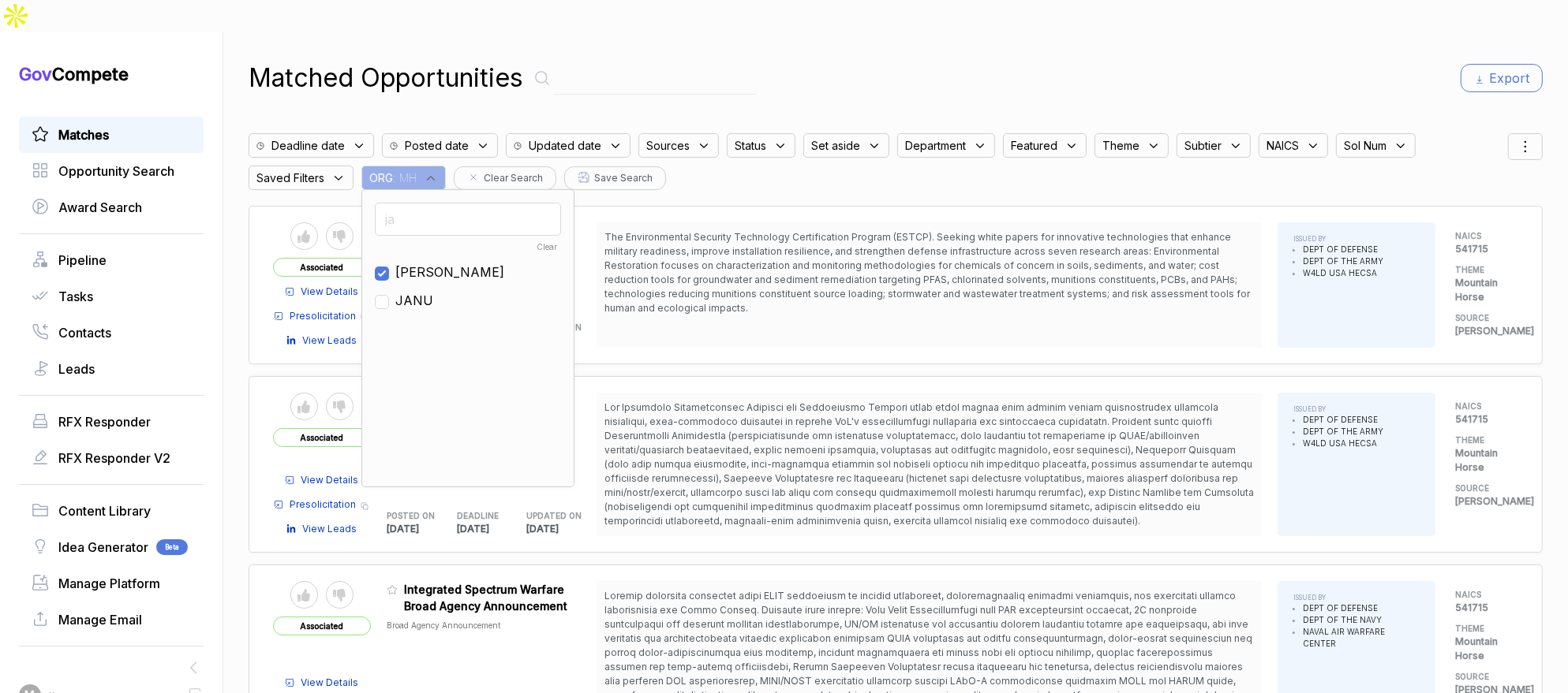
click at [801, 31] on div "Matched Opportunities Export Deadline date Posted date Updated date Sources Sta…" at bounding box center [896, 378] width 1294 height 693
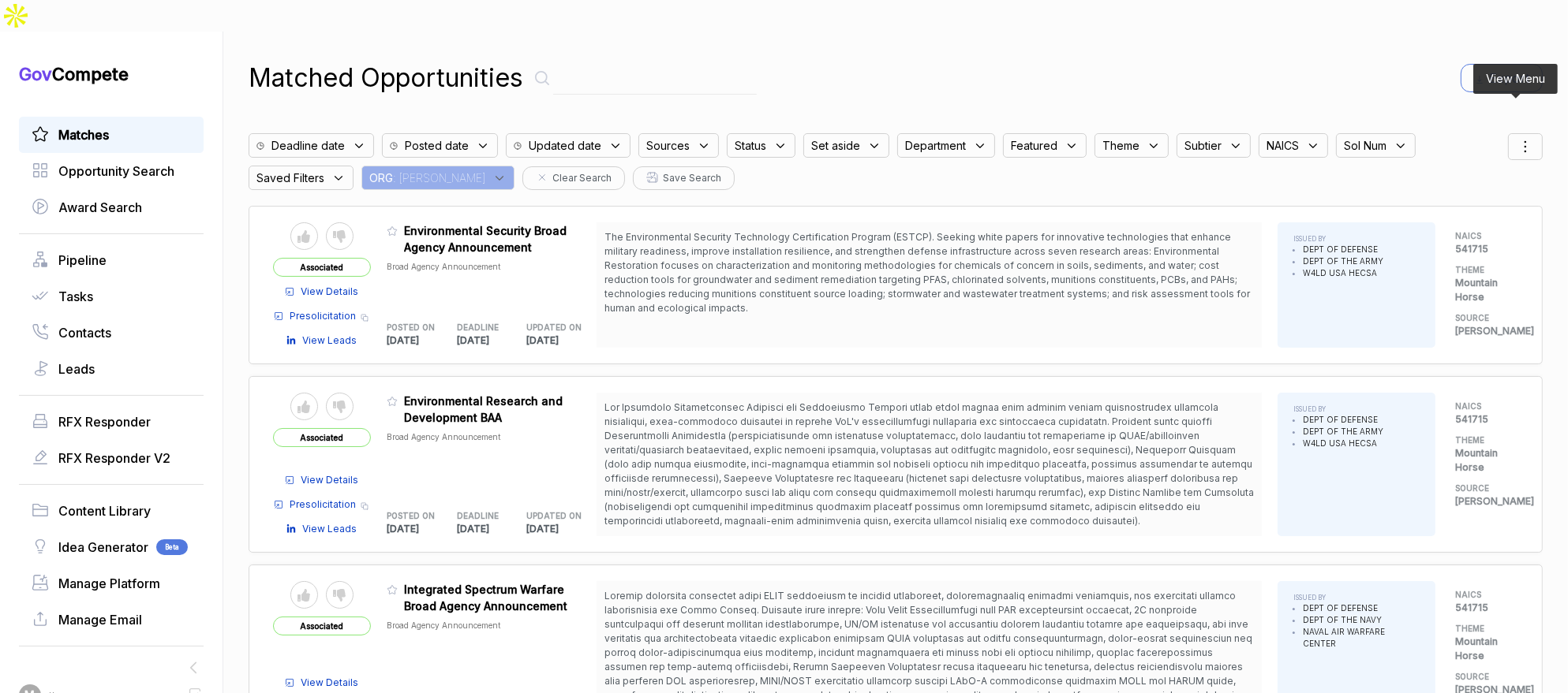
click at [1518, 137] on icon at bounding box center [1525, 146] width 19 height 19
click at [1439, 226] on div at bounding box center [1443, 229] width 8 height 8
checkbox input "true"
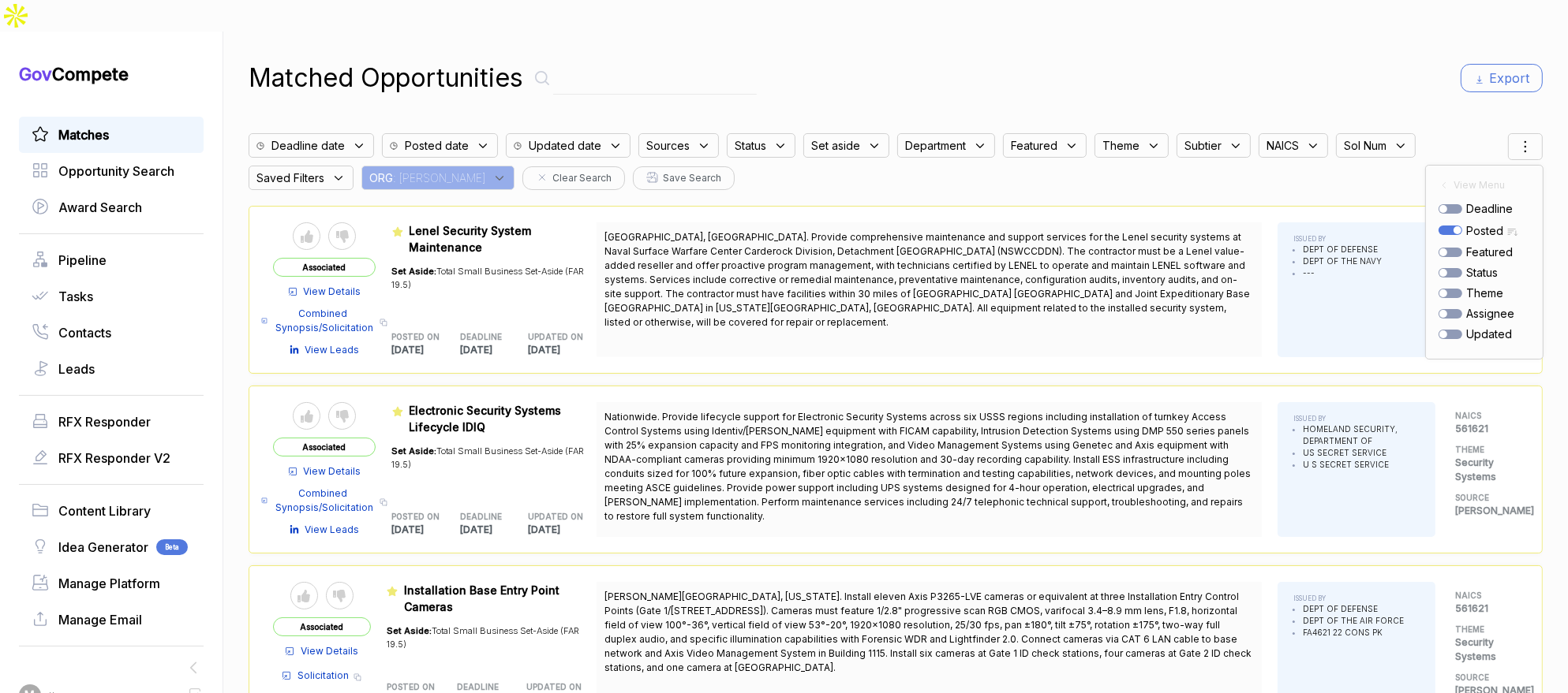
click at [1007, 59] on div "Matched Opportunities Export" at bounding box center [896, 78] width 1294 height 37
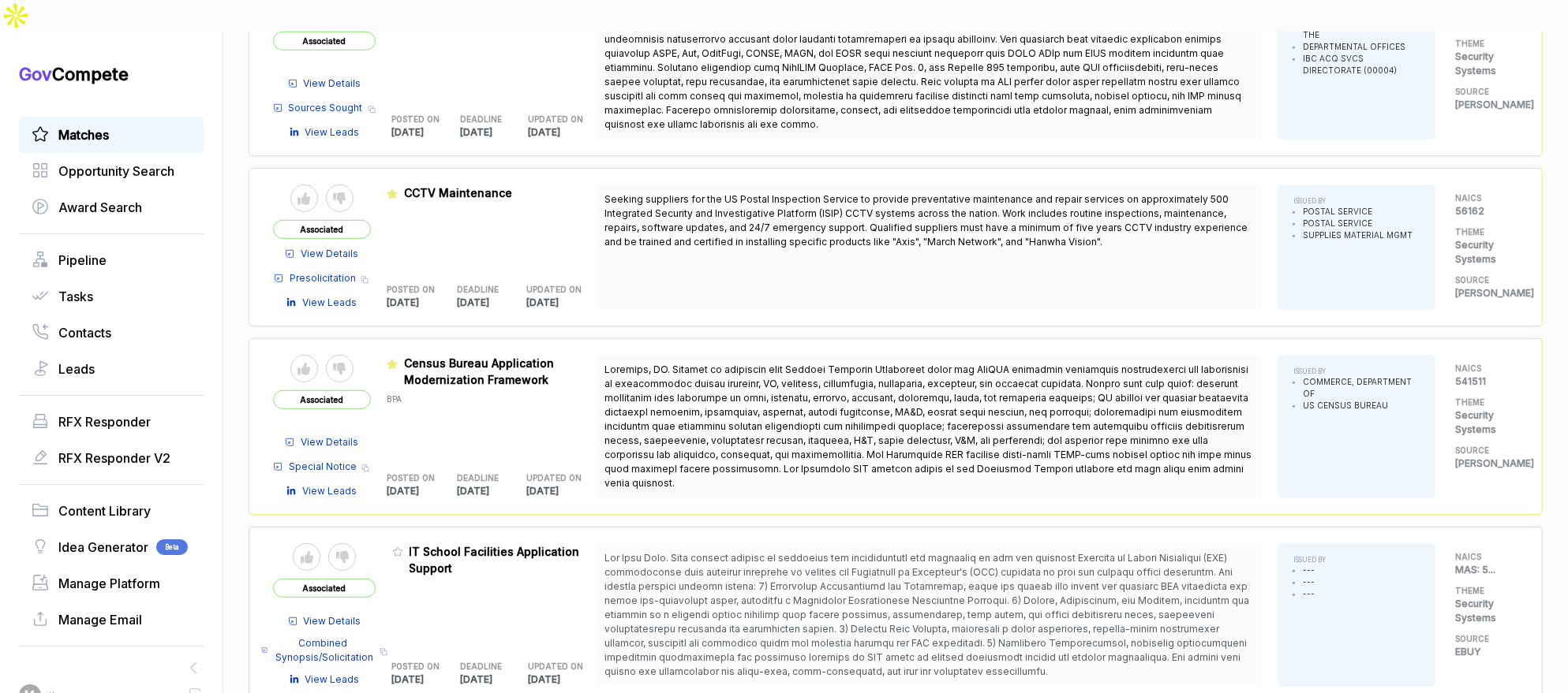
scroll to position [1277, 0]
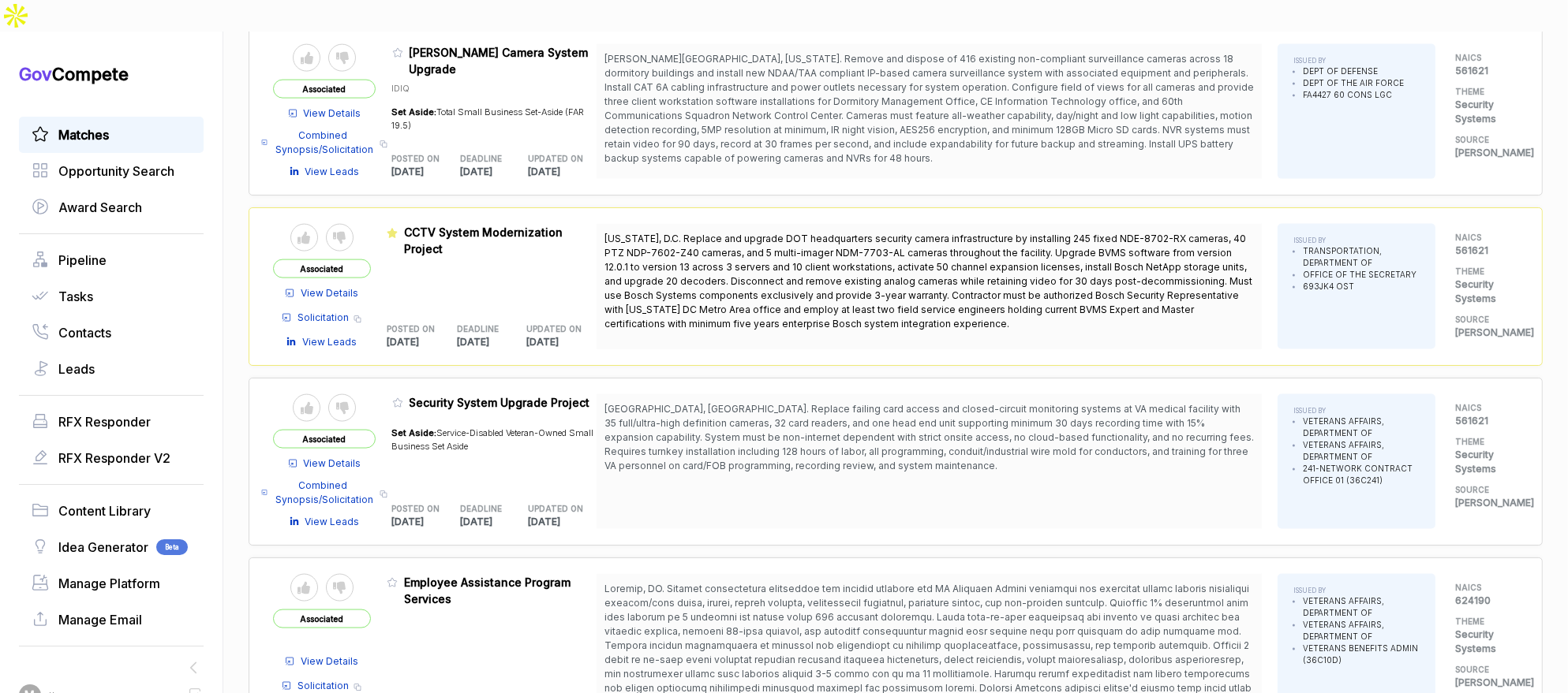
scroll to position [3053, 0]
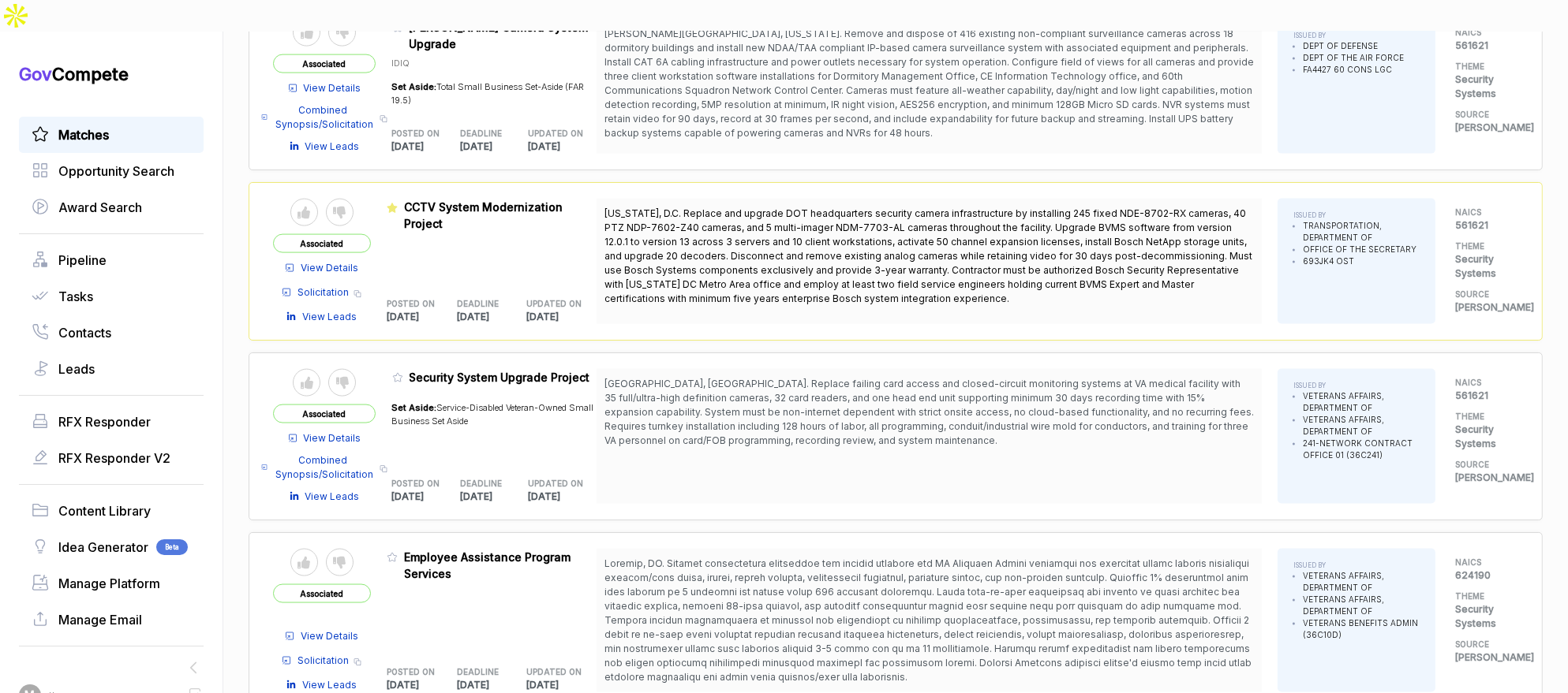
click at [365, 584] on span "Associated" at bounding box center [321, 593] width 98 height 19
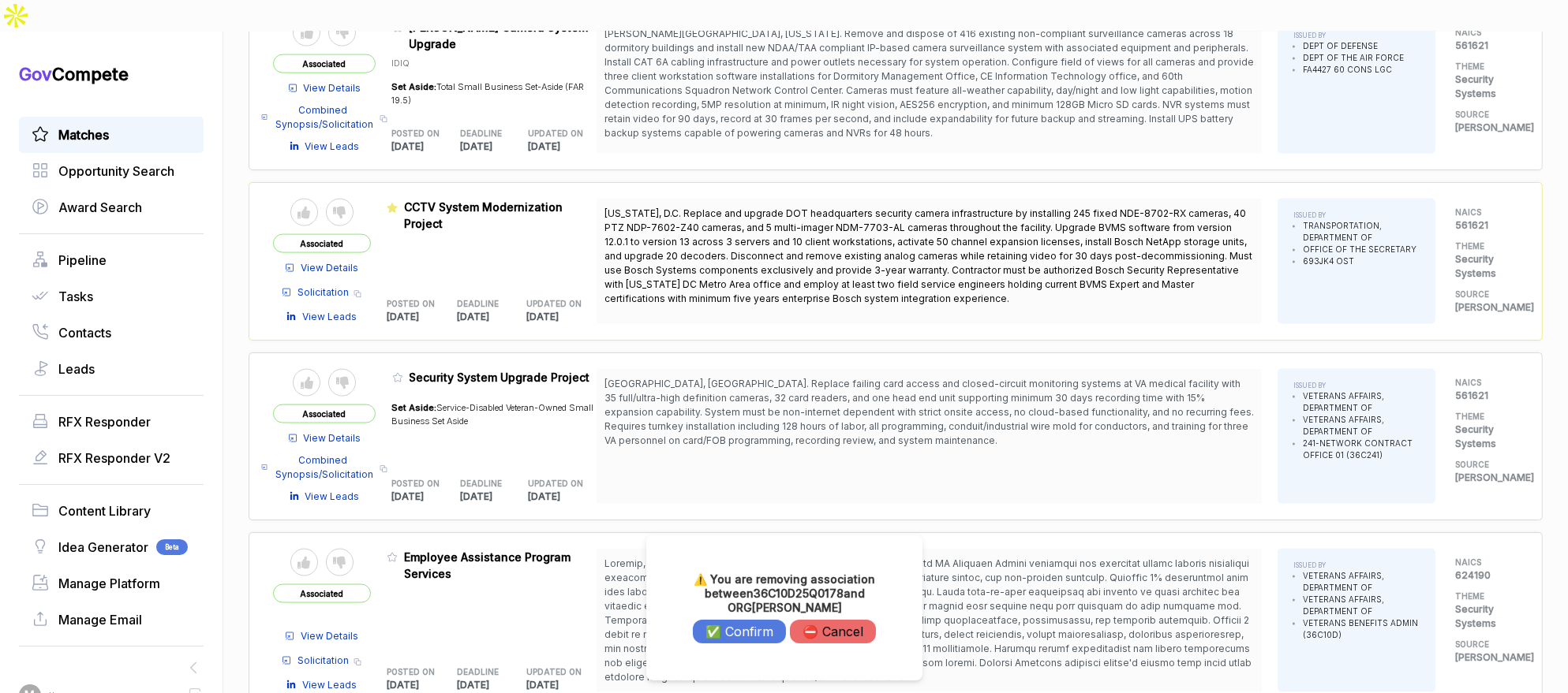
click at [717, 628] on button "✅ Confirm" at bounding box center [739, 631] width 93 height 25
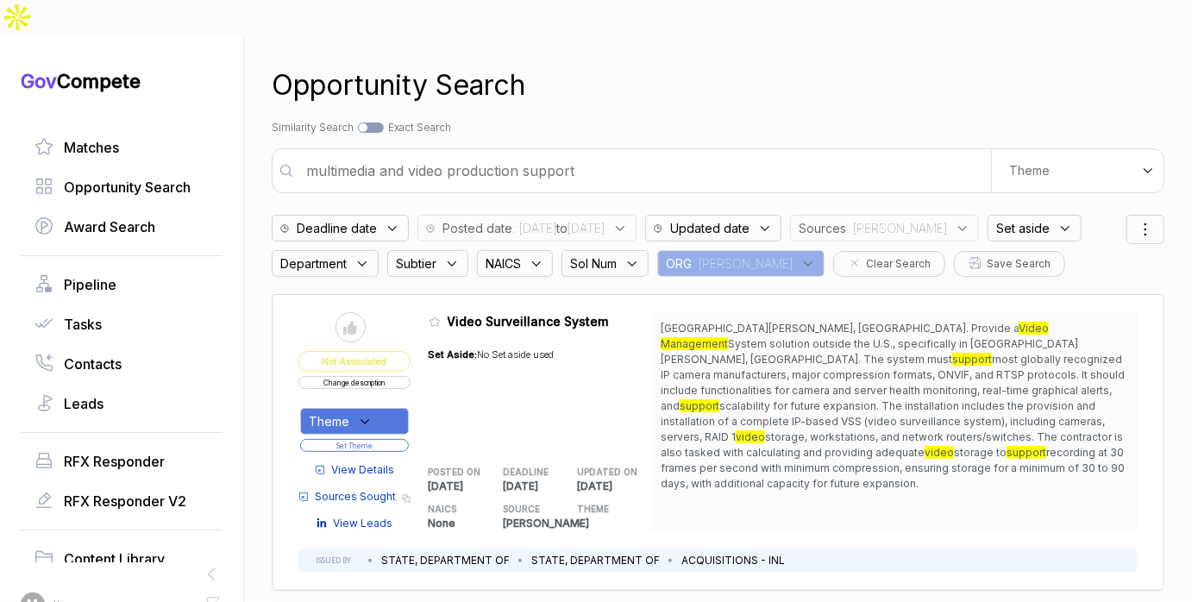
click at [584, 154] on input "multimedia and video production support" at bounding box center [643, 171] width 695 height 34
type input "icam"
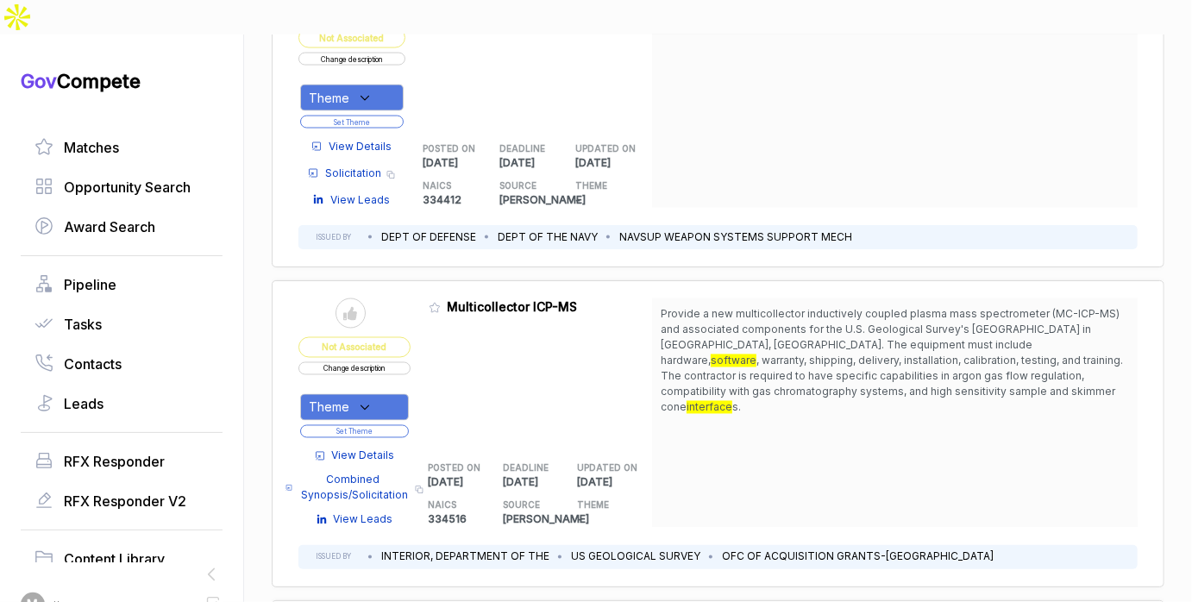
scroll to position [1270, 0]
